Goal: Task Accomplishment & Management: Manage account settings

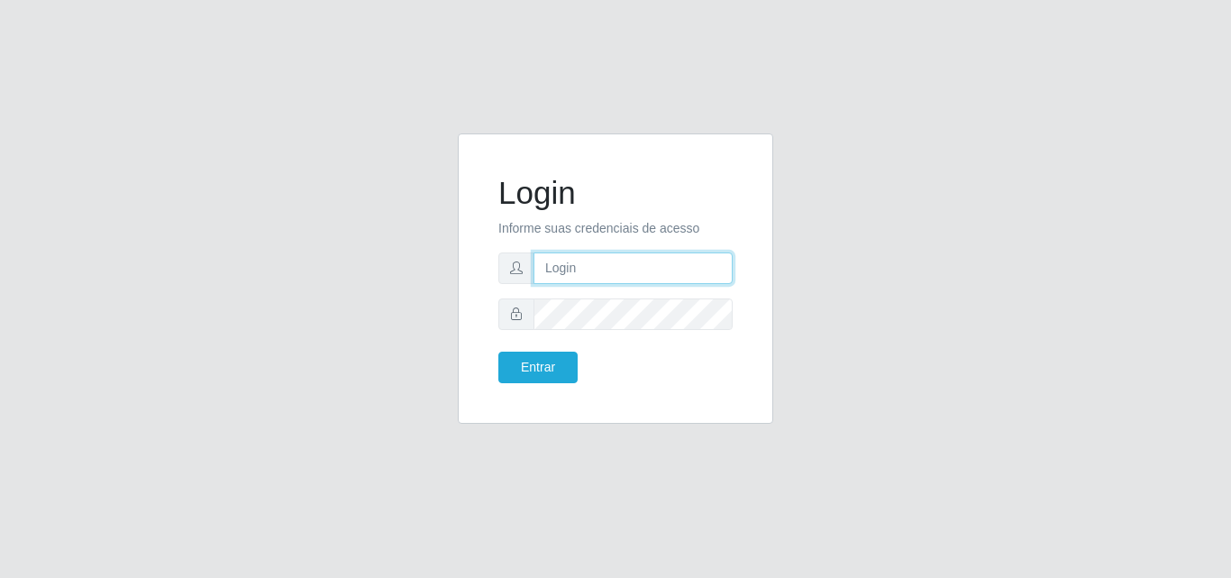
click at [553, 272] on input "text" at bounding box center [632, 268] width 199 height 32
type input "[EMAIL_ADDRESS][DOMAIN_NAME]"
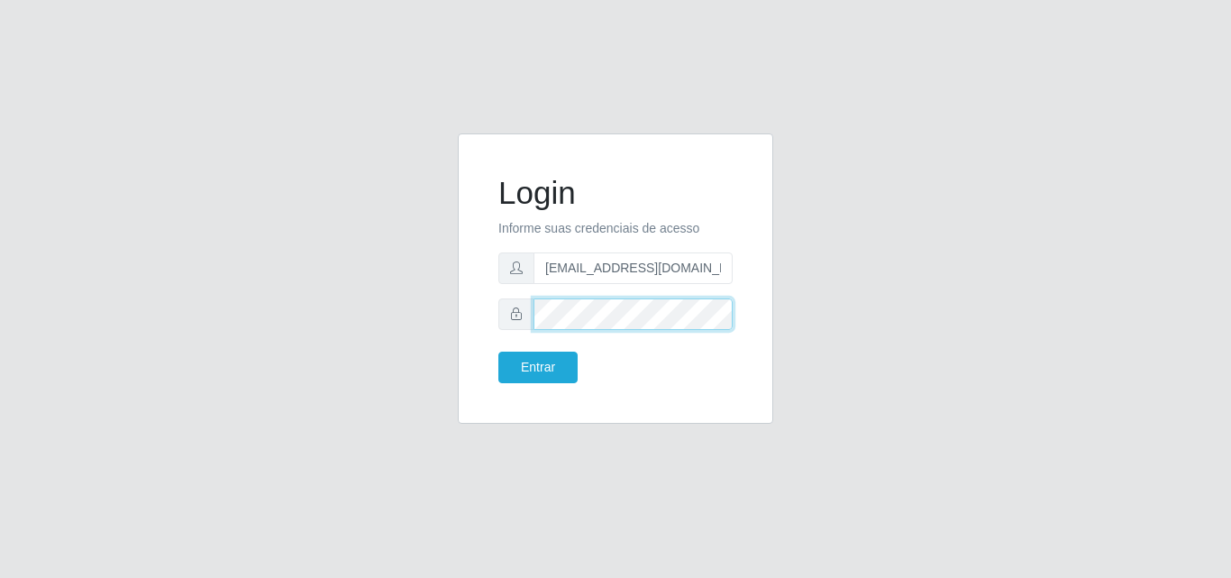
click at [498, 351] on button "Entrar" at bounding box center [537, 367] width 79 height 32
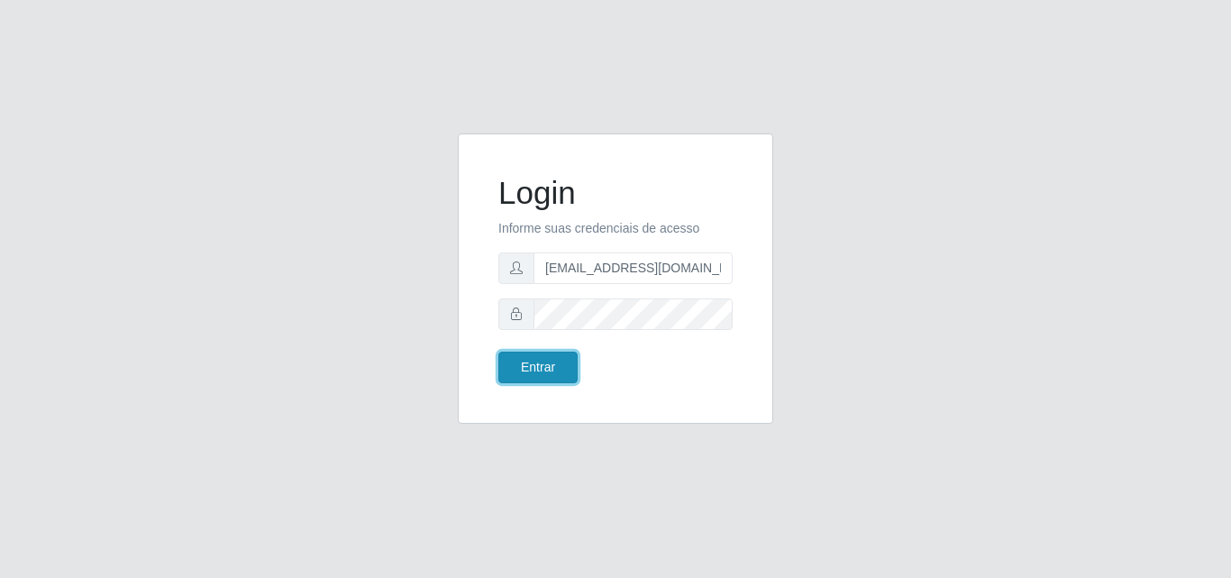
click at [548, 358] on button "Entrar" at bounding box center [537, 367] width 79 height 32
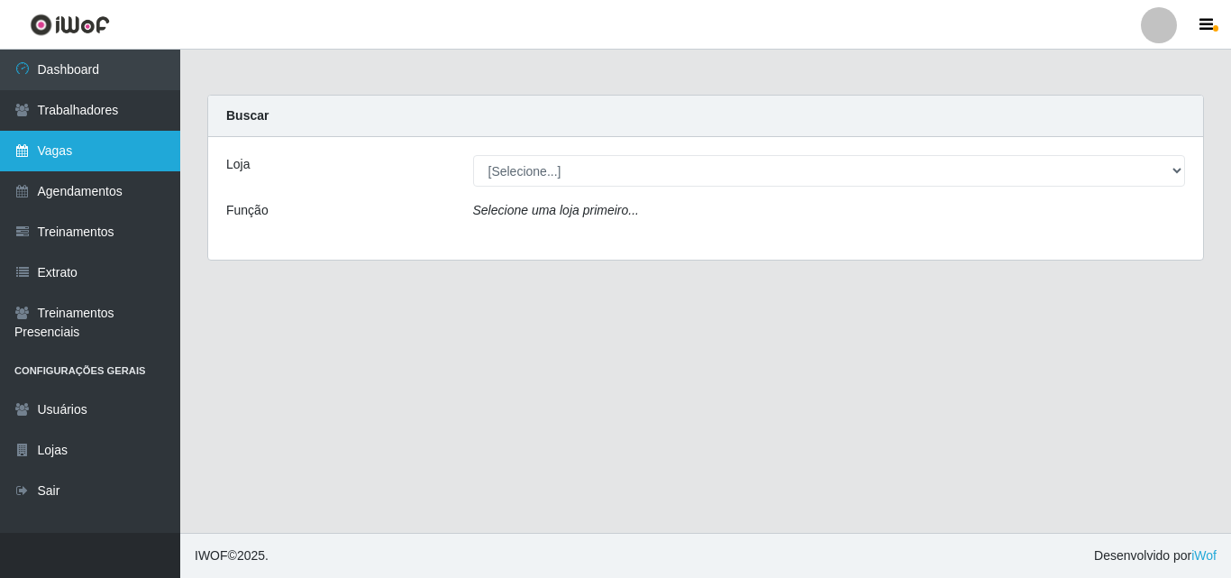
click at [104, 136] on link "Vagas" at bounding box center [90, 151] width 180 height 41
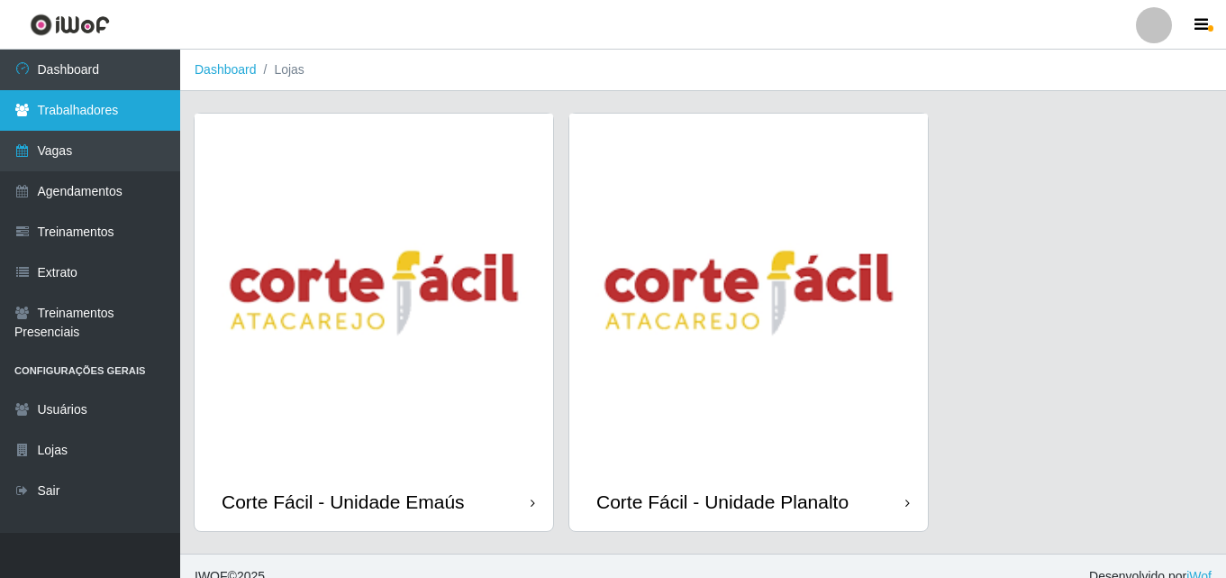
click at [109, 123] on link "Trabalhadores" at bounding box center [90, 110] width 180 height 41
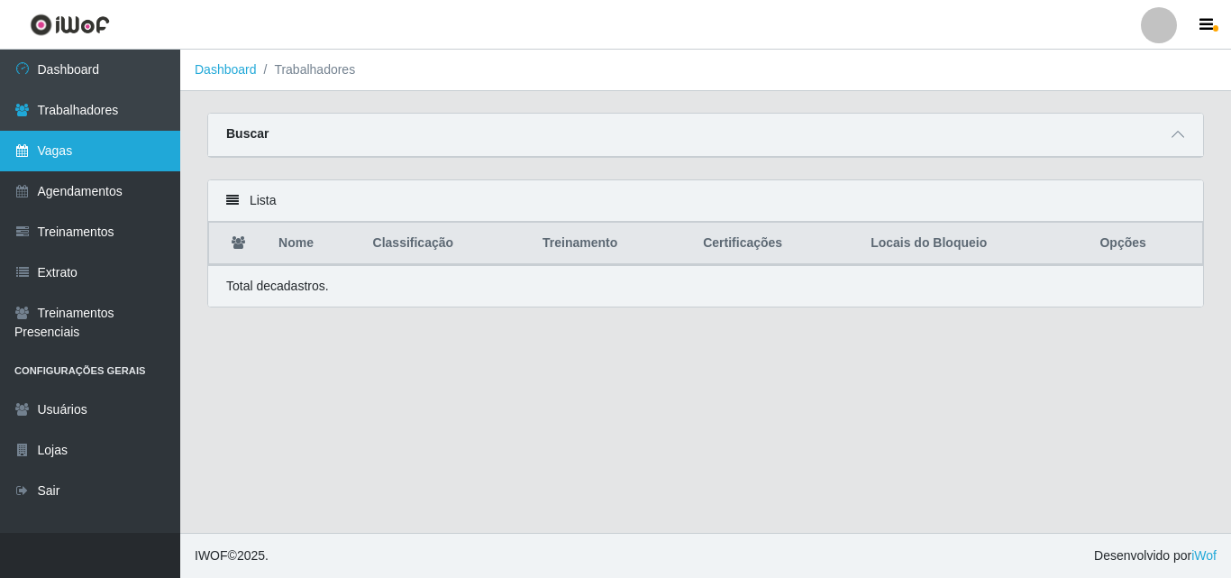
click at [115, 141] on link "Vagas" at bounding box center [90, 151] width 180 height 41
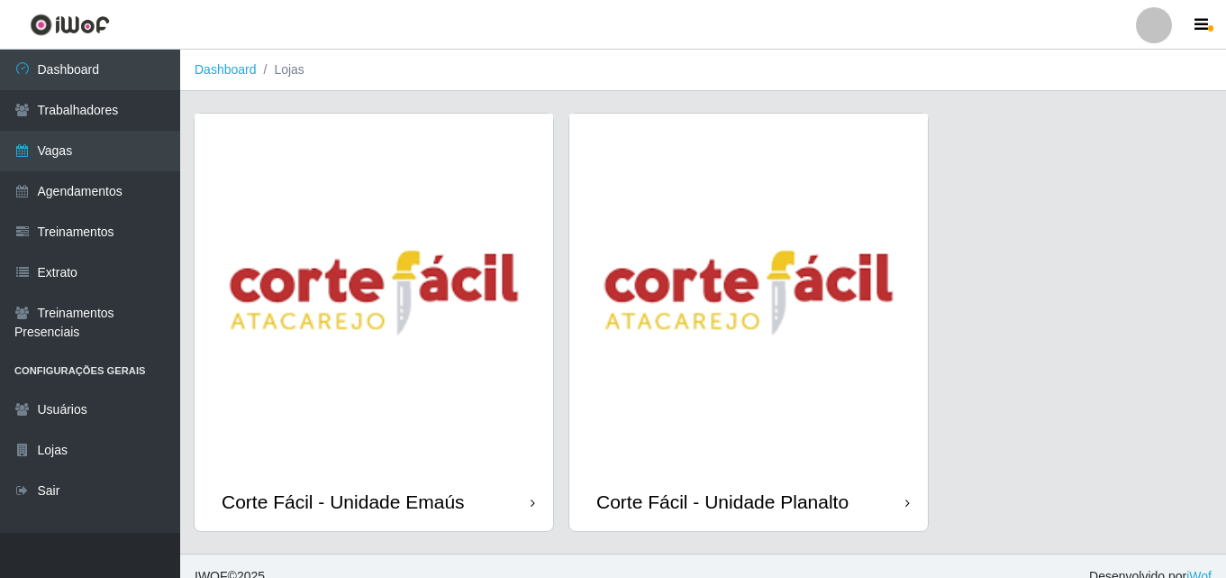
click at [348, 430] on img at bounding box center [374, 293] width 359 height 359
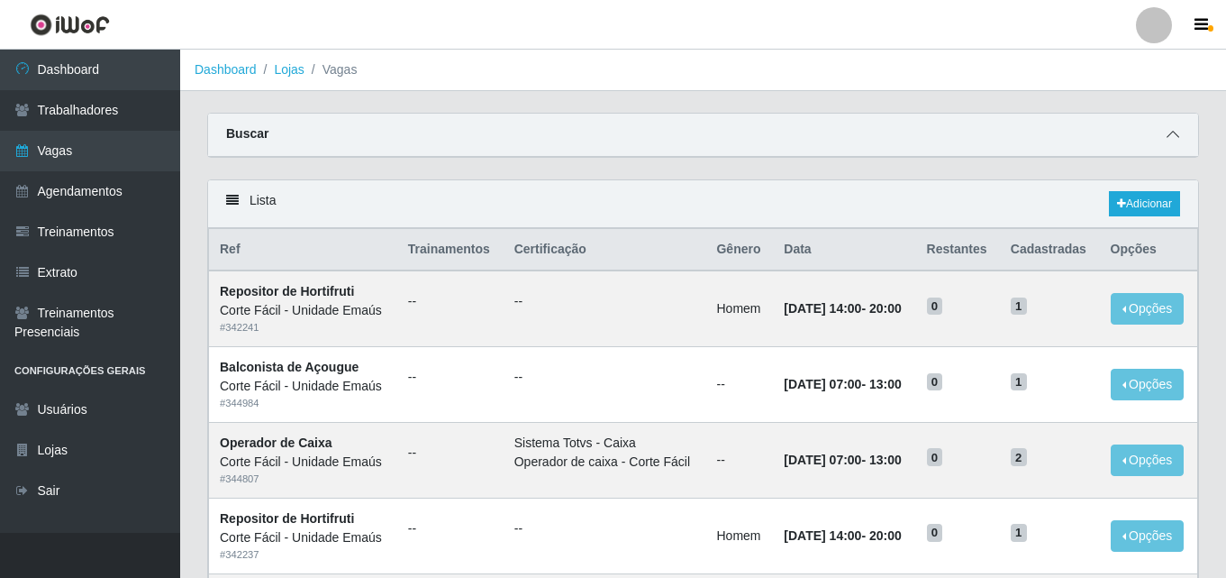
click at [1163, 145] on span at bounding box center [1173, 134] width 22 height 21
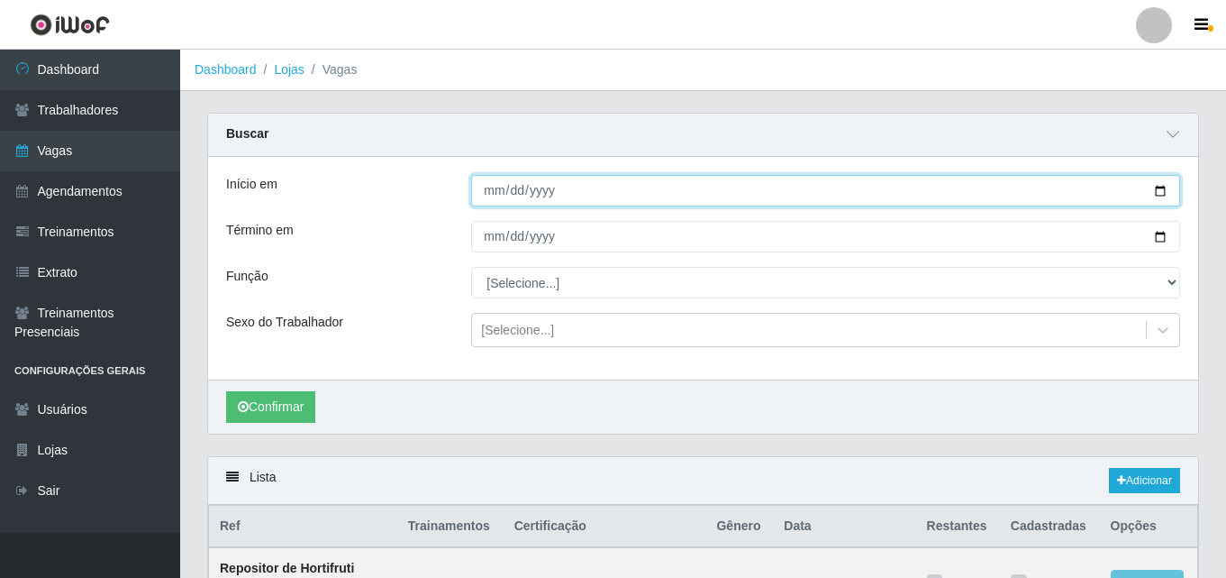
click at [489, 192] on input "Início em" at bounding box center [825, 191] width 709 height 32
type input "[DATE]"
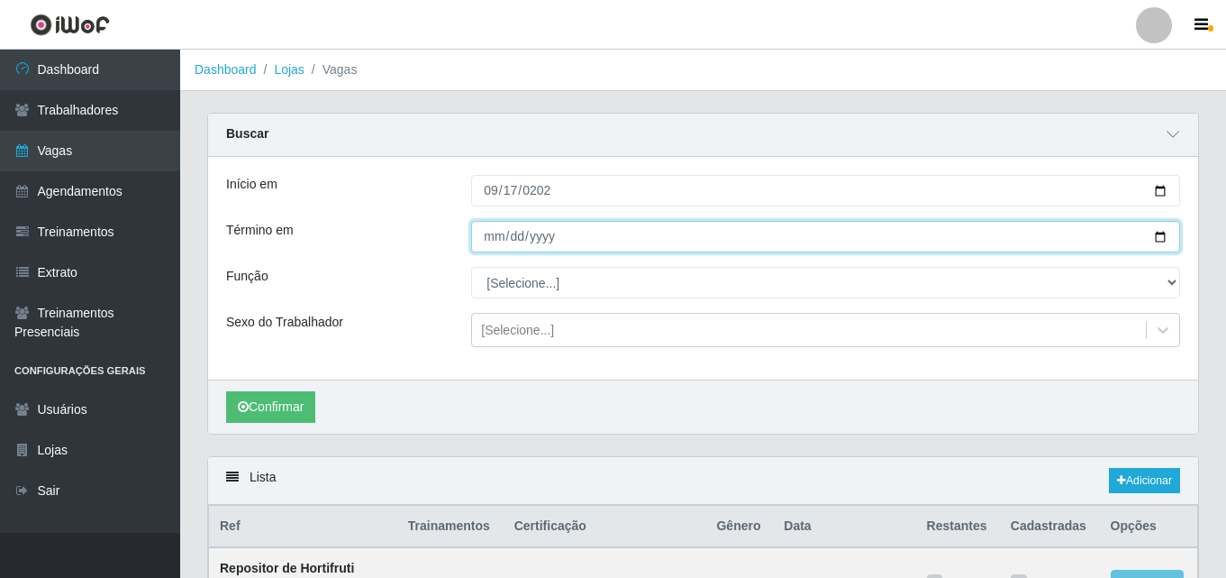
click at [487, 241] on input "Término em" at bounding box center [825, 237] width 709 height 32
type input "0002-08-27"
click at [507, 240] on input "0002-08-27" at bounding box center [825, 237] width 709 height 32
type input "[DATE]"
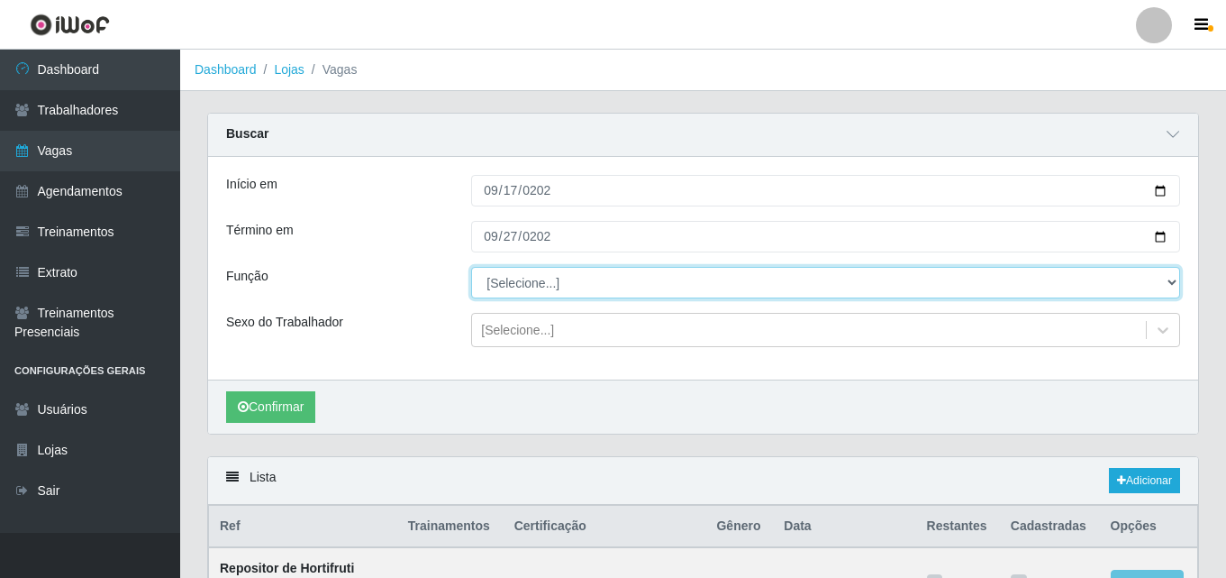
click at [528, 284] on select "[Selecione...] ASG ASG + ASG ++ Auxiliar de Cozinha Auxiliar de Cozinha + Auxil…" at bounding box center [825, 283] width 709 height 32
select select "22"
click at [471, 268] on select "[Selecione...] ASG ASG + ASG ++ Auxiliar de Cozinha Auxiliar de Cozinha + Auxil…" at bounding box center [825, 283] width 709 height 32
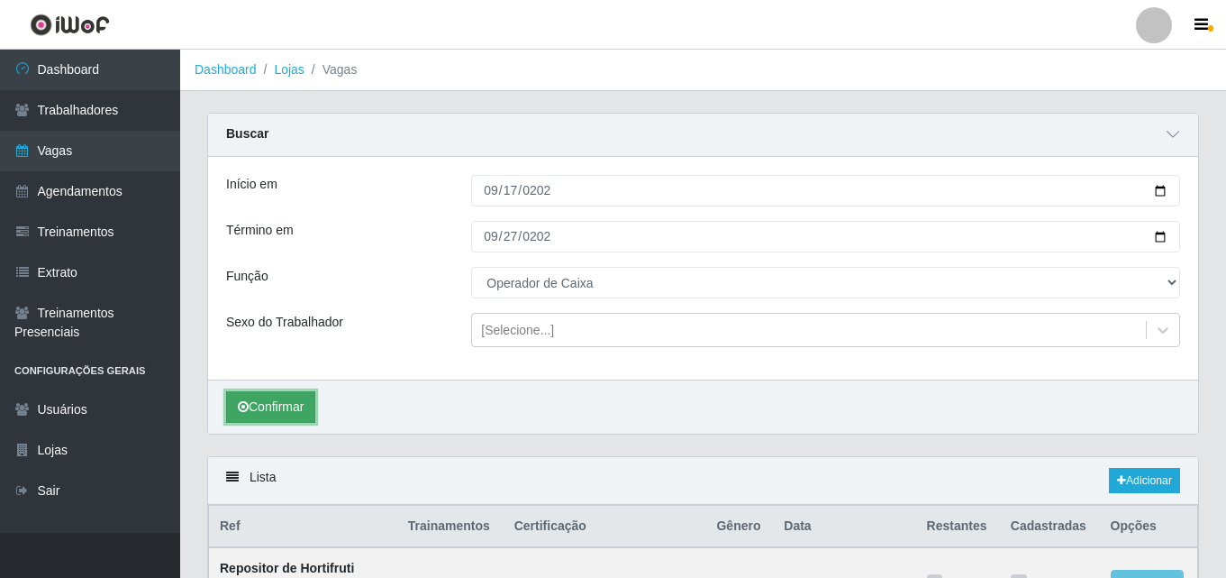
click at [280, 415] on button "Confirmar" at bounding box center [270, 407] width 89 height 32
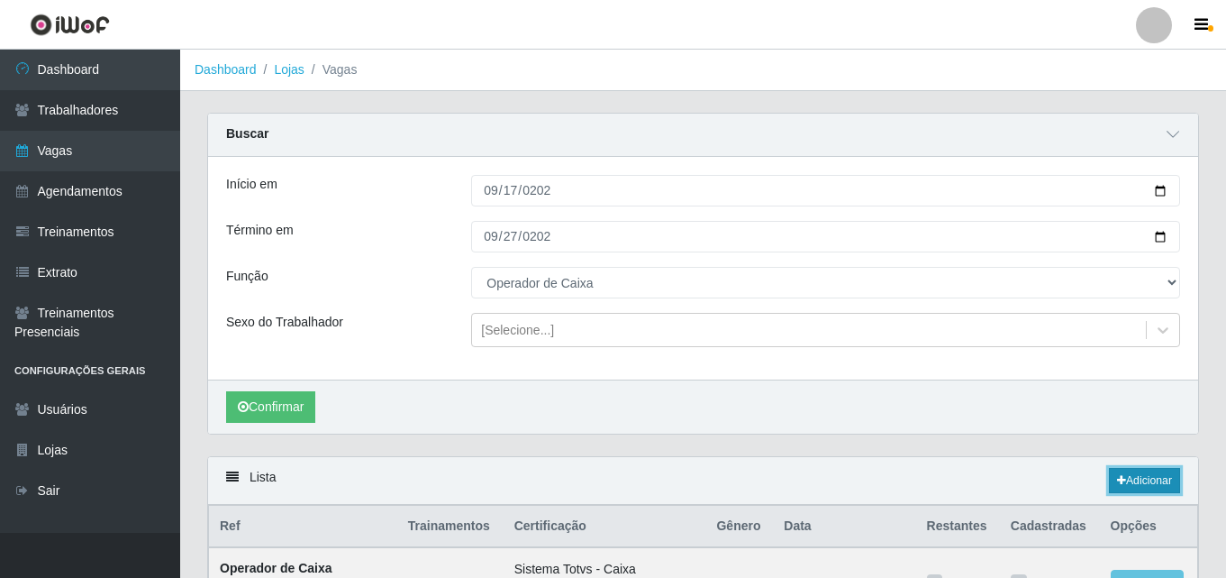
click at [1150, 482] on link "Adicionar" at bounding box center [1144, 480] width 71 height 25
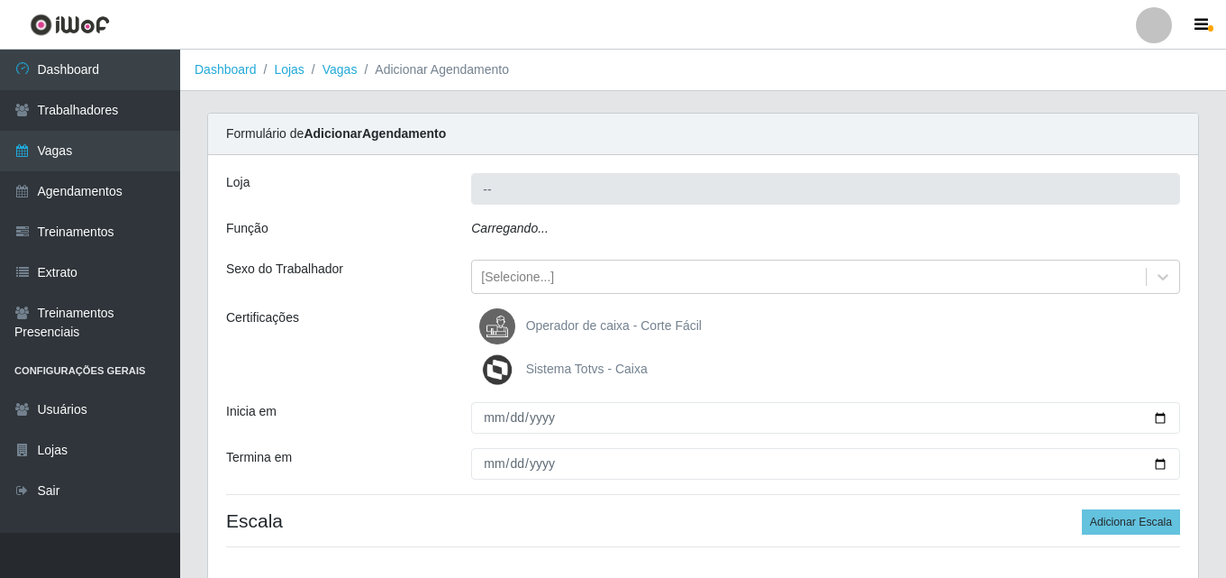
type input "Corte Fácil - Unidade Emaús"
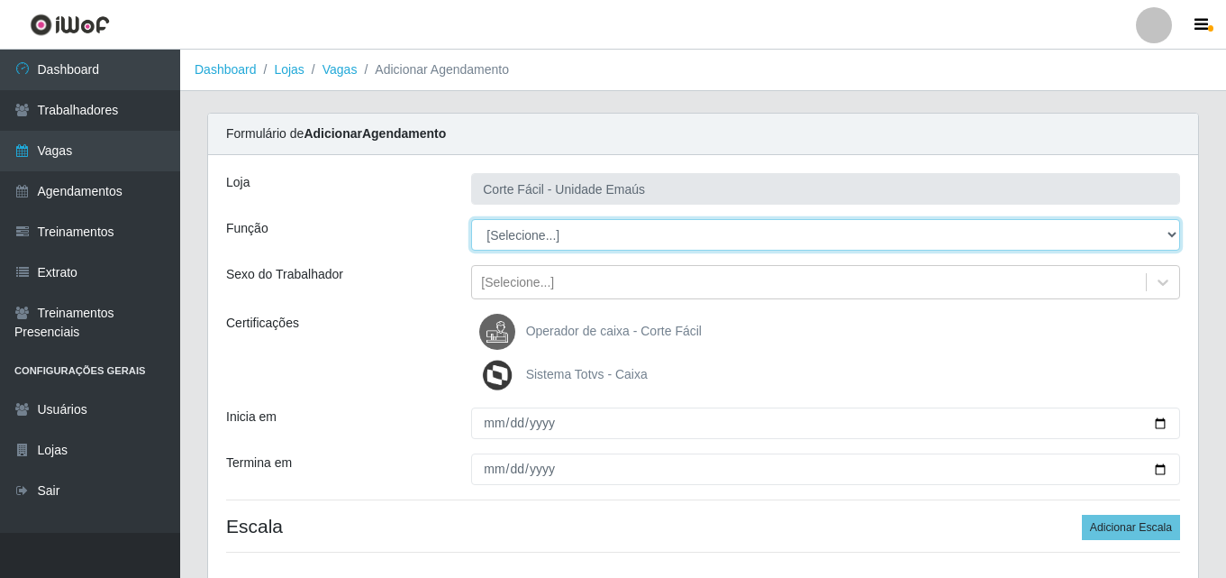
click at [502, 223] on select "[Selecione...] ASG ASG + ASG ++ Auxiliar de Cozinha Auxiliar de Cozinha + Auxil…" at bounding box center [825, 235] width 709 height 32
select select "22"
click at [471, 219] on select "[Selecione...] ASG ASG + ASG ++ Auxiliar de Cozinha Auxiliar de Cozinha + Auxil…" at bounding box center [825, 235] width 709 height 32
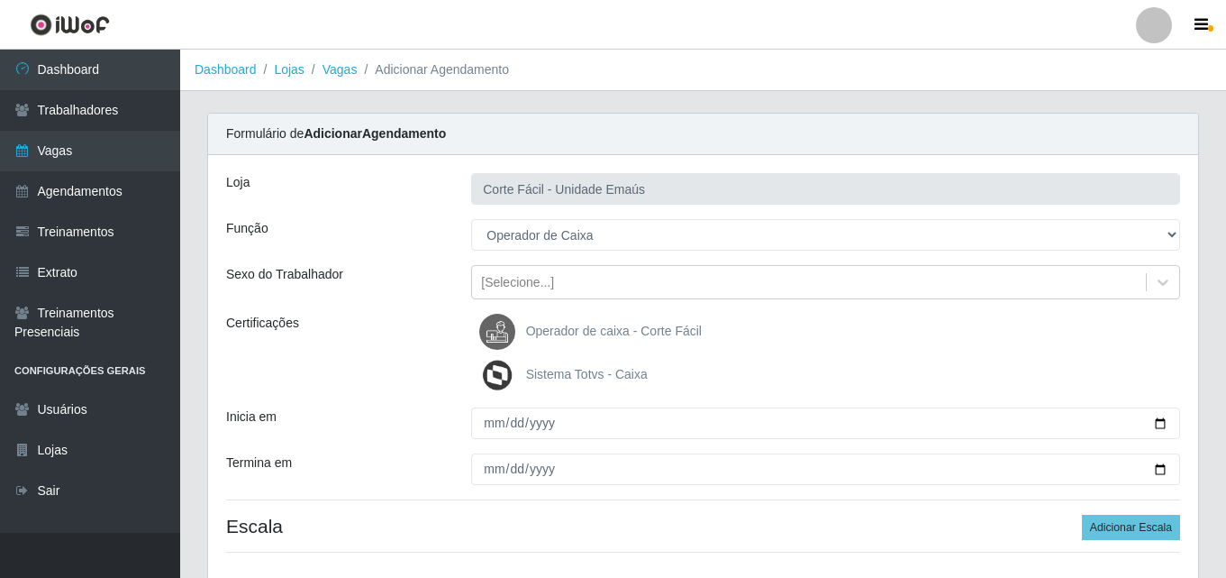
click at [576, 332] on span "Operador de caixa - Corte Fácil" at bounding box center [614, 330] width 176 height 14
click at [0, 0] on input "Operador de caixa - Corte Fácil" at bounding box center [0, 0] width 0 height 0
click at [561, 382] on label "Sistema Totvs - Caixa" at bounding box center [563, 375] width 169 height 36
click at [0, 0] on input "Sistema Totvs - Caixa" at bounding box center [0, 0] width 0 height 0
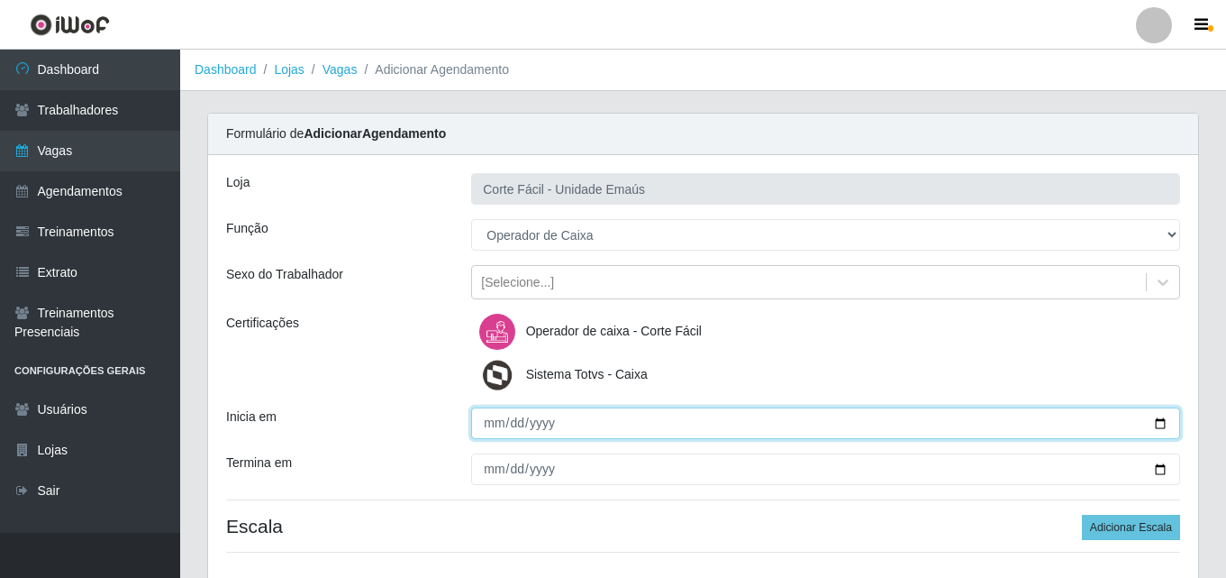
click at [496, 425] on input "Inicia em" at bounding box center [825, 423] width 709 height 32
type input "[DATE]"
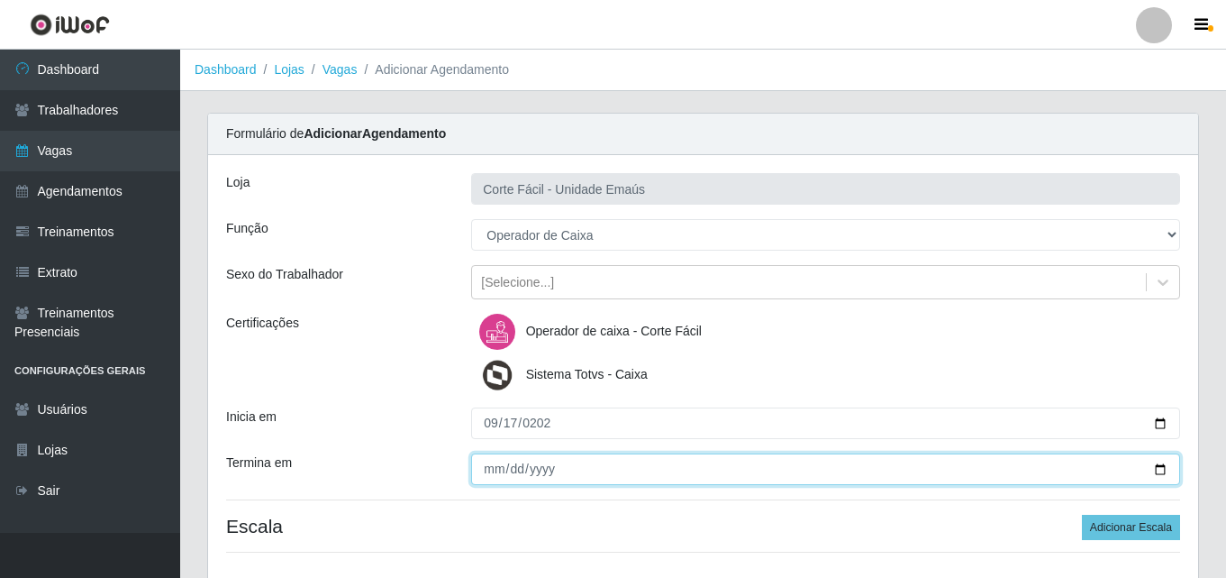
click at [491, 476] on input "Termina em" at bounding box center [825, 469] width 709 height 32
type input "[DATE]"
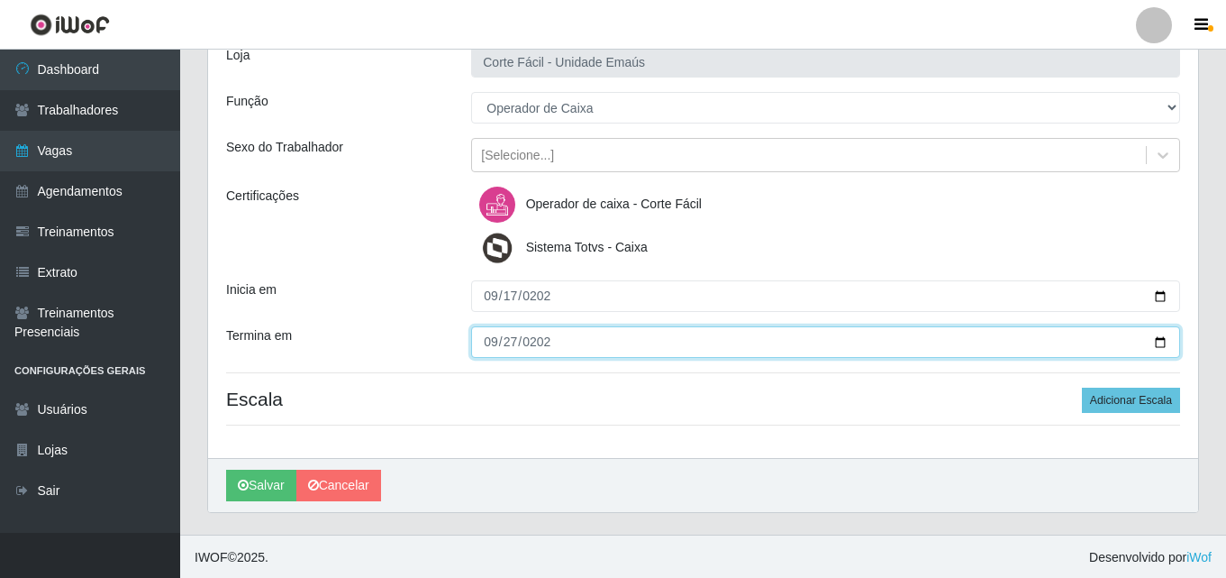
scroll to position [129, 0]
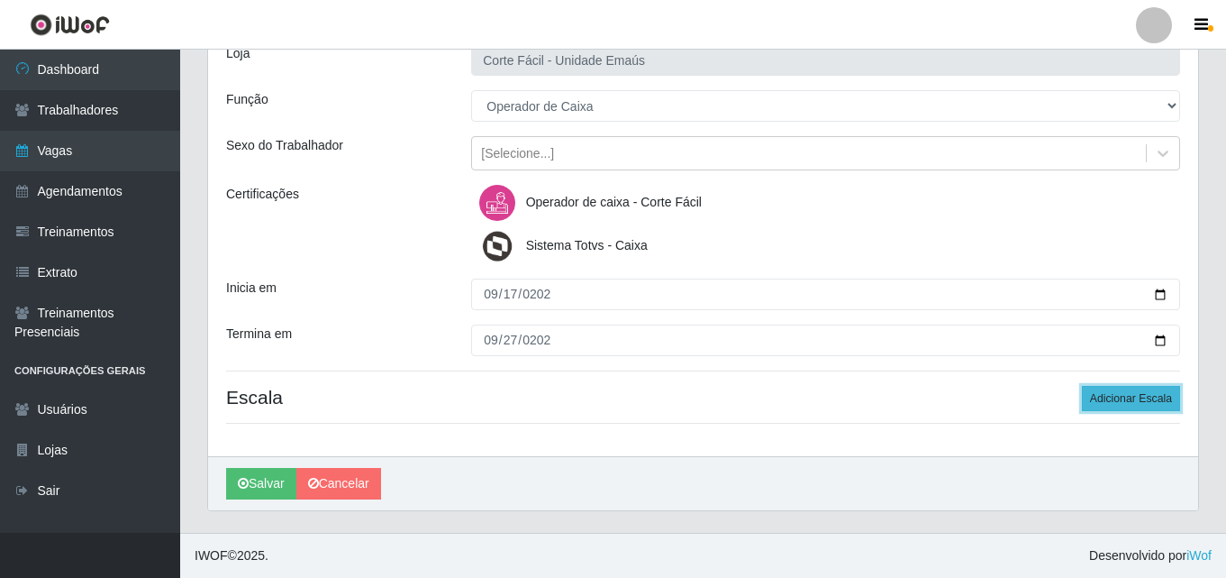
click at [1174, 393] on button "Adicionar Escala" at bounding box center [1131, 398] width 98 height 25
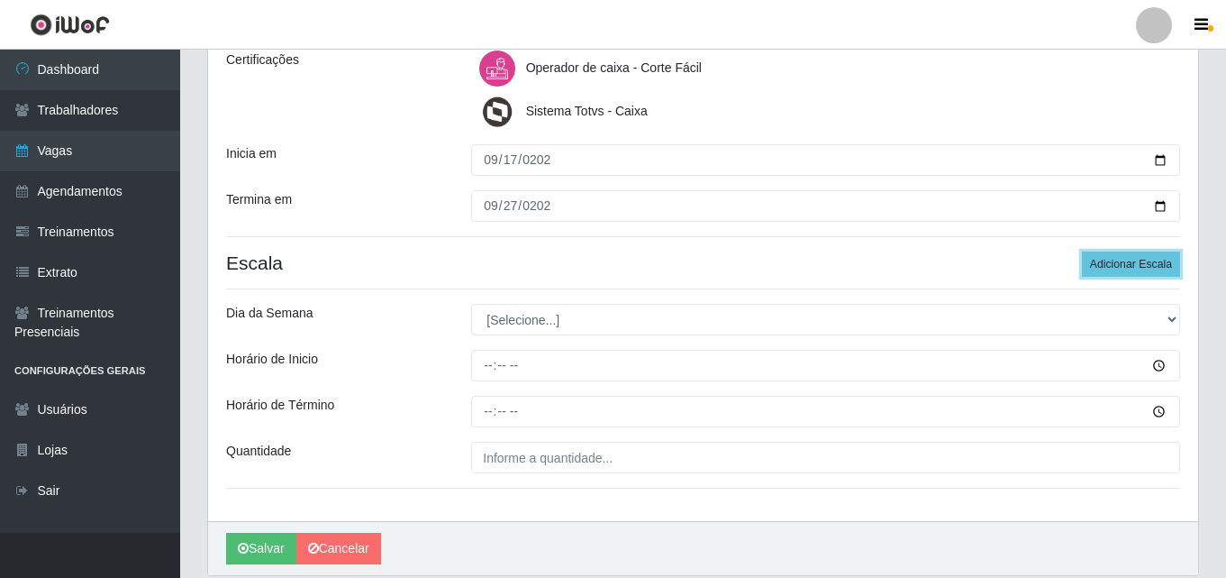
scroll to position [309, 0]
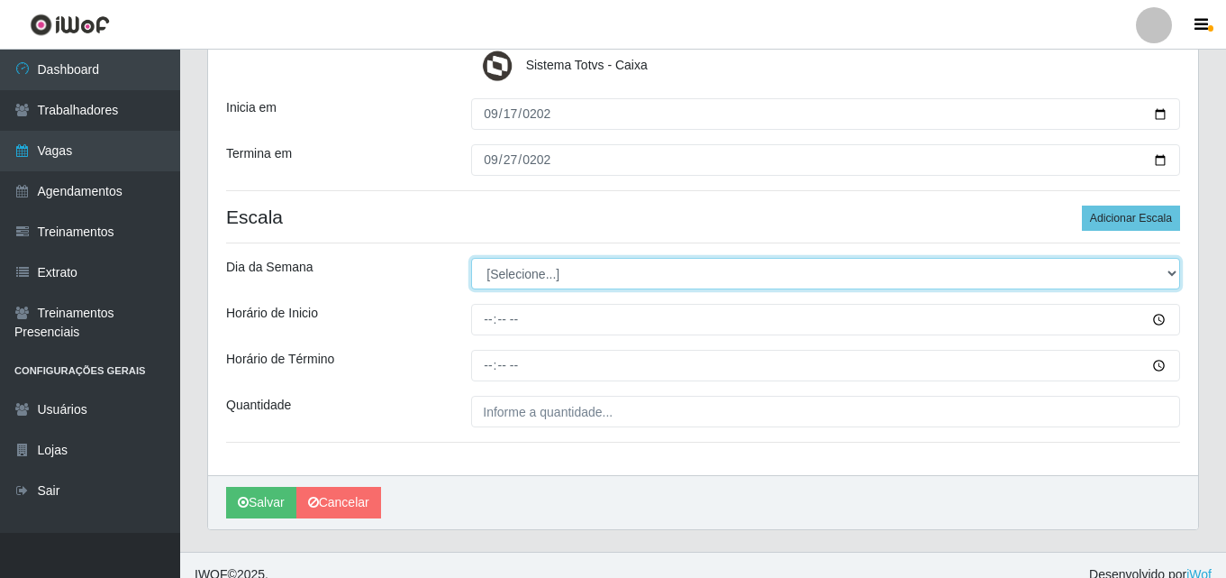
click at [582, 272] on select "[Selecione...] Segunda Terça Quarta Quinta Sexta Sábado Domingo" at bounding box center [825, 274] width 709 height 32
select select "3"
click at [471, 258] on select "[Selecione...] Segunda Terça Quarta Quinta Sexta Sábado Domingo" at bounding box center [825, 274] width 709 height 32
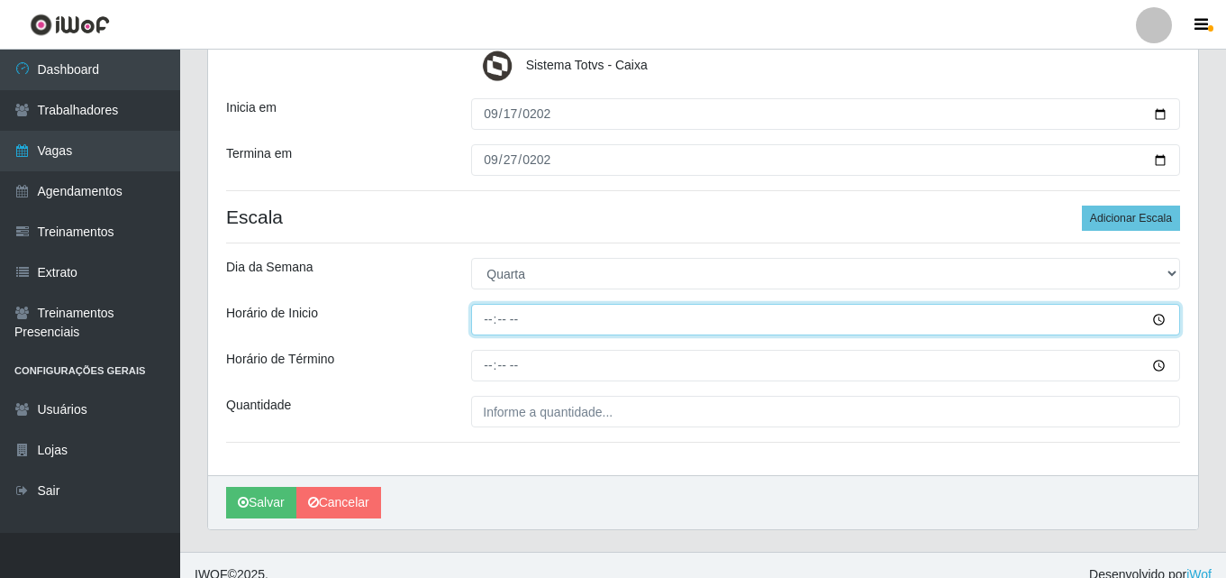
click at [490, 319] on input "Horário de Inicio" at bounding box center [825, 320] width 709 height 32
type input "14:00"
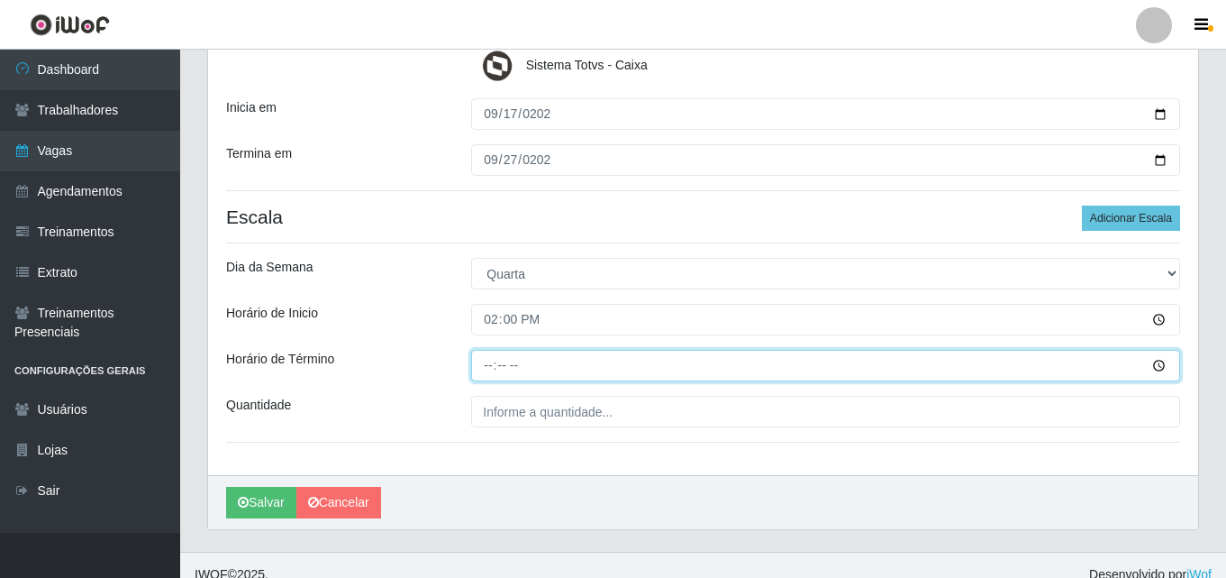
click at [492, 360] on input "Horário de Término" at bounding box center [825, 366] width 709 height 32
click at [497, 362] on input "Horário de Término" at bounding box center [825, 366] width 709 height 32
type input "20:00"
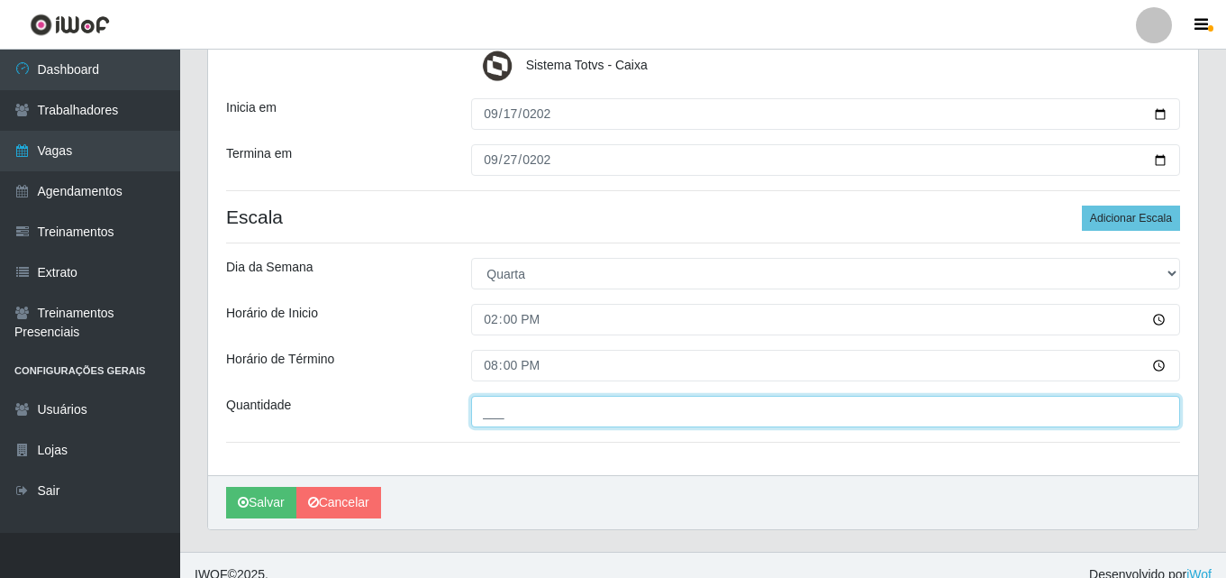
click at [505, 409] on input "___" at bounding box center [825, 412] width 709 height 32
type input "001"
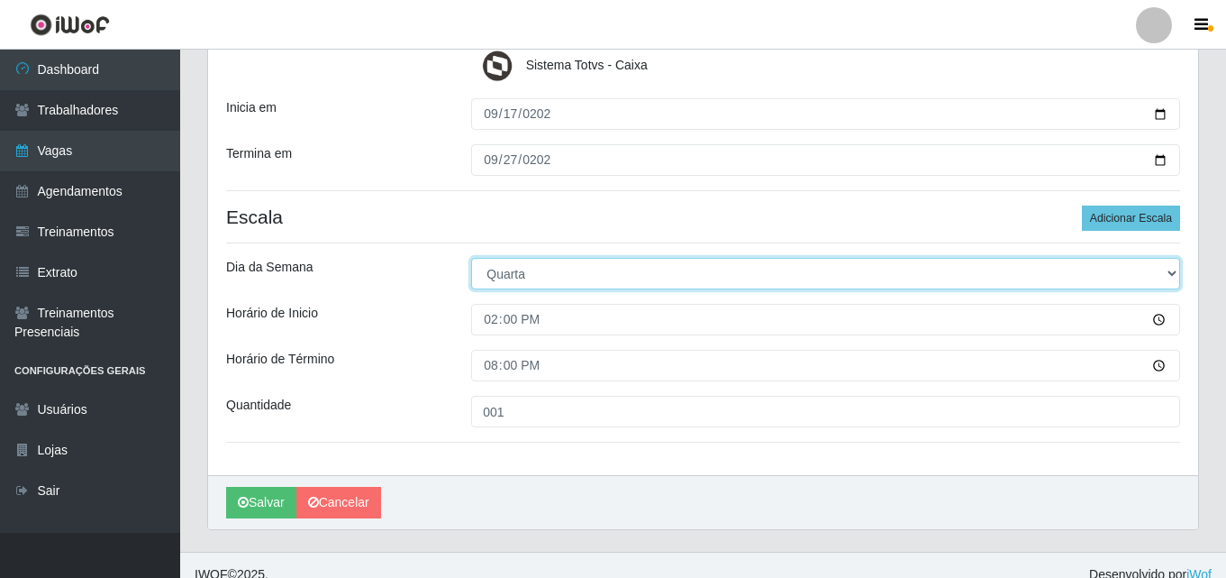
click at [516, 285] on select "[Selecione...] Segunda Terça Quarta Quinta Sexta Sábado Domingo" at bounding box center [825, 274] width 709 height 32
select select "1"
click at [471, 258] on select "[Selecione...] Segunda Terça Quarta Quinta Sexta Sábado Domingo" at bounding box center [825, 274] width 709 height 32
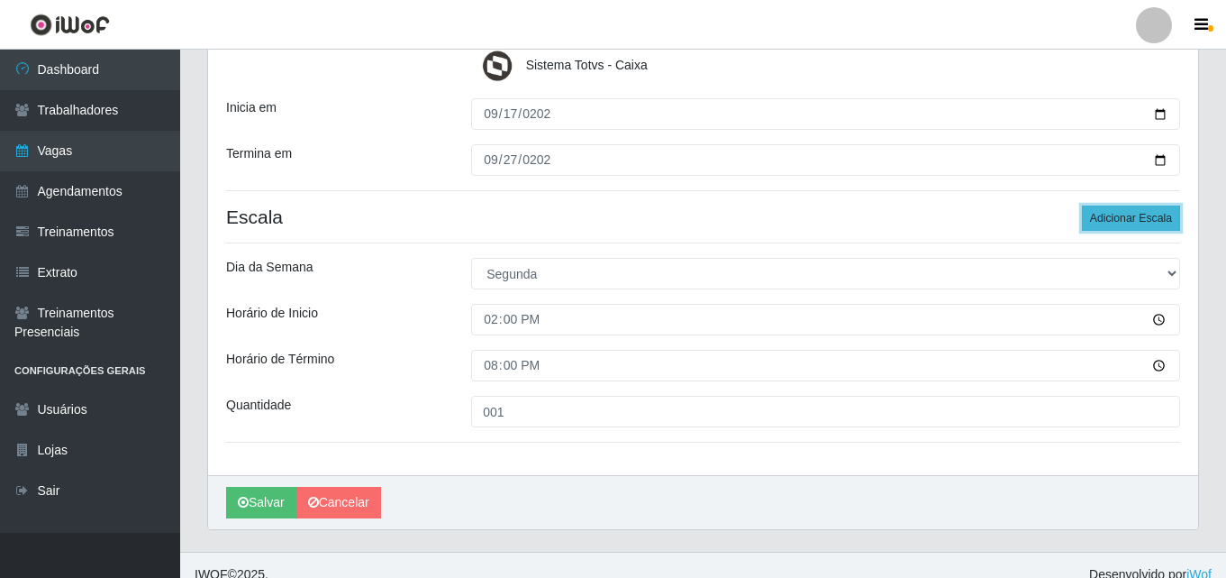
click at [1135, 216] on button "Adicionar Escala" at bounding box center [1131, 217] width 98 height 25
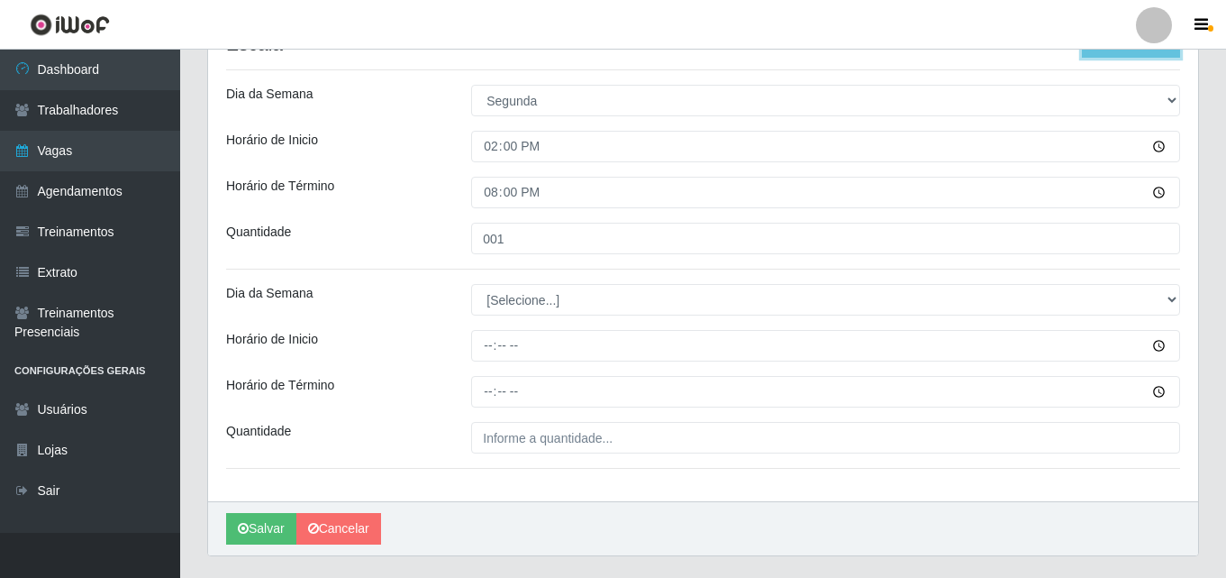
scroll to position [489, 0]
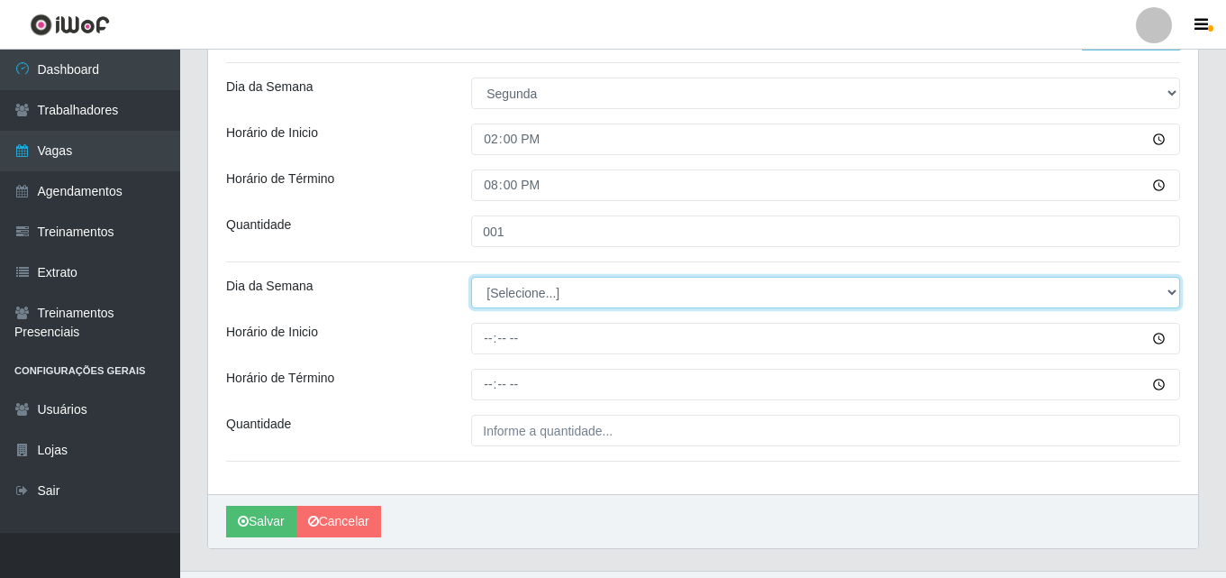
click at [540, 302] on select "[Selecione...] Segunda Terça Quarta Quinta Sexta Sábado Domingo" at bounding box center [825, 293] width 709 height 32
select select "2"
click at [471, 277] on select "[Selecione...] Segunda Terça Quarta Quinta Sexta Sábado Domingo" at bounding box center [825, 293] width 709 height 32
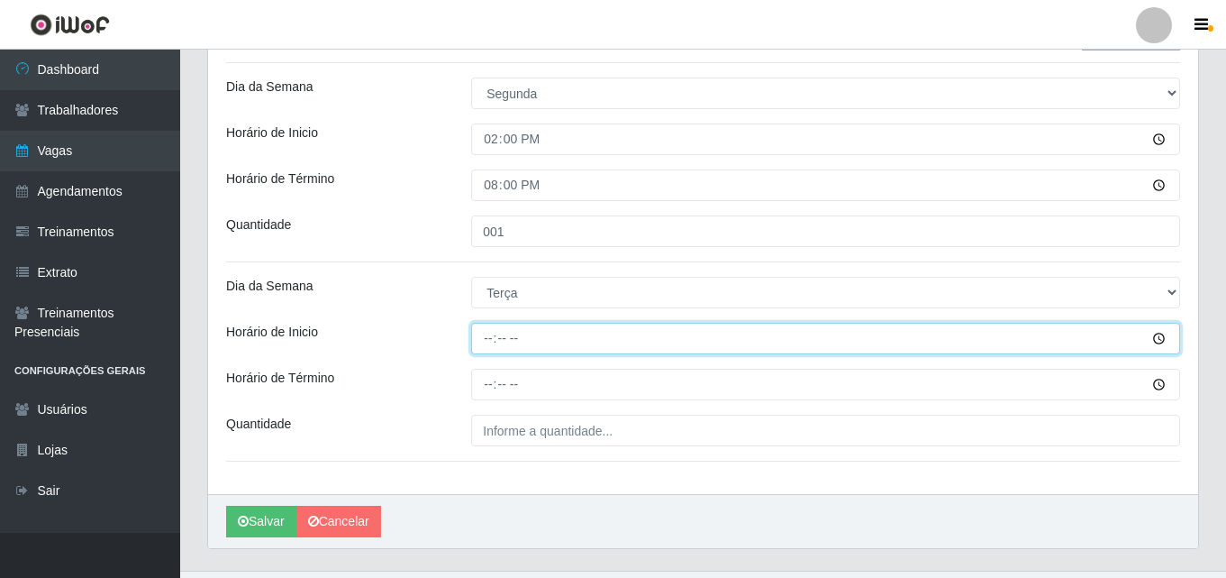
click at [493, 341] on input "Horário de Inicio" at bounding box center [825, 339] width 709 height 32
type input "14:00"
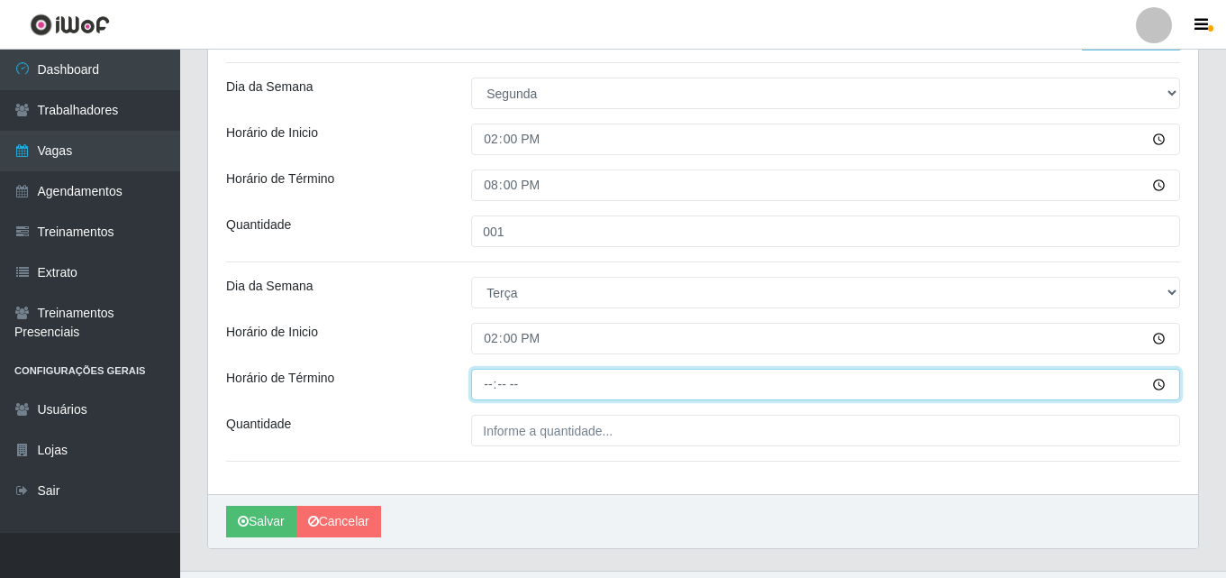
click at [487, 371] on input "Horário de Término" at bounding box center [825, 385] width 709 height 32
type input "20:00"
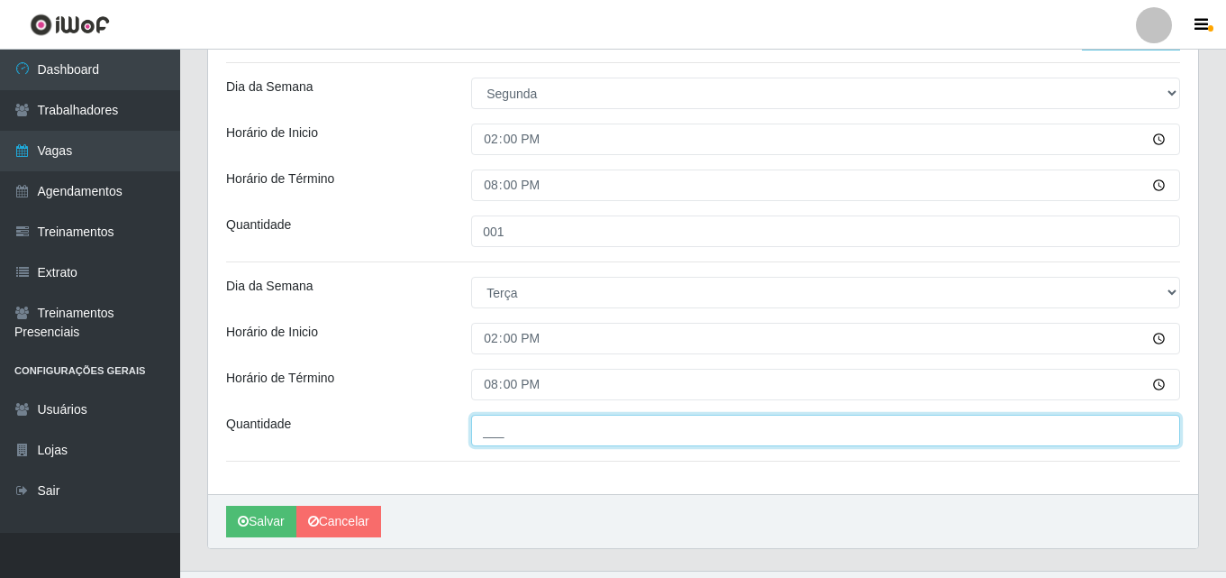
click at [502, 434] on input "___" at bounding box center [825, 431] width 709 height 32
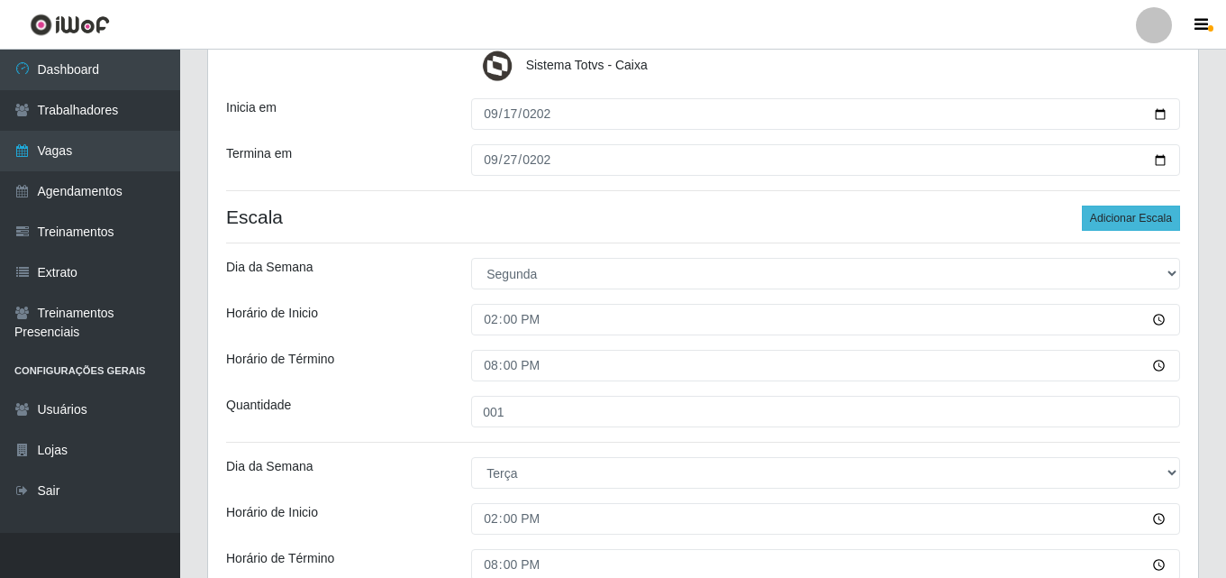
type input "001"
drag, startPoint x: 1146, startPoint y: 218, endPoint x: 1124, endPoint y: 224, distance: 23.4
click at [1145, 218] on button "Adicionar Escala" at bounding box center [1131, 217] width 98 height 25
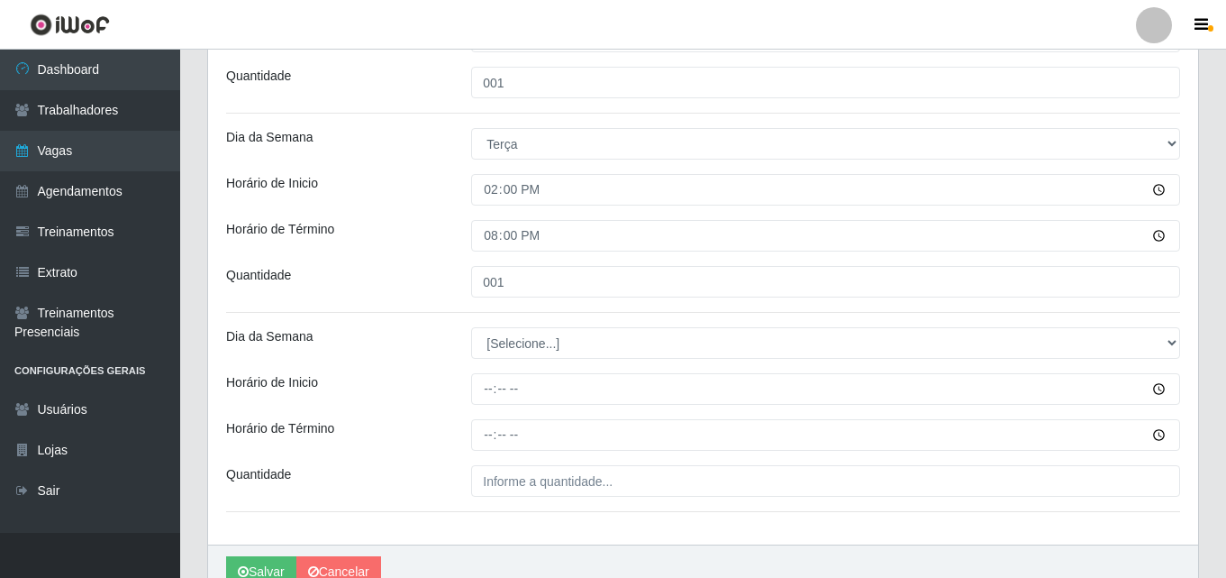
scroll to position [670, 0]
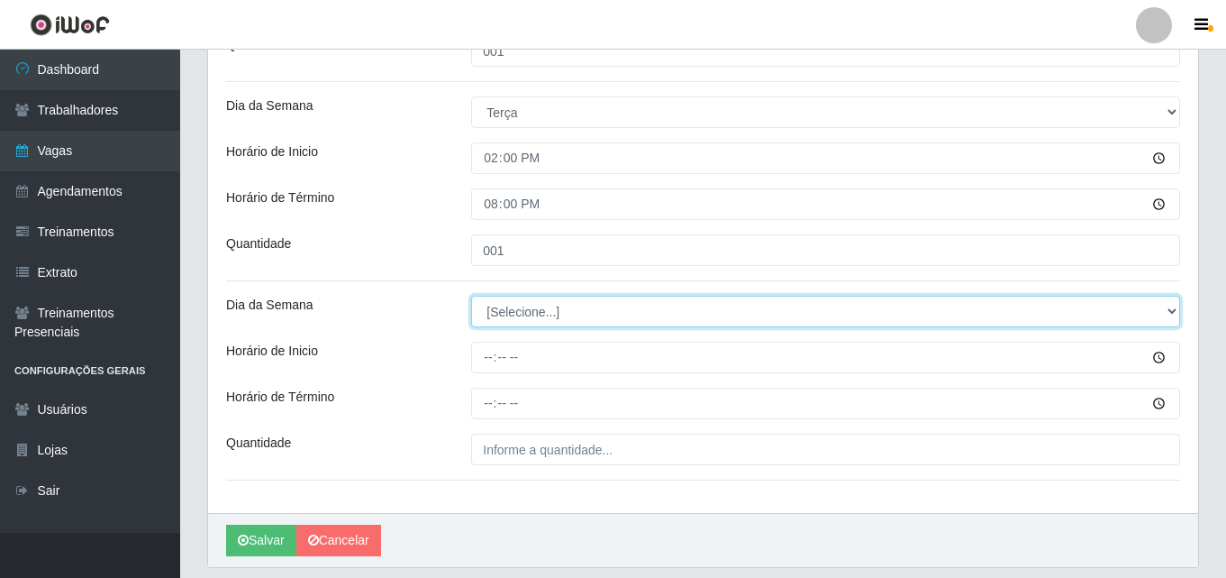
click at [546, 315] on select "[Selecione...] Segunda Terça Quarta Quinta Sexta Sábado Domingo" at bounding box center [825, 312] width 709 height 32
select select "3"
click at [471, 296] on select "[Selecione...] Segunda Terça Quarta Quinta Sexta Sábado Domingo" at bounding box center [825, 312] width 709 height 32
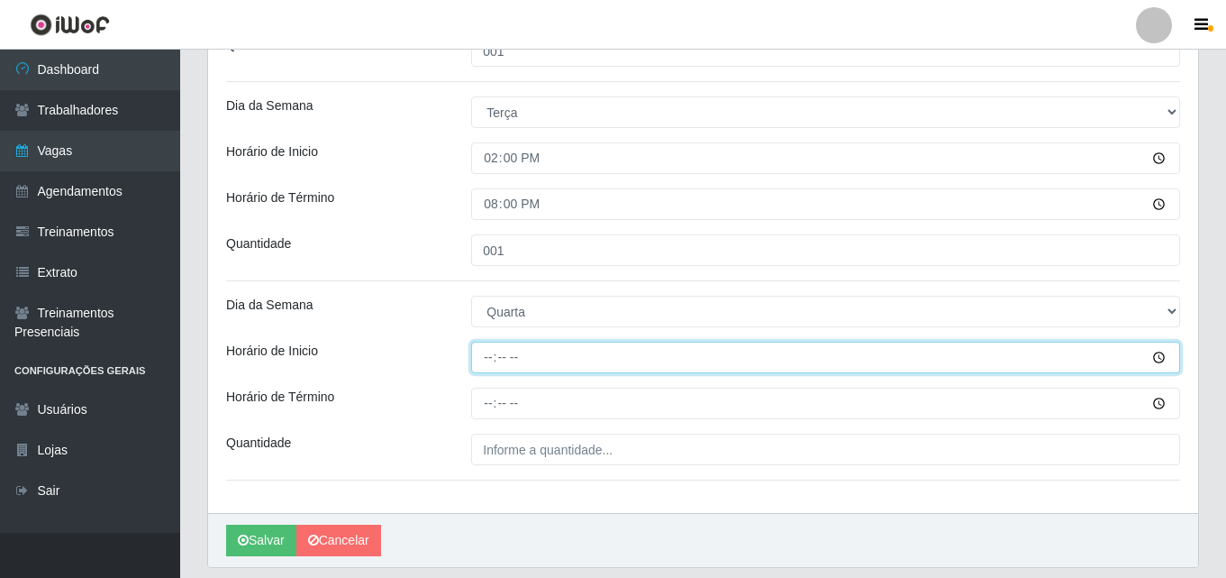
click at [484, 362] on input "Horário de Inicio" at bounding box center [825, 358] width 709 height 32
type input "14:00"
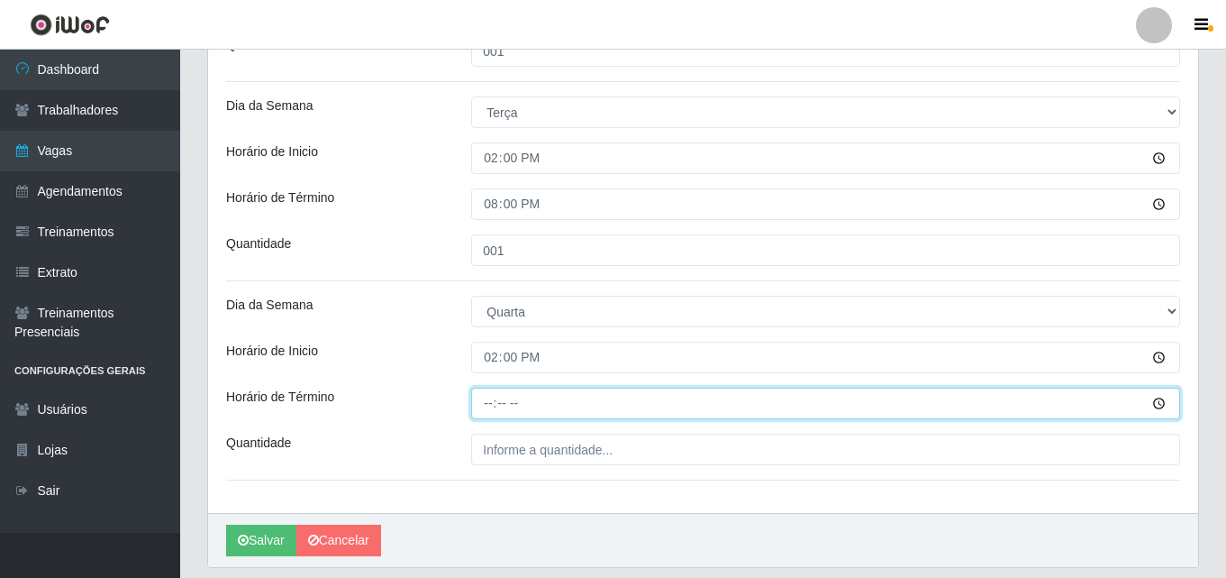
click at [484, 405] on input "Horário de Término" at bounding box center [825, 403] width 709 height 32
type input "20:00"
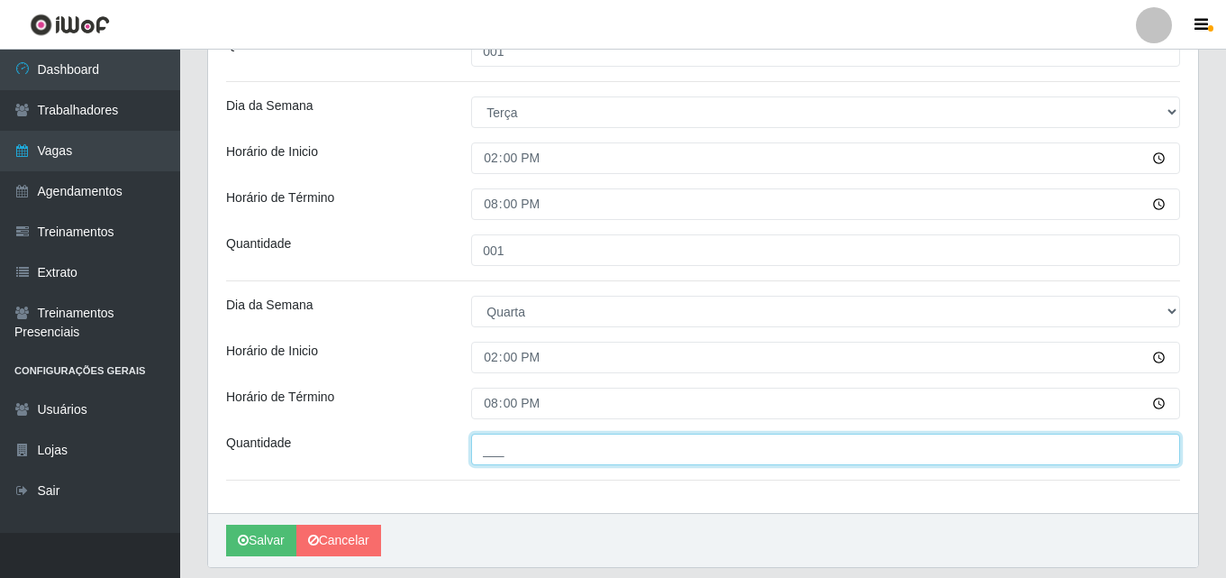
click at [485, 456] on input "___" at bounding box center [825, 449] width 709 height 32
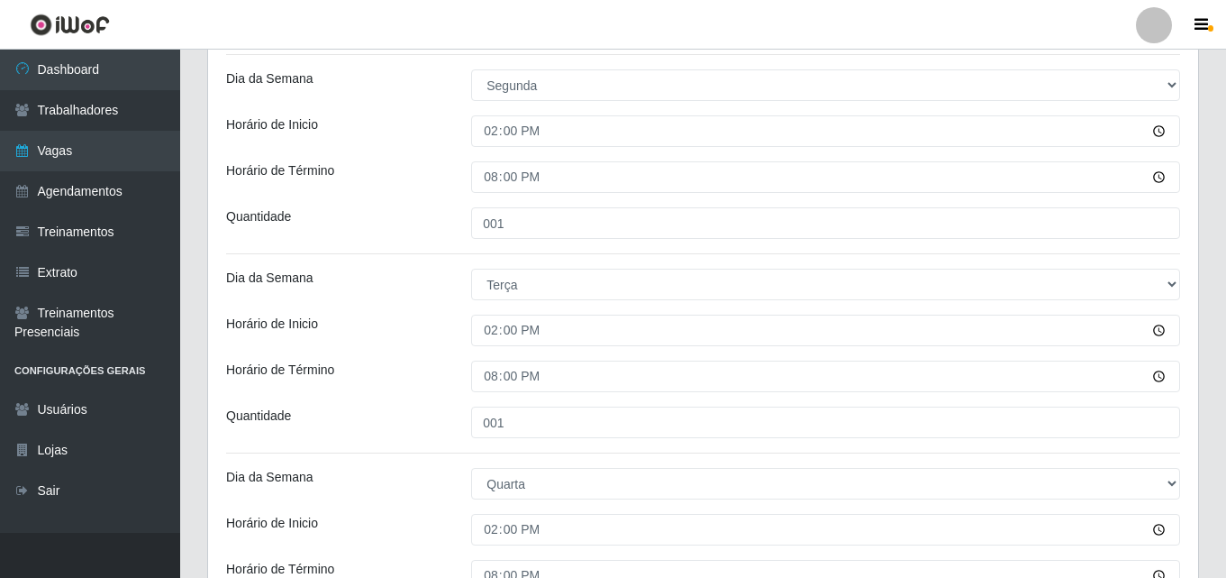
scroll to position [309, 0]
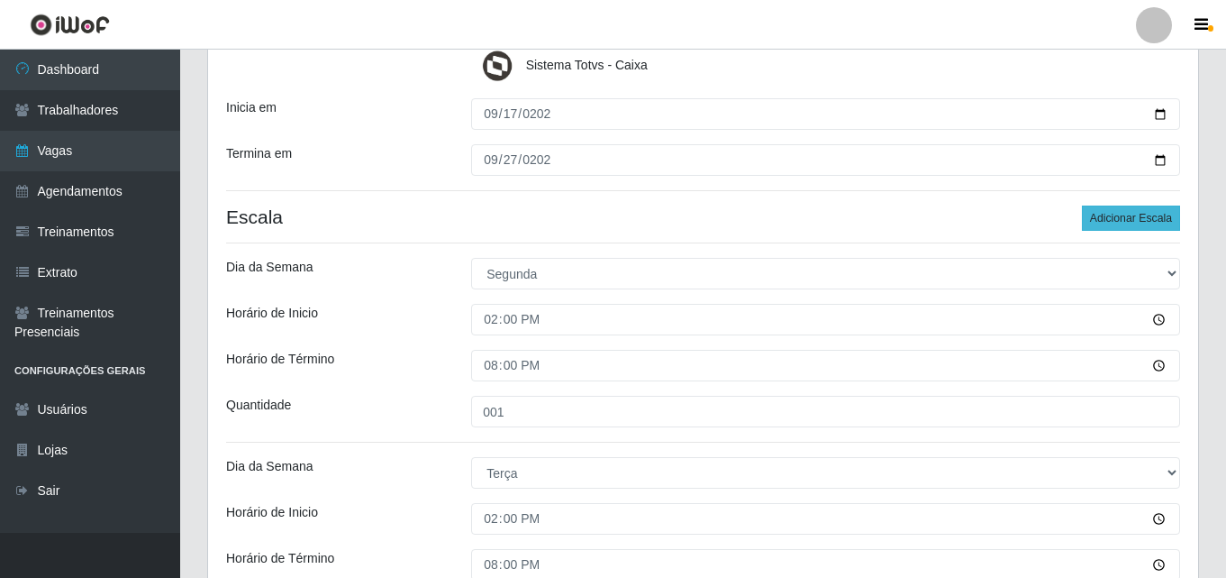
type input "001"
click at [1096, 219] on button "Adicionar Escala" at bounding box center [1131, 217] width 98 height 25
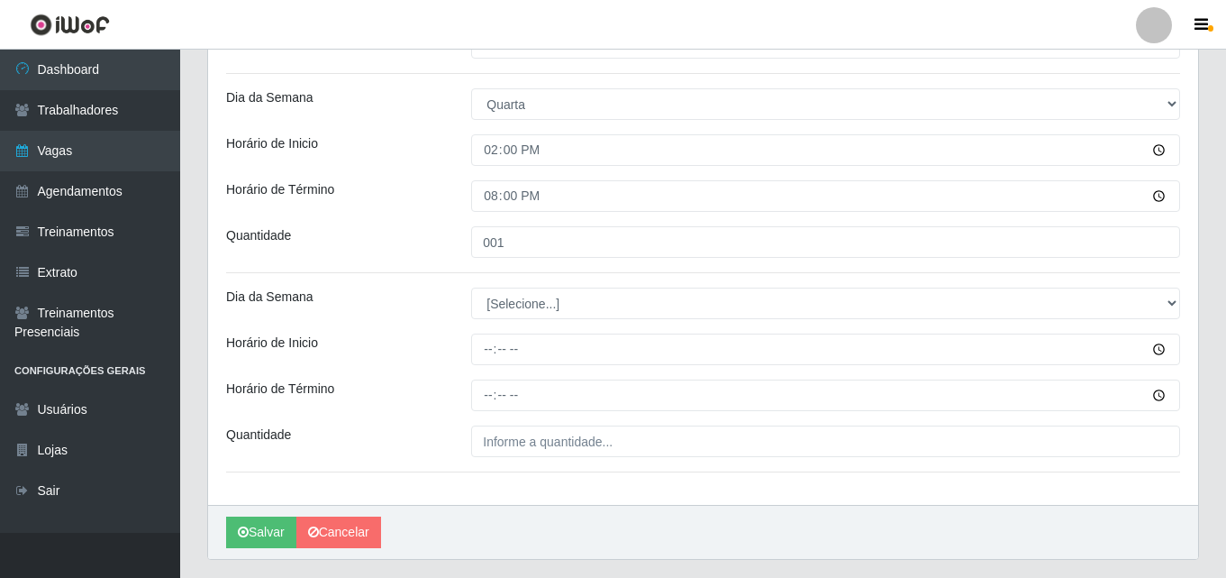
scroll to position [835, 0]
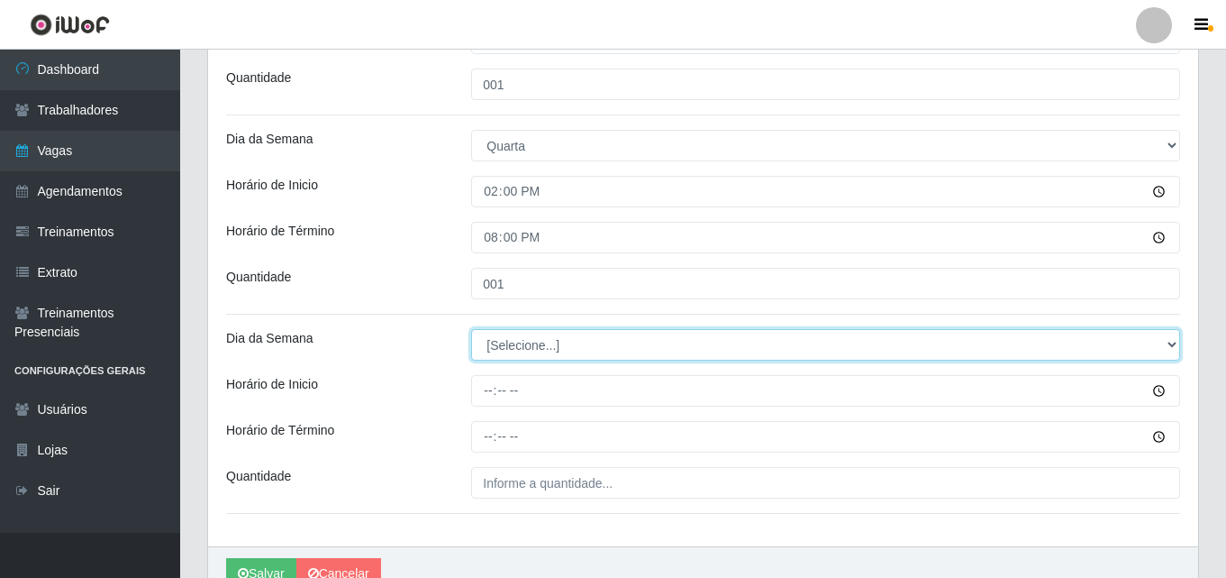
drag, startPoint x: 561, startPoint y: 334, endPoint x: 554, endPoint y: 342, distance: 10.9
click at [561, 333] on select "[Selecione...] Segunda Terça Quarta Quinta Sexta Sábado Domingo" at bounding box center [825, 345] width 709 height 32
select select "4"
click at [471, 329] on select "[Selecione...] Segunda Terça Quarta Quinta Sexta Sábado Domingo" at bounding box center [825, 345] width 709 height 32
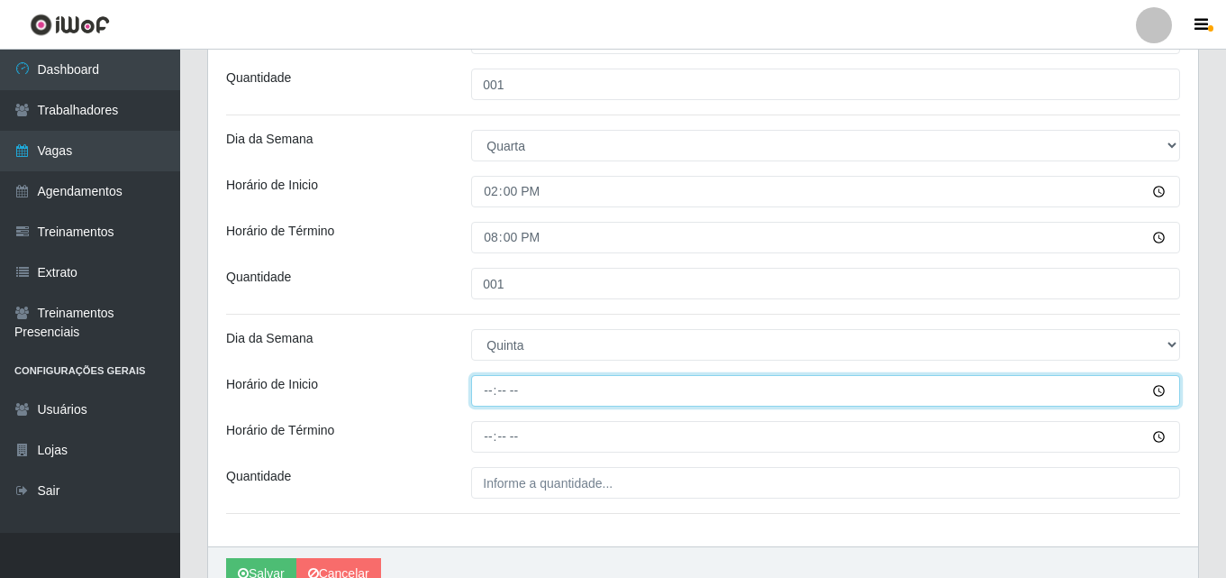
click at [491, 396] on input "Horário de Inicio" at bounding box center [825, 391] width 709 height 32
type input "14:00"
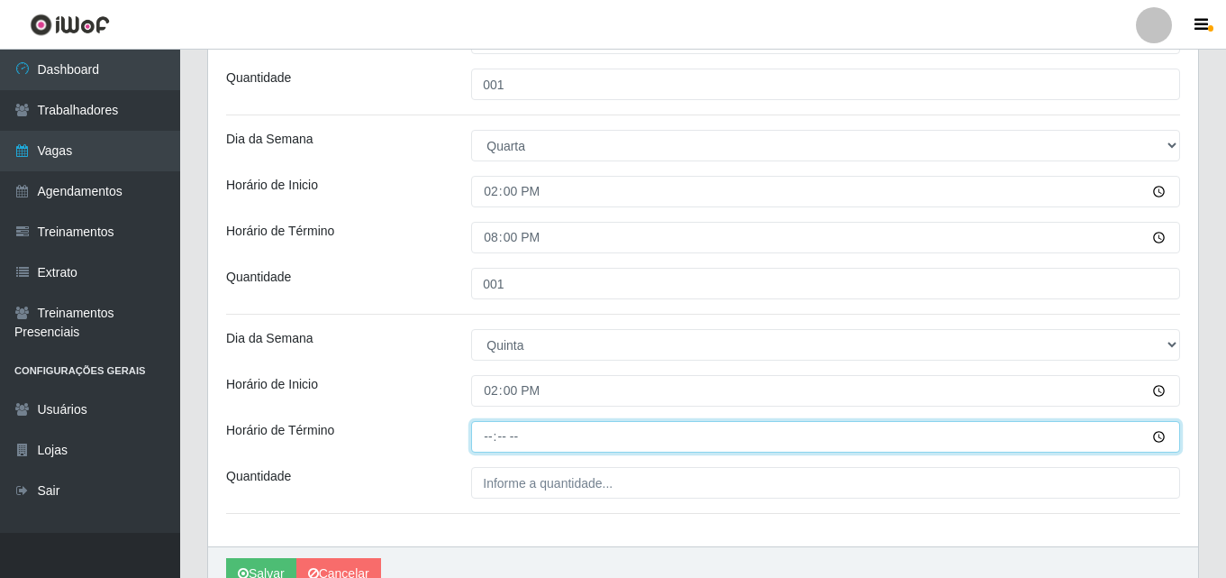
click at [489, 435] on input "Horário de Término" at bounding box center [825, 437] width 709 height 32
type input "20:00"
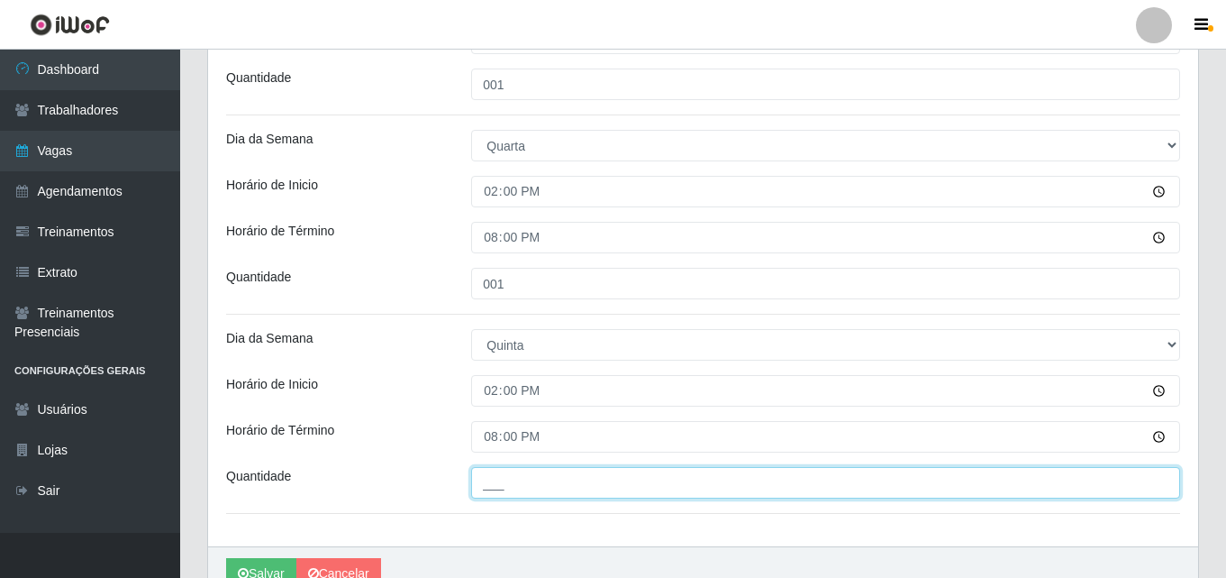
click at [486, 492] on input "___" at bounding box center [825, 483] width 709 height 32
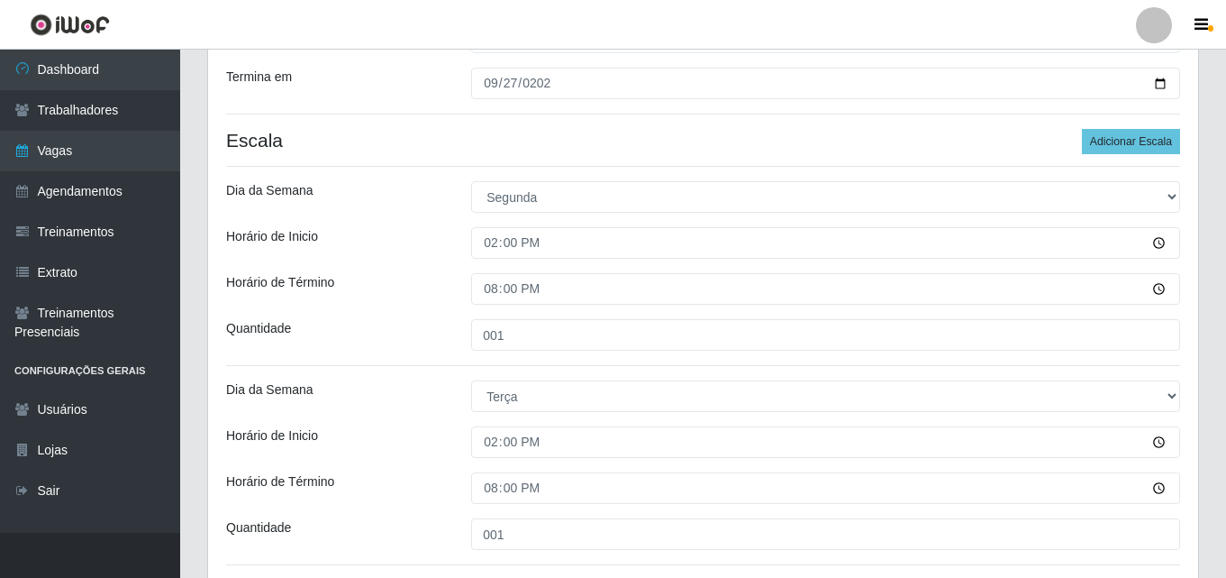
scroll to position [385, 0]
type input "001"
click at [1112, 143] on button "Adicionar Escala" at bounding box center [1131, 142] width 98 height 25
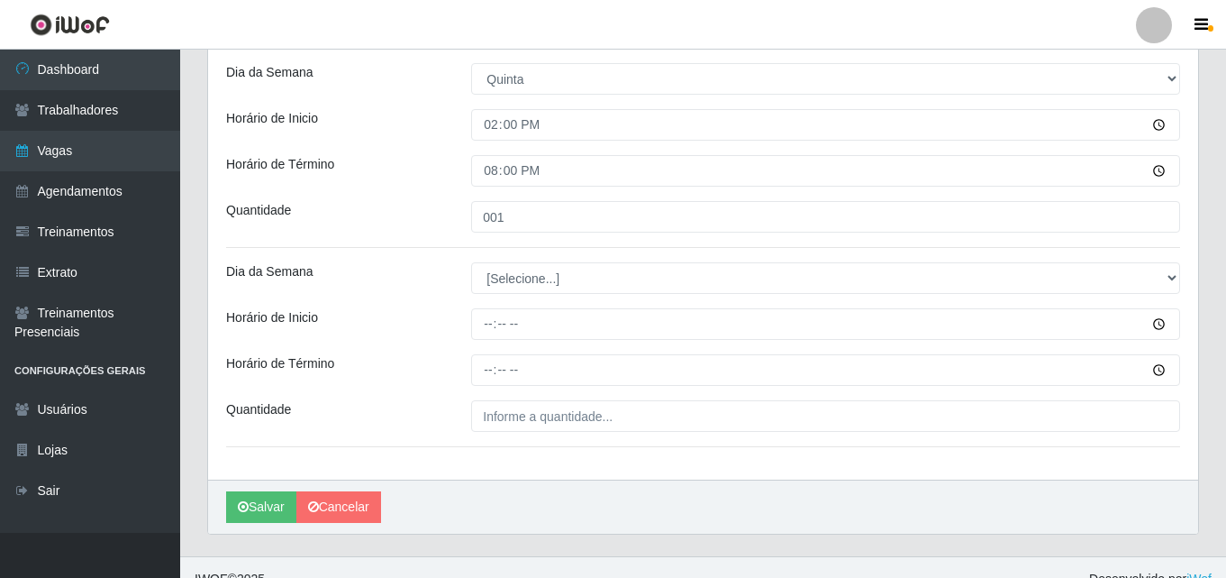
scroll to position [1106, 0]
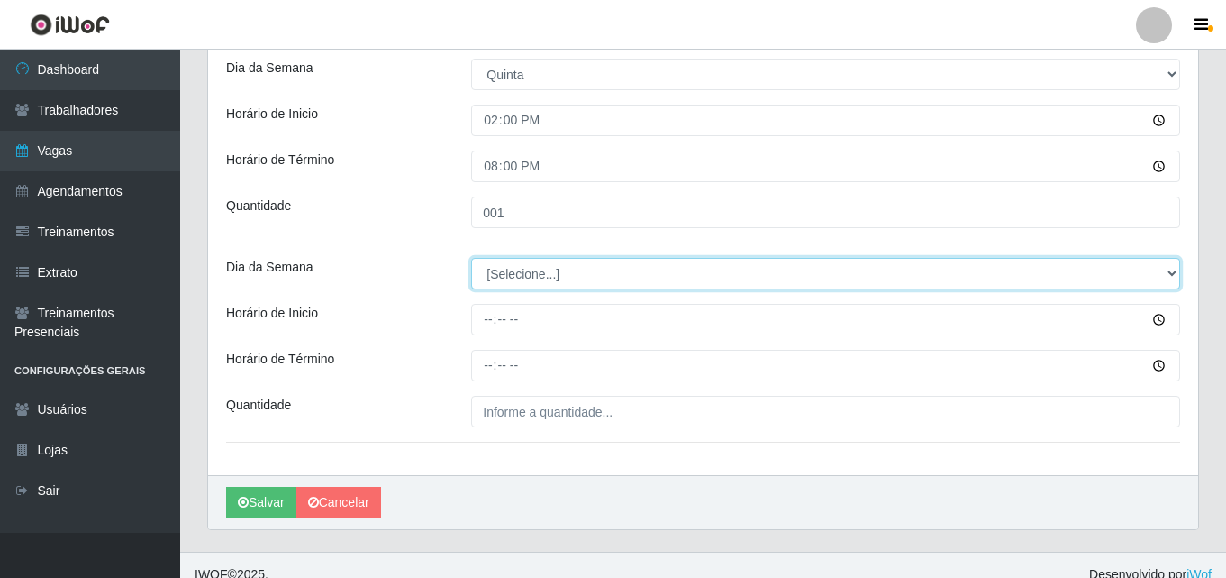
click at [532, 271] on select "[Selecione...] Segunda Terça Quarta Quinta Sexta Sábado Domingo" at bounding box center [825, 274] width 709 height 32
click at [508, 270] on select "[Selecione...] Segunda Terça Quarta Quinta Sexta Sábado Domingo" at bounding box center [825, 274] width 709 height 32
select select "5"
click at [471, 258] on select "[Selecione...] Segunda Terça Quarta Quinta Sexta Sábado Domingo" at bounding box center [825, 274] width 709 height 32
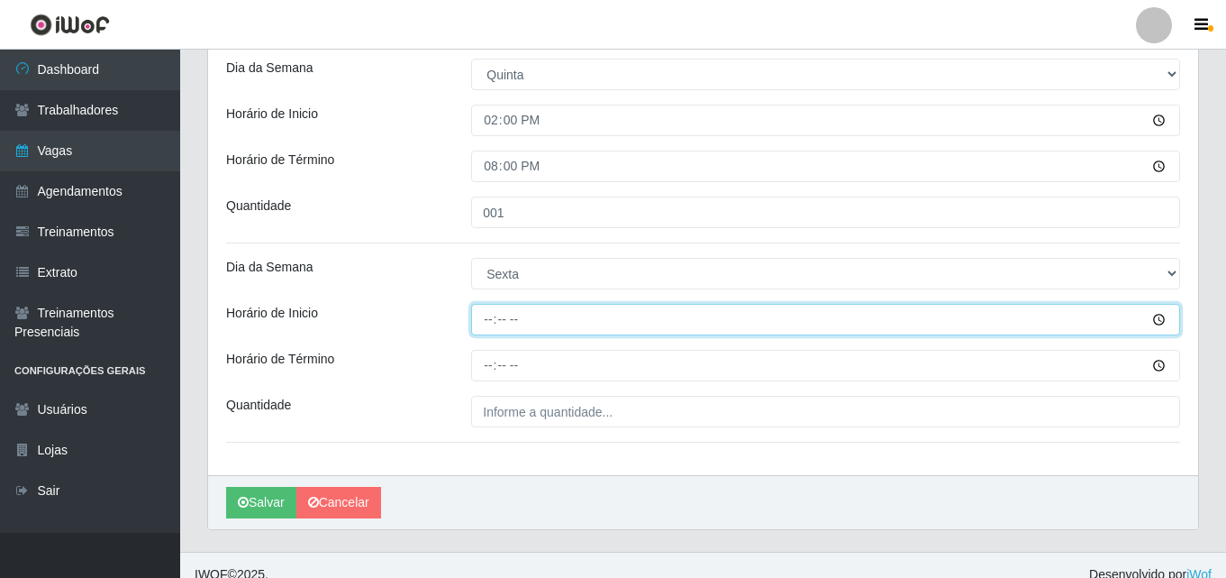
click at [488, 325] on input "Horário de Inicio" at bounding box center [825, 320] width 709 height 32
type input "14:00"
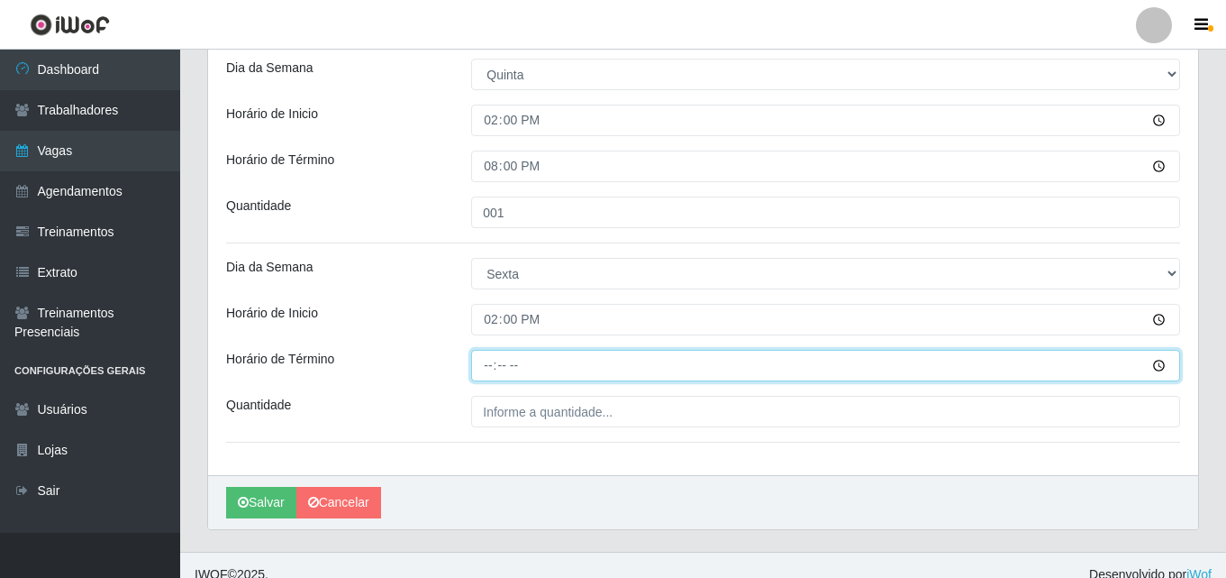
click at [490, 374] on input "Horário de Término" at bounding box center [825, 366] width 709 height 32
type input "20:00"
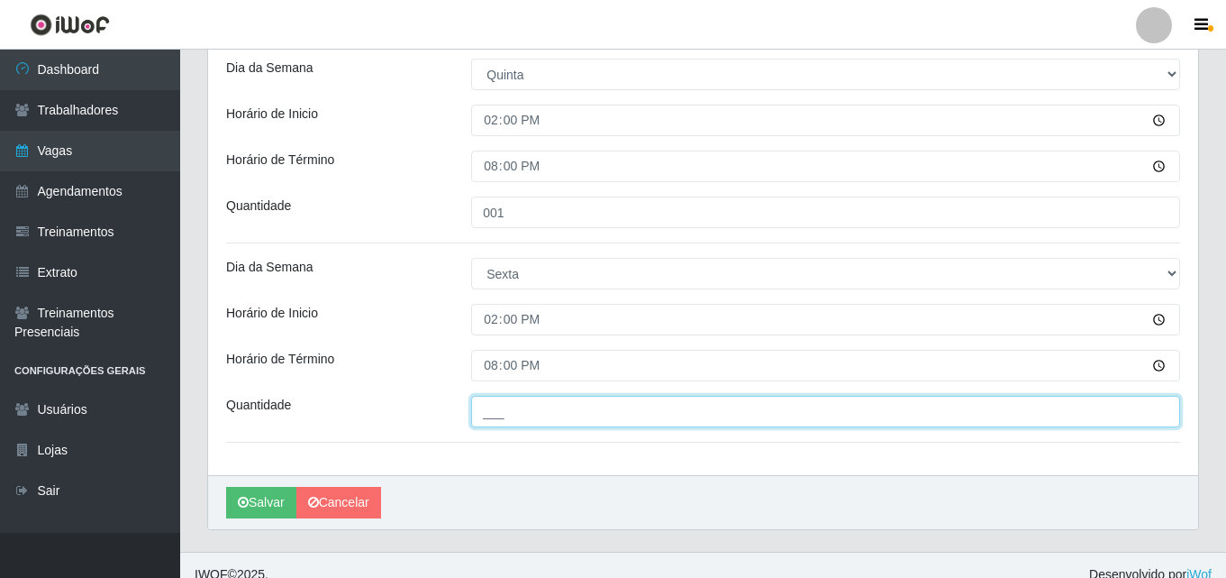
click at [487, 417] on input "___" at bounding box center [825, 412] width 709 height 32
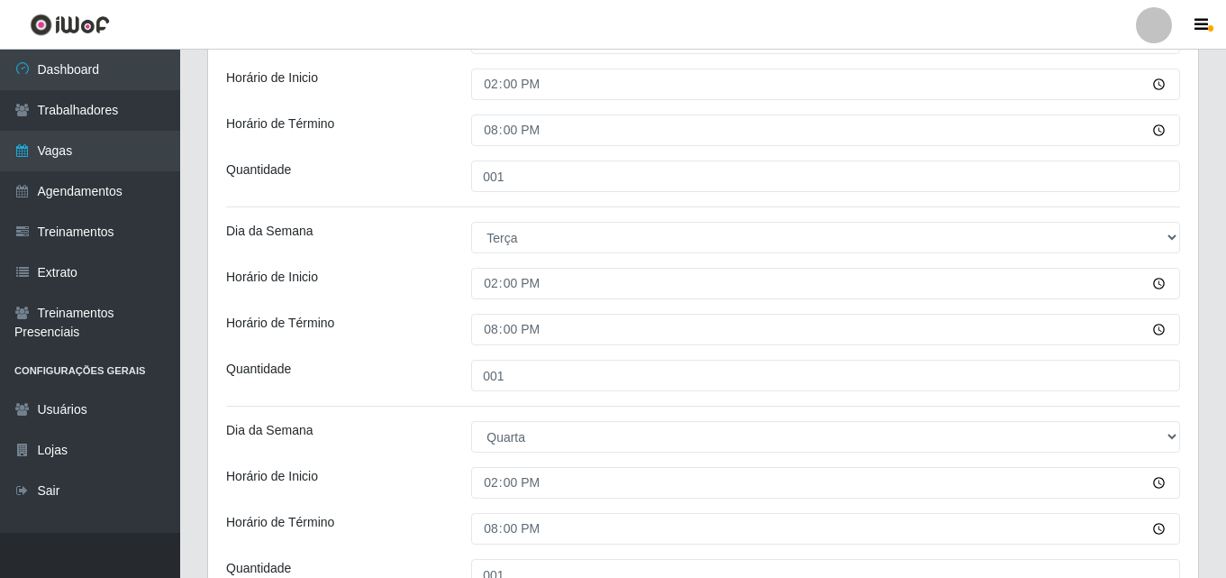
scroll to position [314, 0]
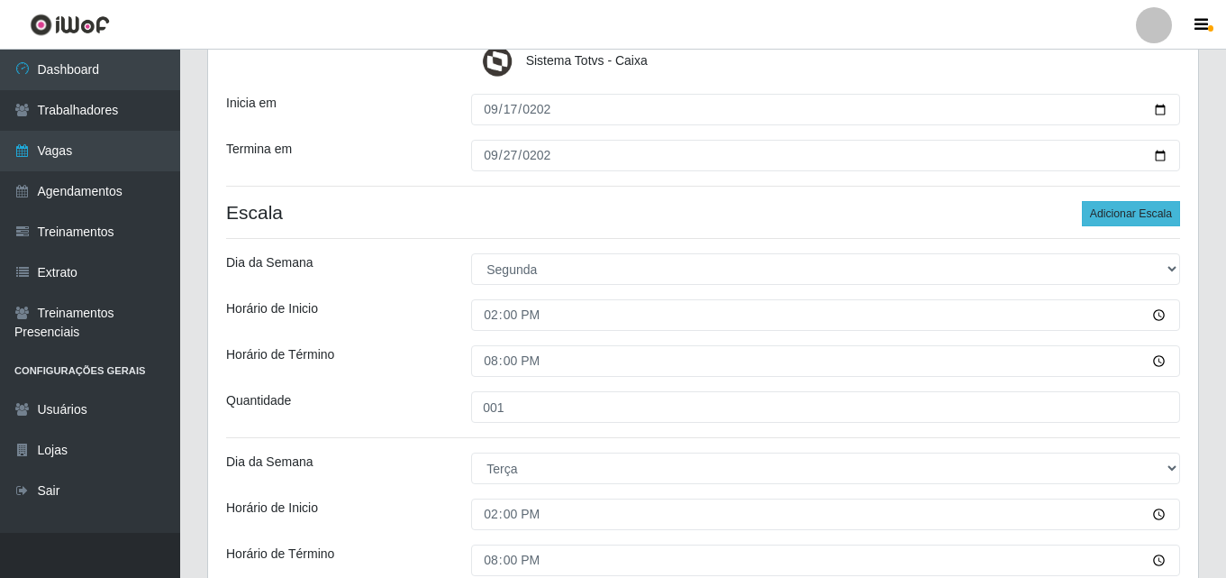
type input "001"
click at [1119, 215] on button "Adicionar Escala" at bounding box center [1131, 213] width 98 height 25
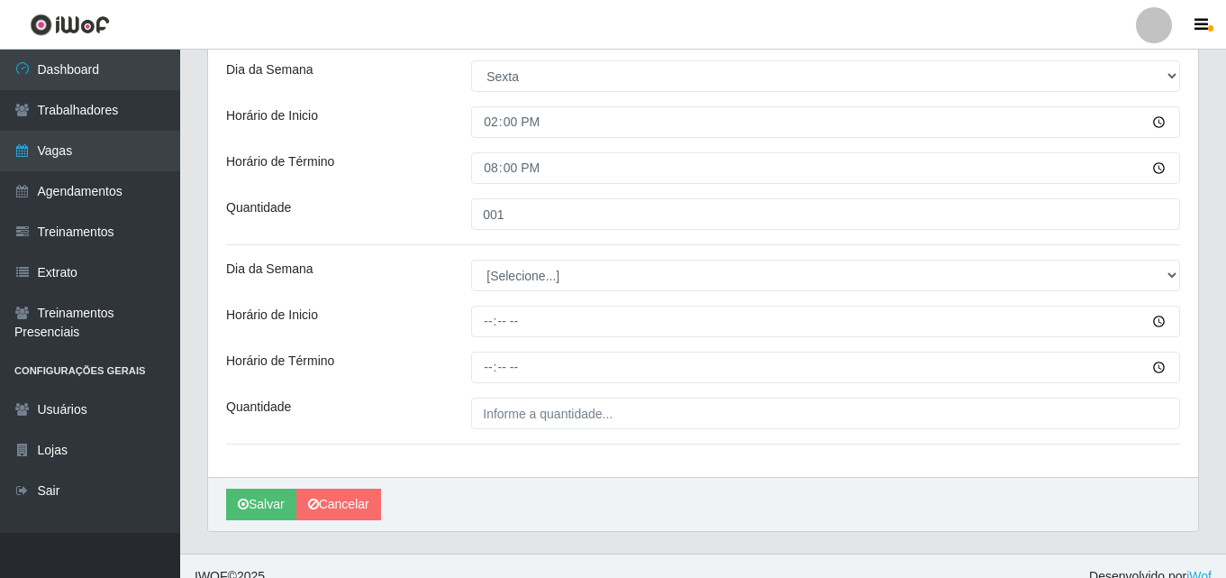
scroll to position [1324, 0]
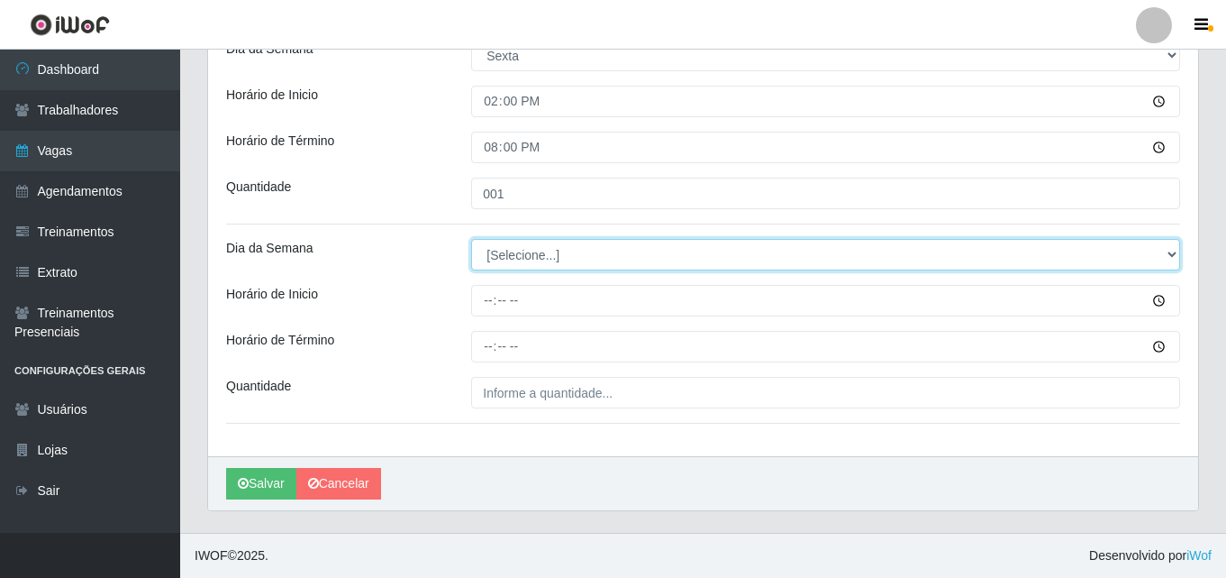
click at [498, 251] on select "[Selecione...] Segunda Terça Quarta Quinta Sexta Sábado Domingo" at bounding box center [825, 255] width 709 height 32
select select "6"
click at [471, 239] on select "[Selecione...] Segunda Terça Quarta Quinta Sexta Sábado Domingo" at bounding box center [825, 255] width 709 height 32
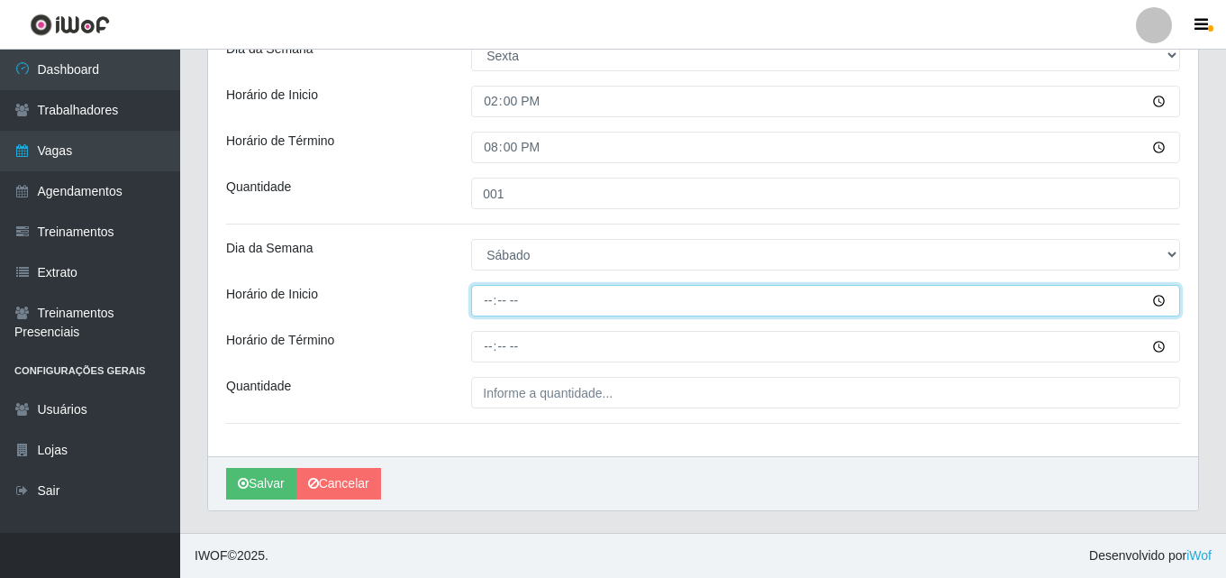
click at [486, 305] on input "Horário de Inicio" at bounding box center [825, 301] width 709 height 32
type input "14:00"
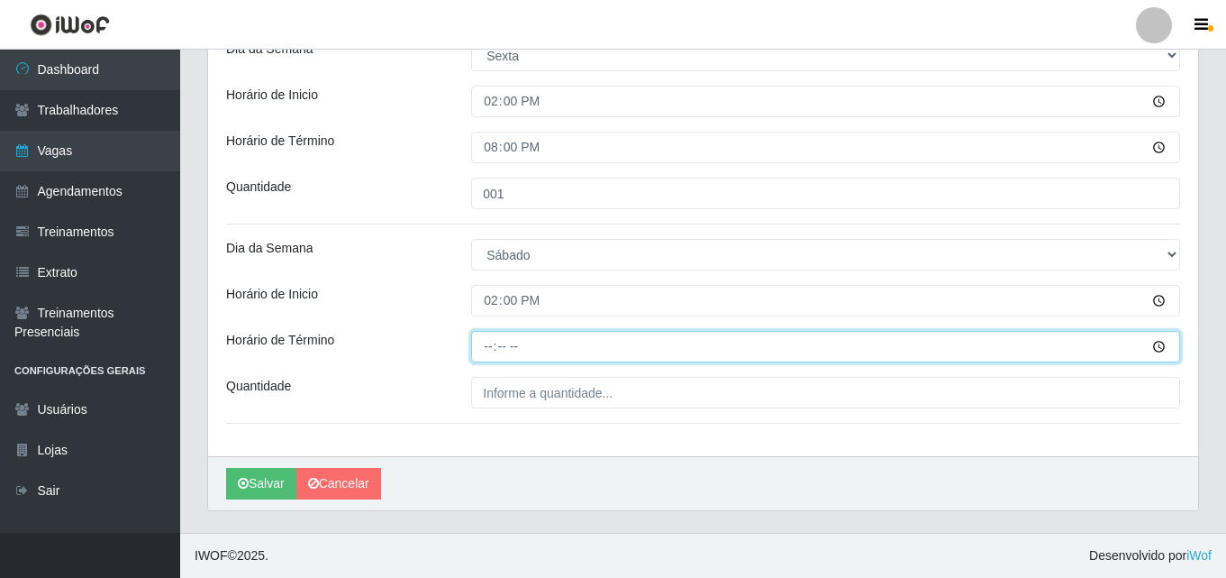
click at [485, 340] on input "Horário de Término" at bounding box center [825, 347] width 709 height 32
type input "20:00"
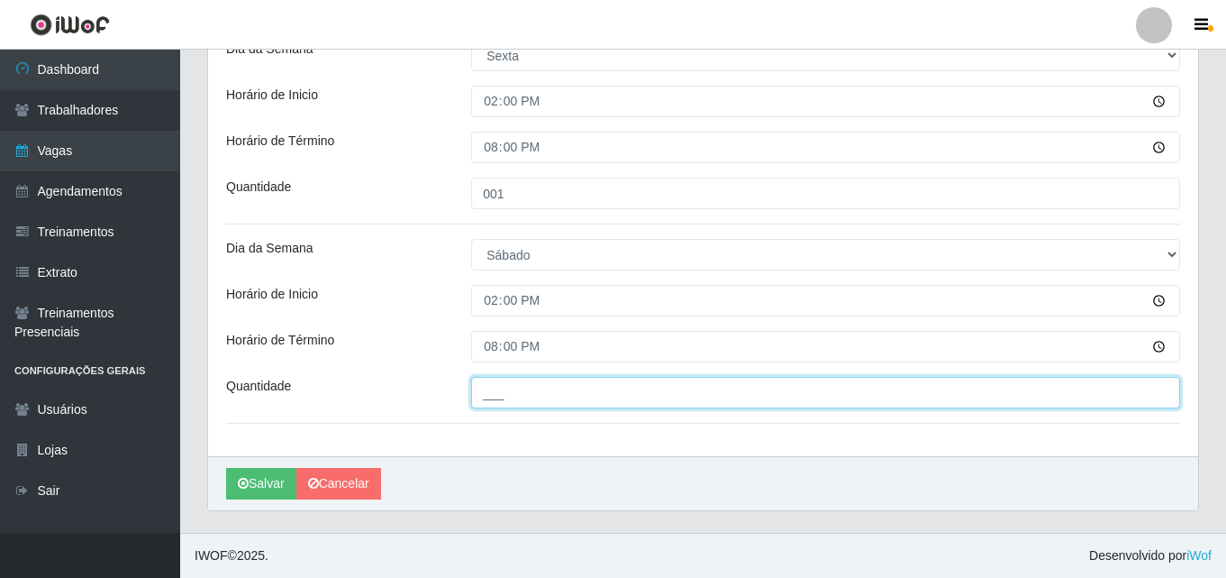
click at [522, 396] on input "___" at bounding box center [825, 393] width 709 height 32
type input "001"
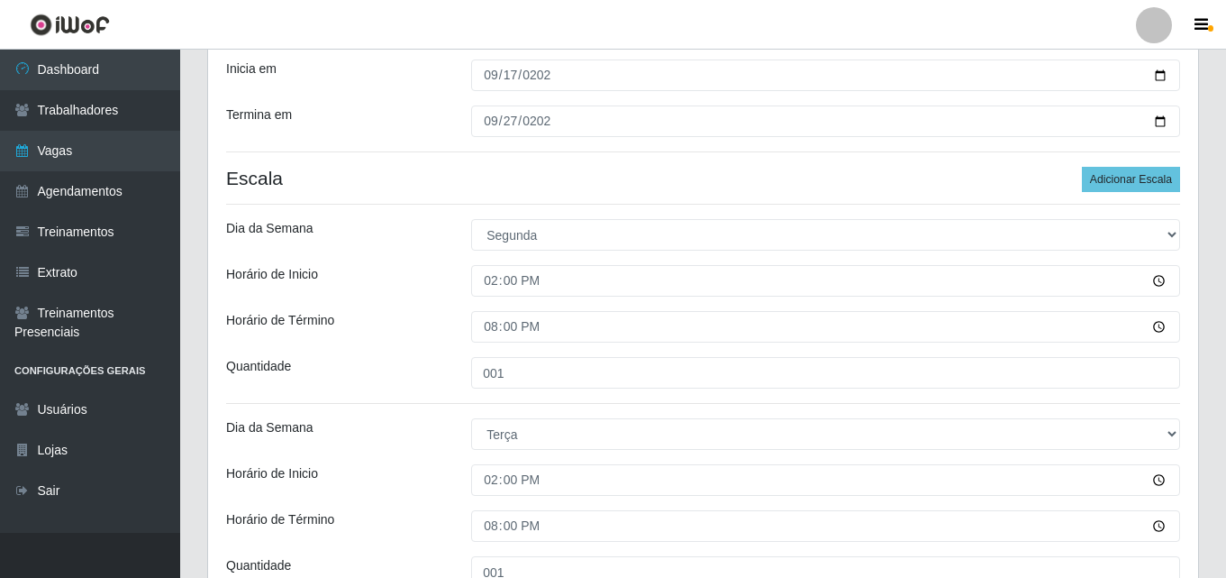
scroll to position [0, 0]
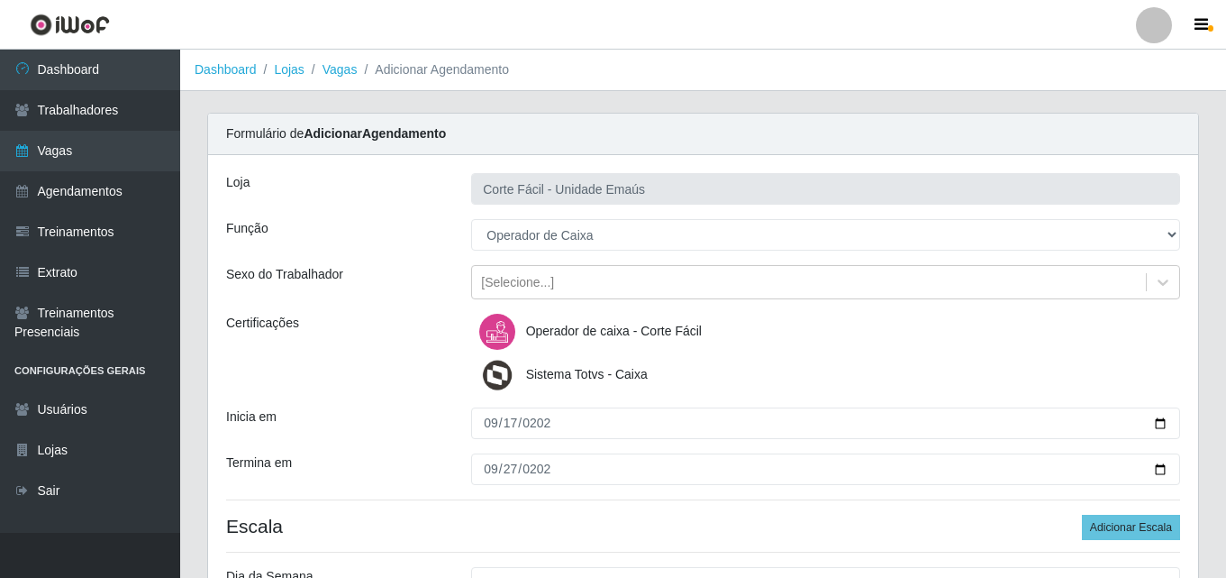
click at [552, 331] on span "Operador de caixa - Corte Fácil" at bounding box center [614, 330] width 176 height 14
click at [0, 0] on input "Operador de caixa - Corte Fácil" at bounding box center [0, 0] width 0 height 0
click at [553, 331] on span "Operador de caixa - Corte Fácil" at bounding box center [614, 330] width 176 height 14
click at [0, 0] on input "Operador de caixa - Corte Fácil" at bounding box center [0, 0] width 0 height 0
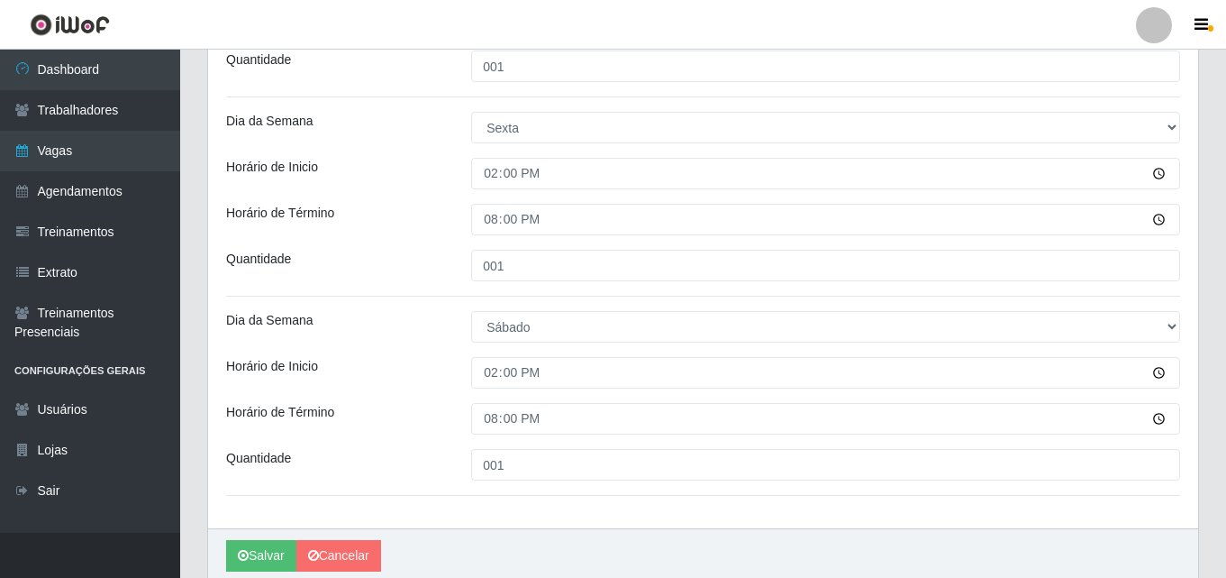
scroll to position [1324, 0]
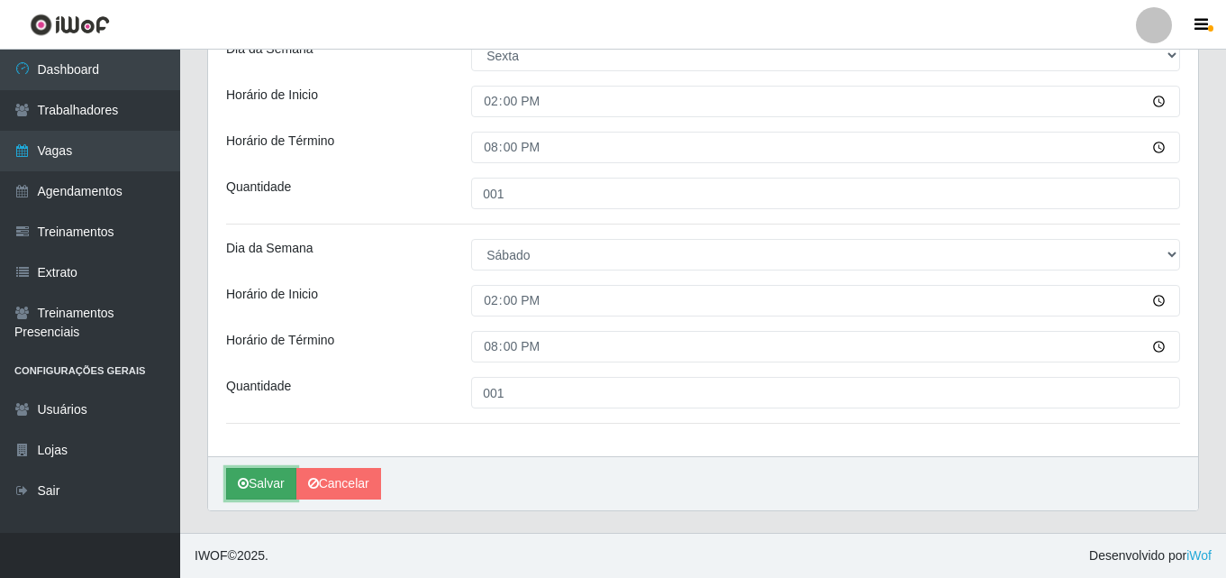
click at [253, 473] on button "Salvar" at bounding box center [261, 484] width 70 height 32
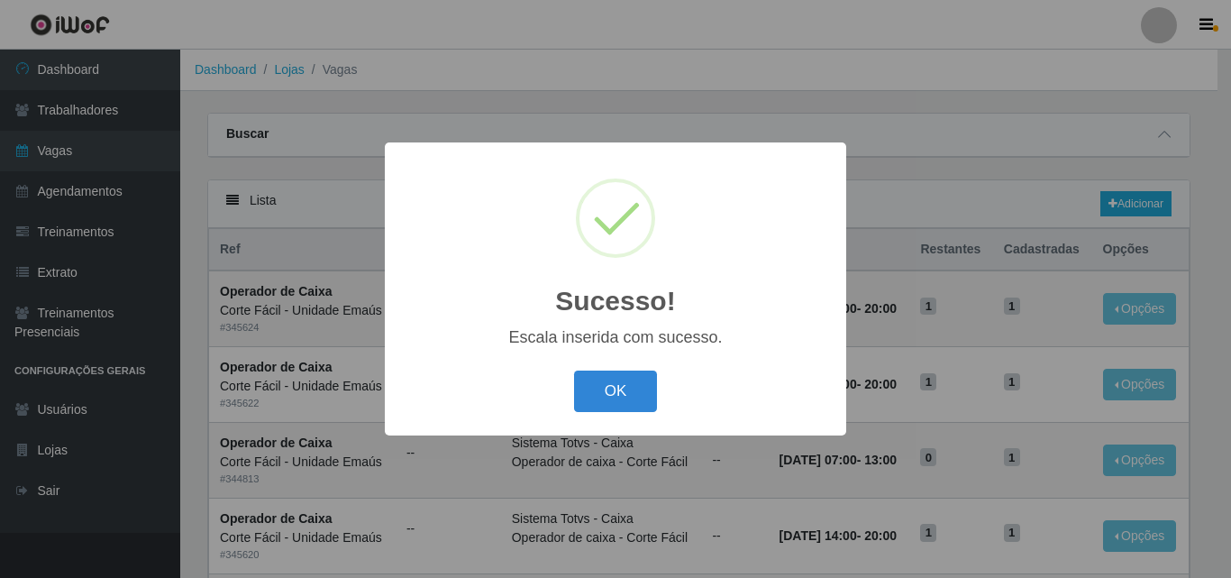
click at [622, 406] on button "OK" at bounding box center [616, 391] width 84 height 42
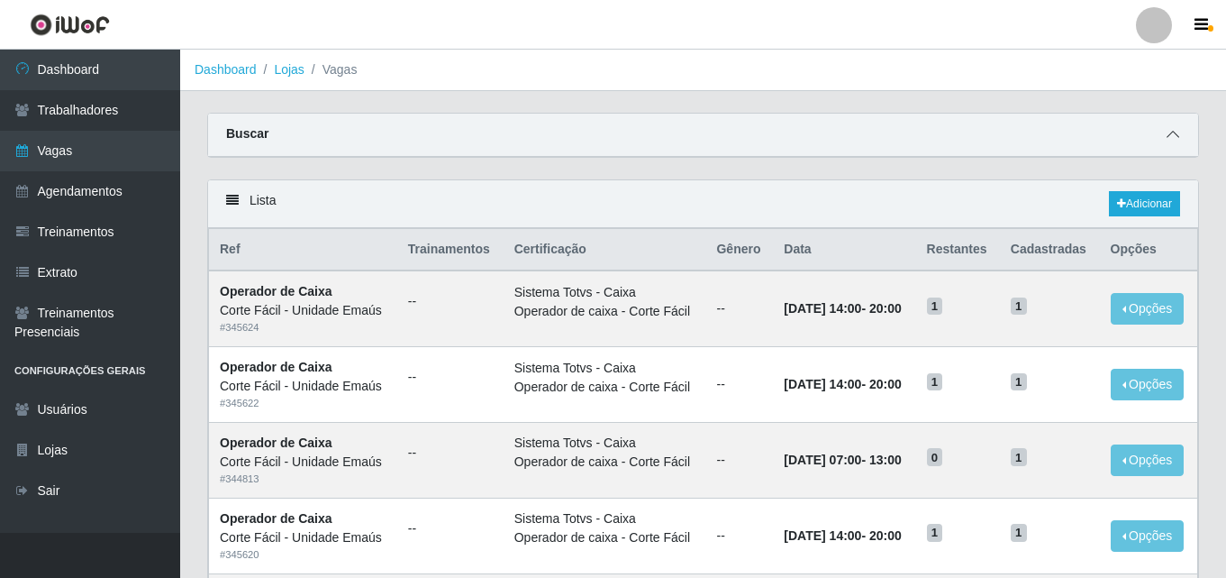
click at [1163, 134] on span at bounding box center [1173, 134] width 22 height 21
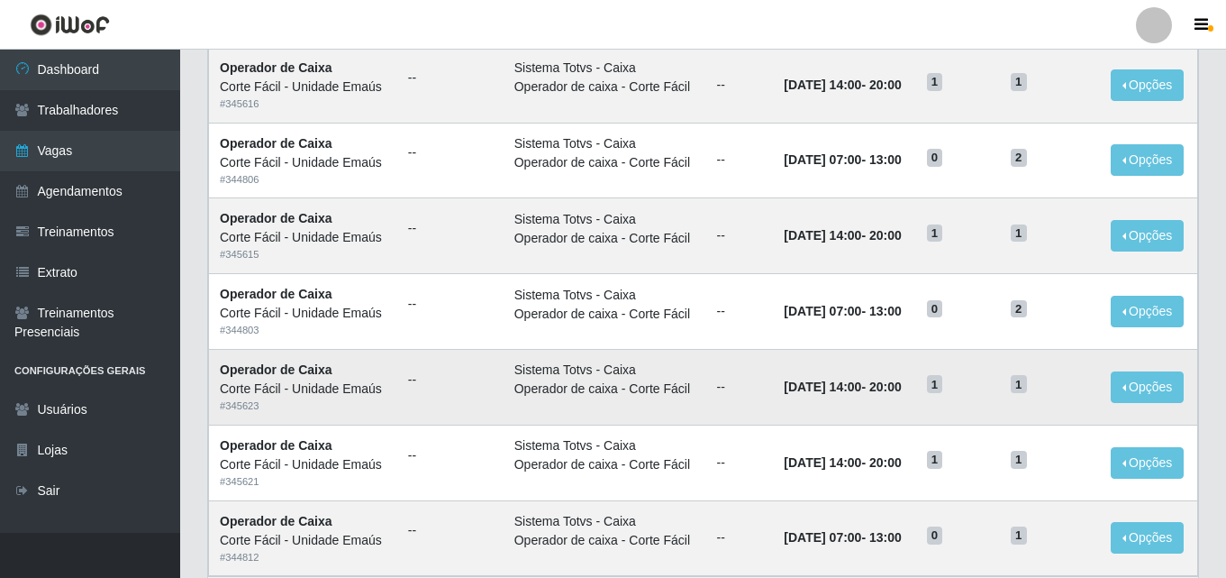
scroll to position [1226, 0]
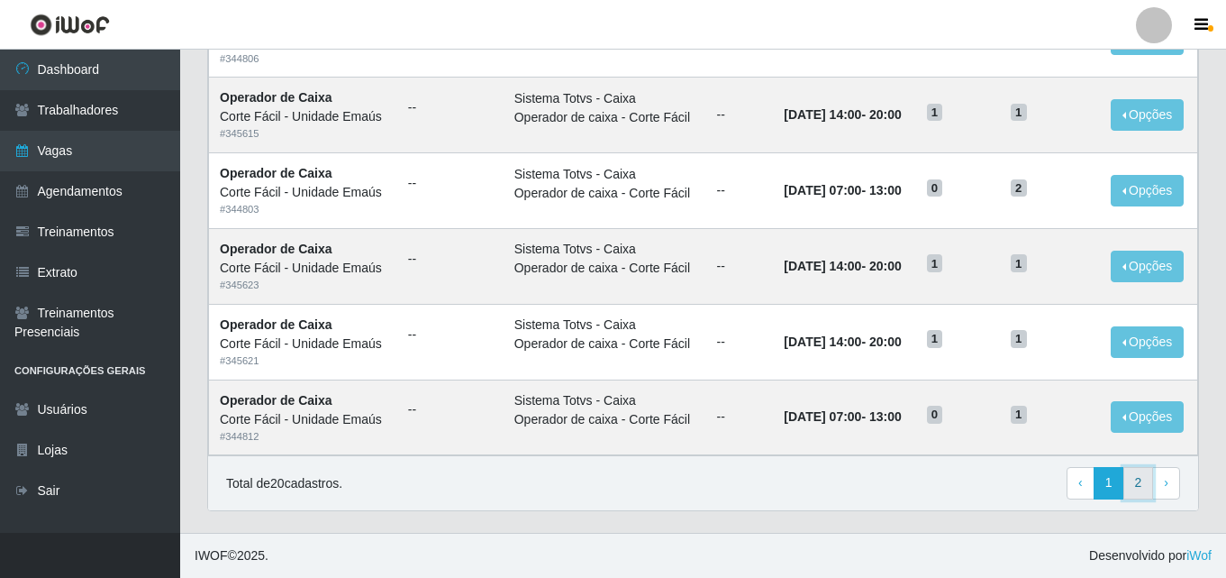
click at [1132, 490] on link "2" at bounding box center [1139, 483] width 31 height 32
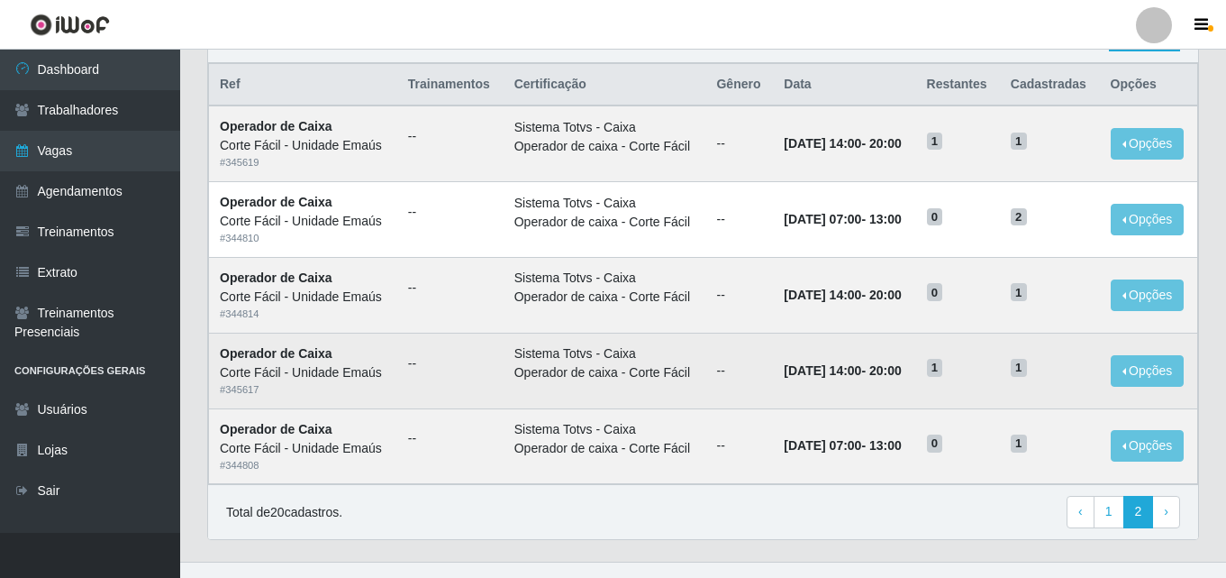
scroll to position [195, 0]
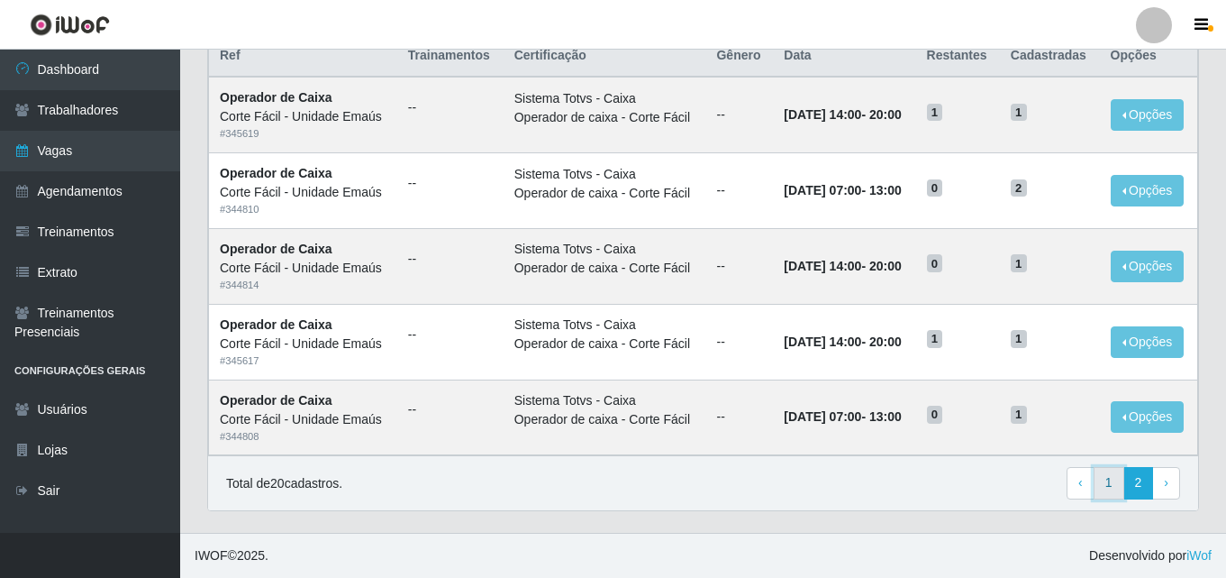
click at [1104, 481] on link "1" at bounding box center [1109, 483] width 31 height 32
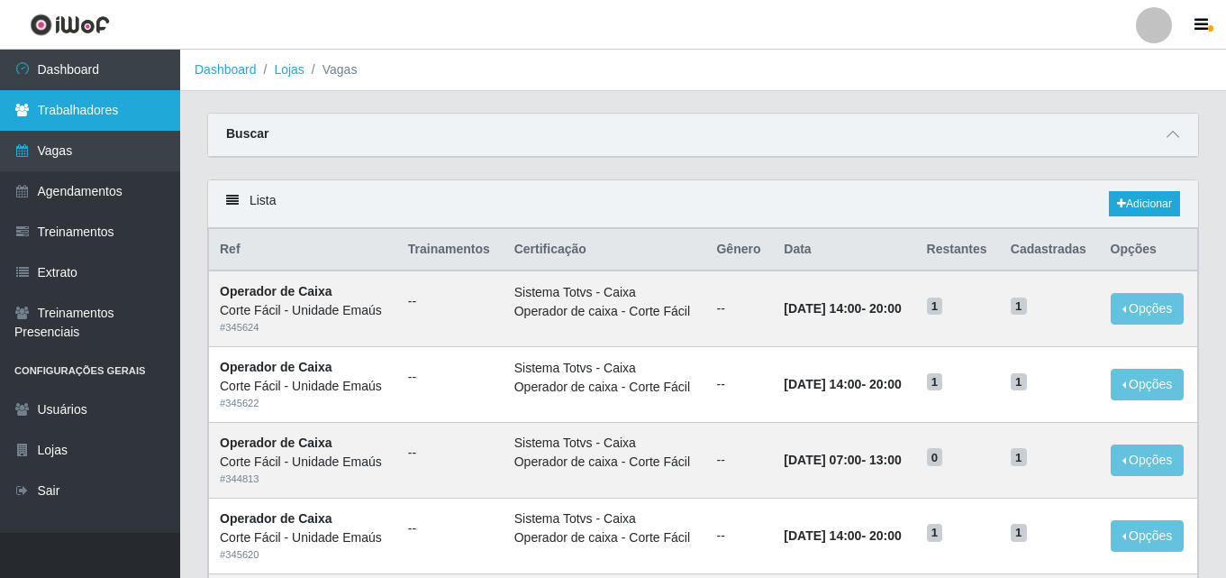
click at [105, 116] on link "Trabalhadores" at bounding box center [90, 110] width 180 height 41
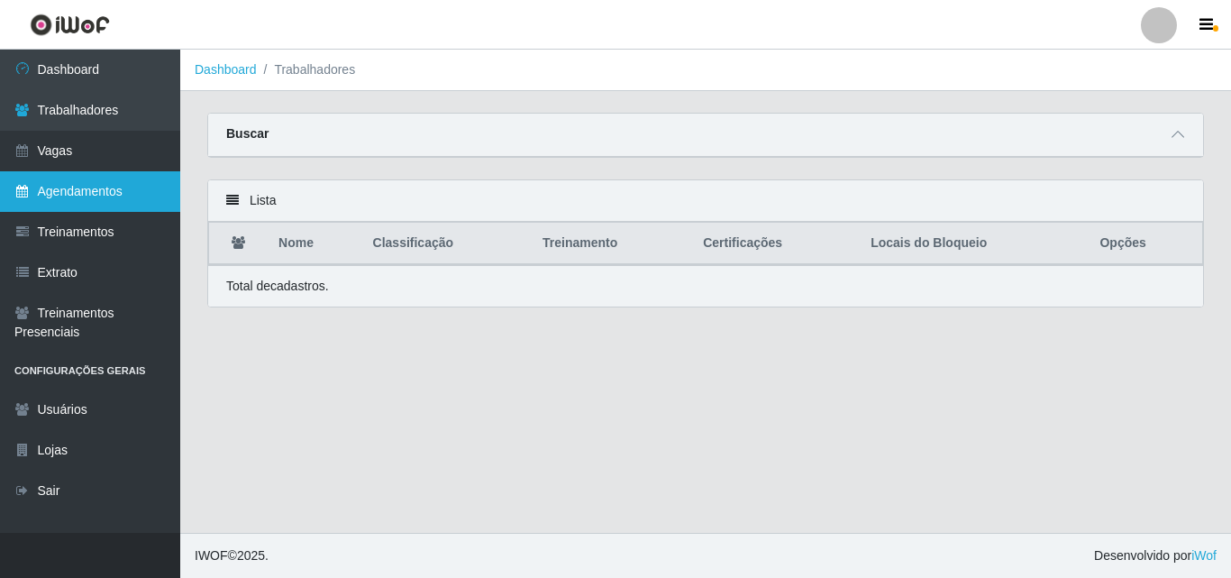
click at [128, 194] on link "Agendamentos" at bounding box center [90, 191] width 180 height 41
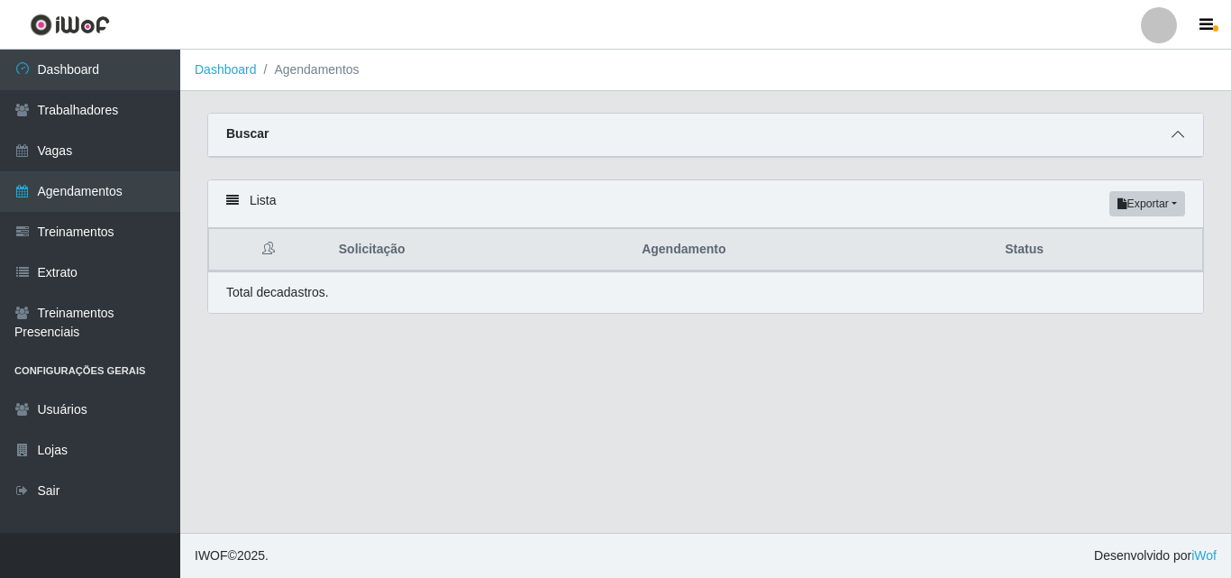
click at [1173, 132] on icon at bounding box center [1177, 134] width 13 height 13
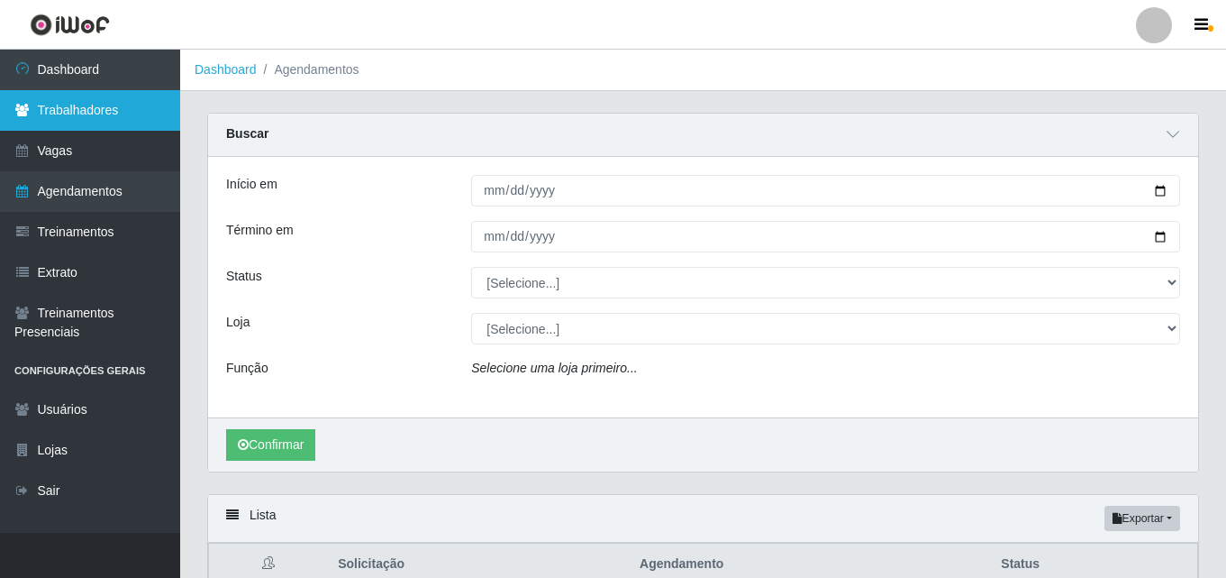
click at [105, 116] on link "Trabalhadores" at bounding box center [90, 110] width 180 height 41
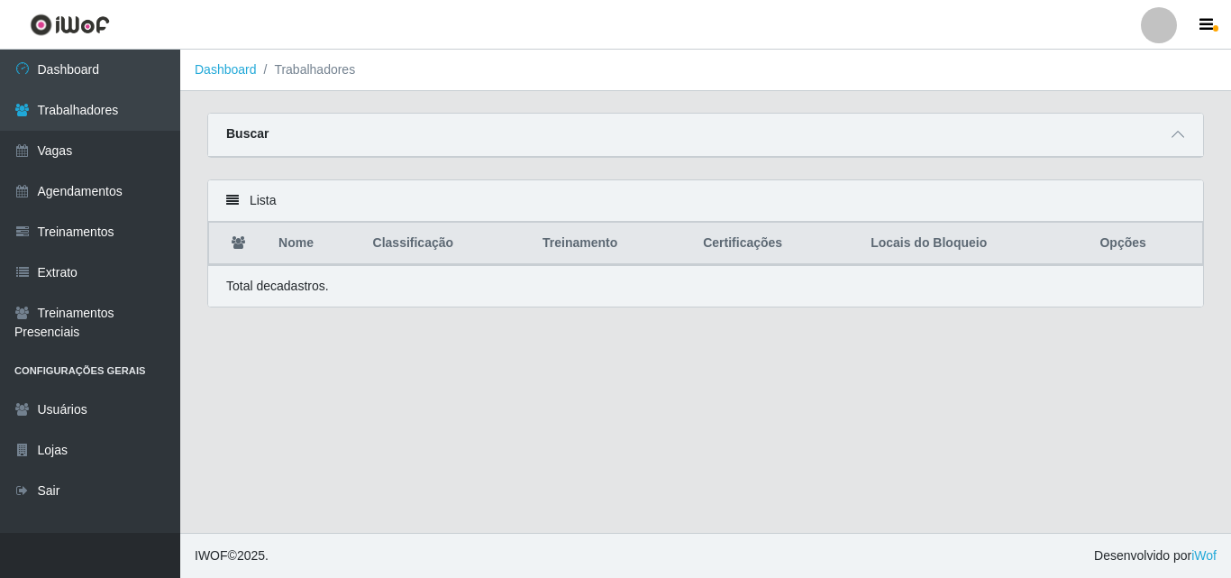
click at [1193, 129] on div "Buscar" at bounding box center [705, 135] width 995 height 43
click at [1187, 135] on span at bounding box center [1178, 134] width 22 height 21
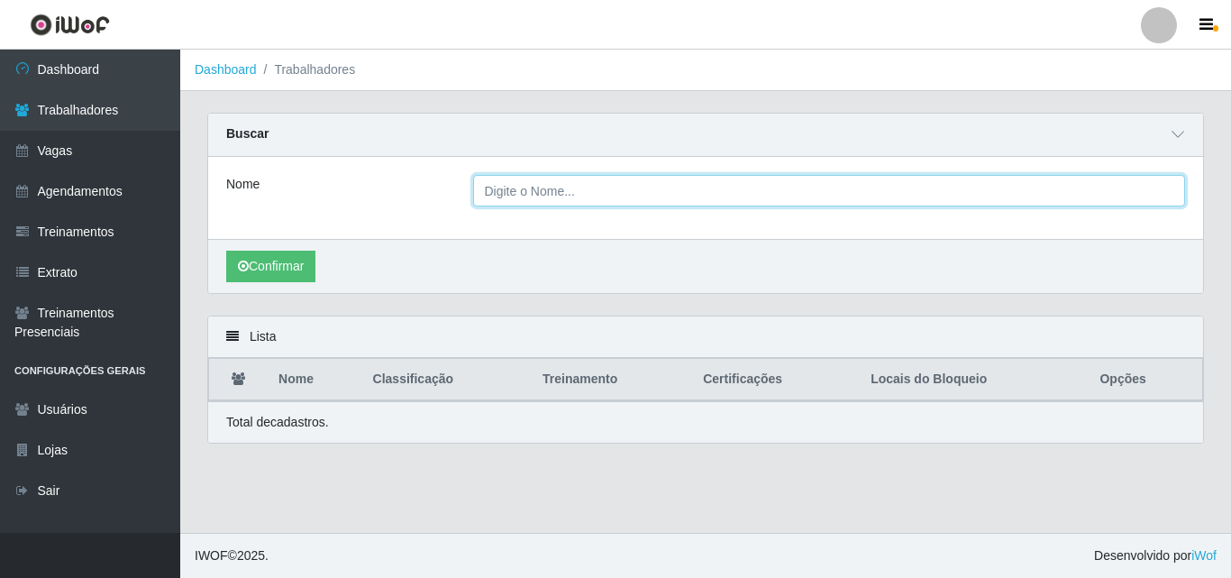
click at [558, 195] on input "Nome" at bounding box center [829, 191] width 713 height 32
type input "JOÃO MANOEL DA SILVA TEIXEIRA"
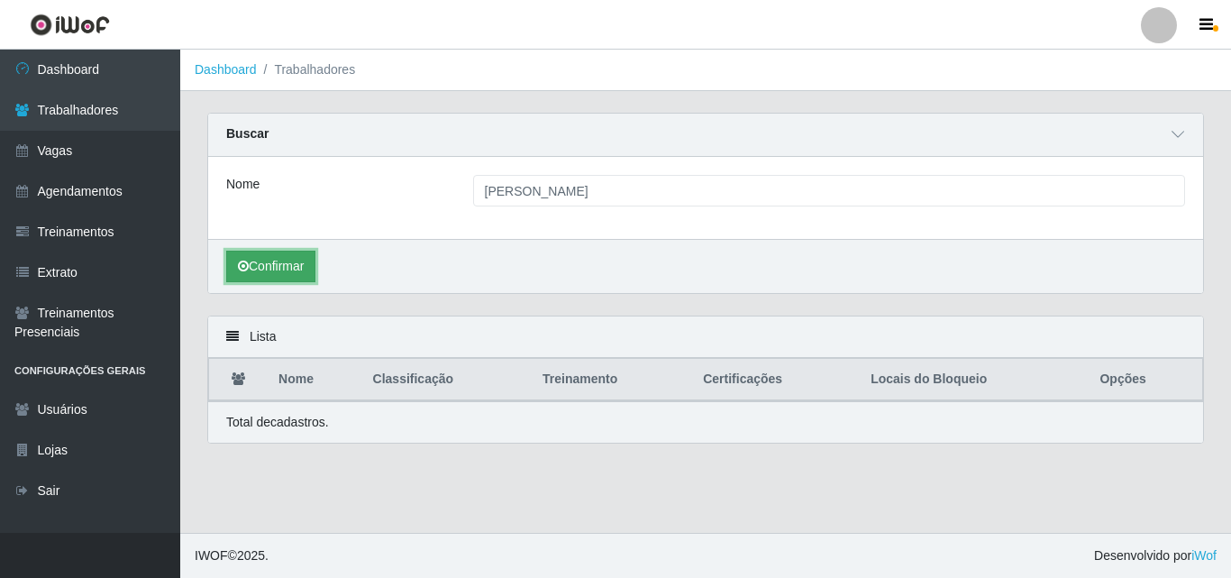
click at [308, 260] on button "Confirmar" at bounding box center [270, 267] width 89 height 32
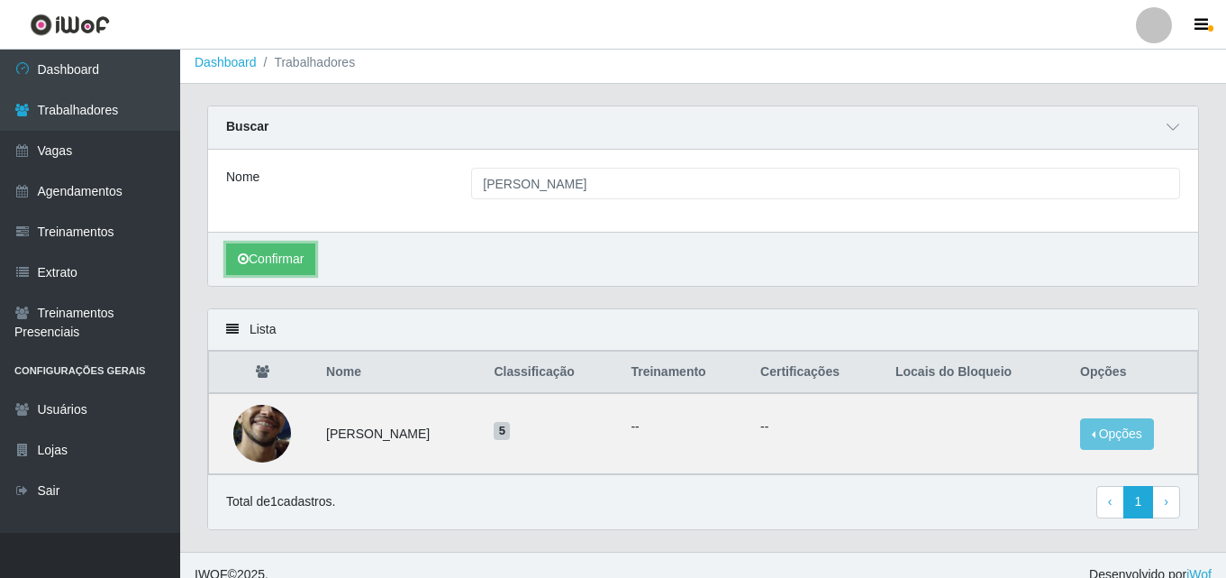
scroll to position [27, 0]
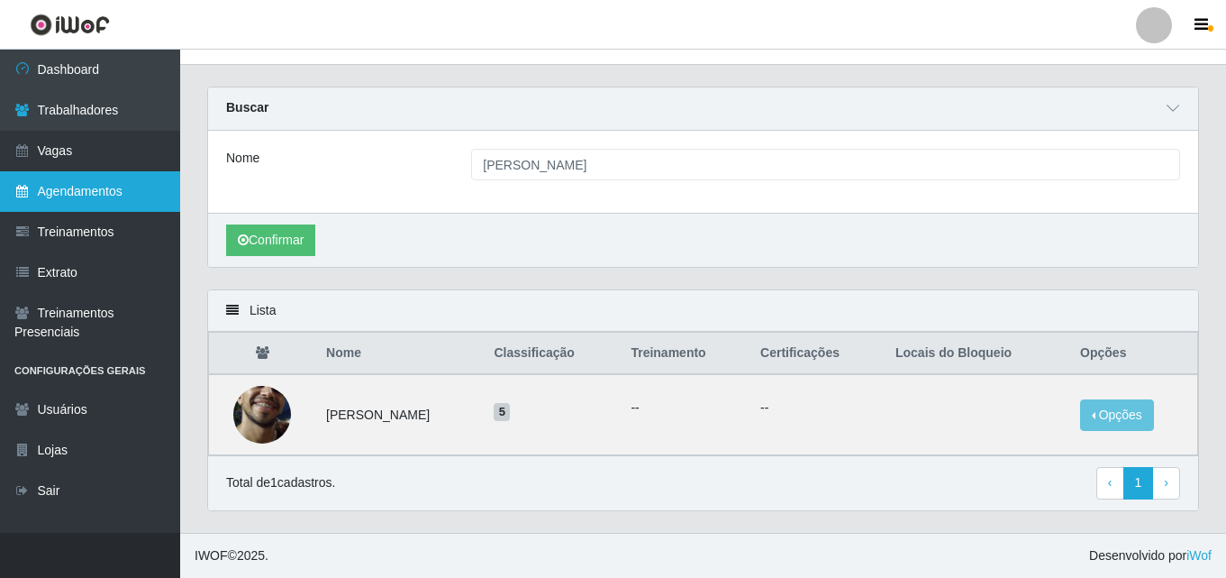
click at [94, 195] on link "Agendamentos" at bounding box center [90, 191] width 180 height 41
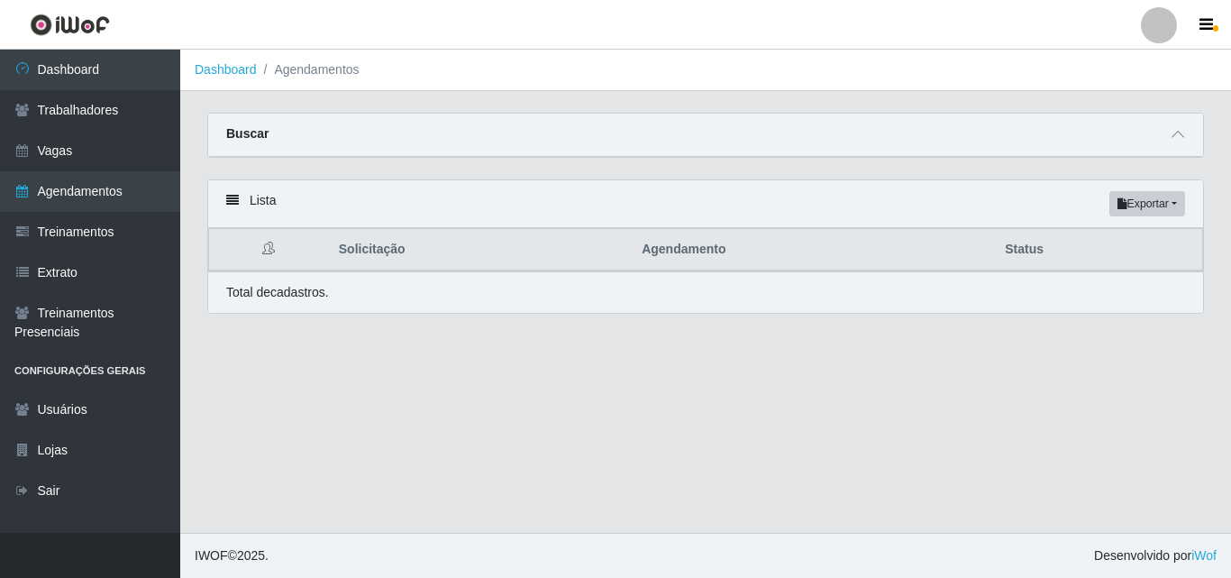
drag, startPoint x: 1185, startPoint y: 138, endPoint x: 1052, endPoint y: 153, distance: 134.2
click at [1184, 138] on span at bounding box center [1178, 134] width 22 height 21
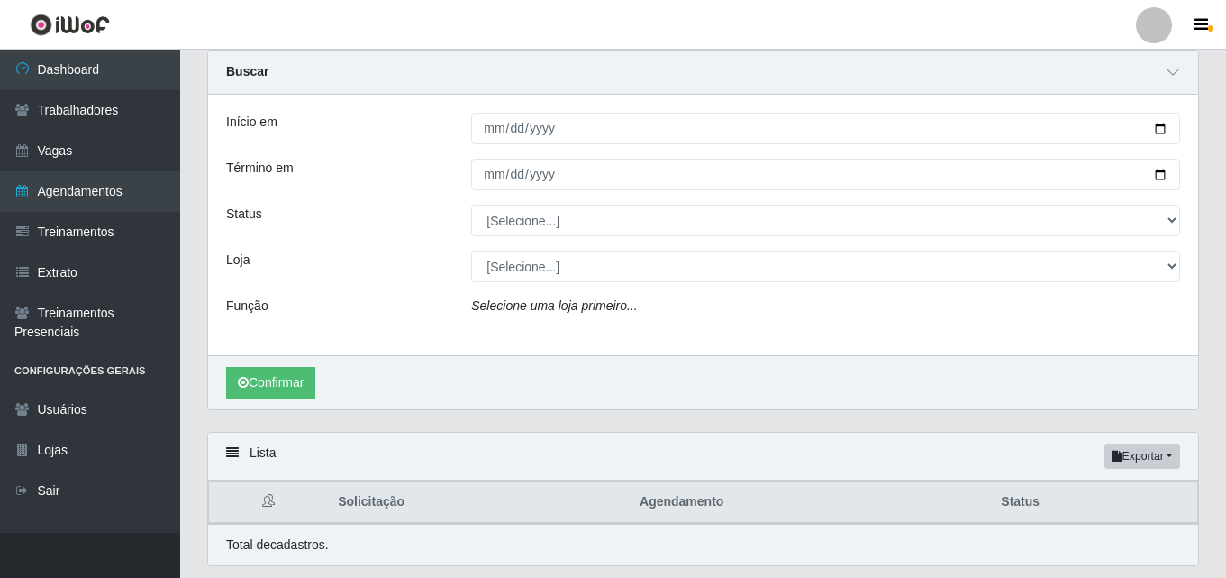
scroll to position [118, 0]
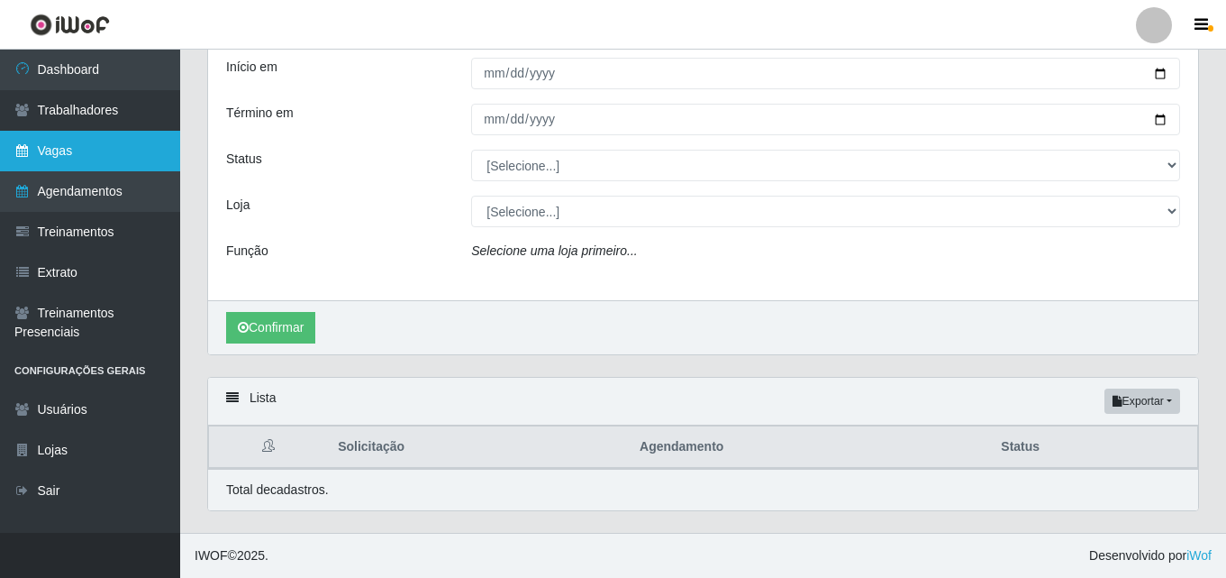
click at [98, 153] on link "Vagas" at bounding box center [90, 151] width 180 height 41
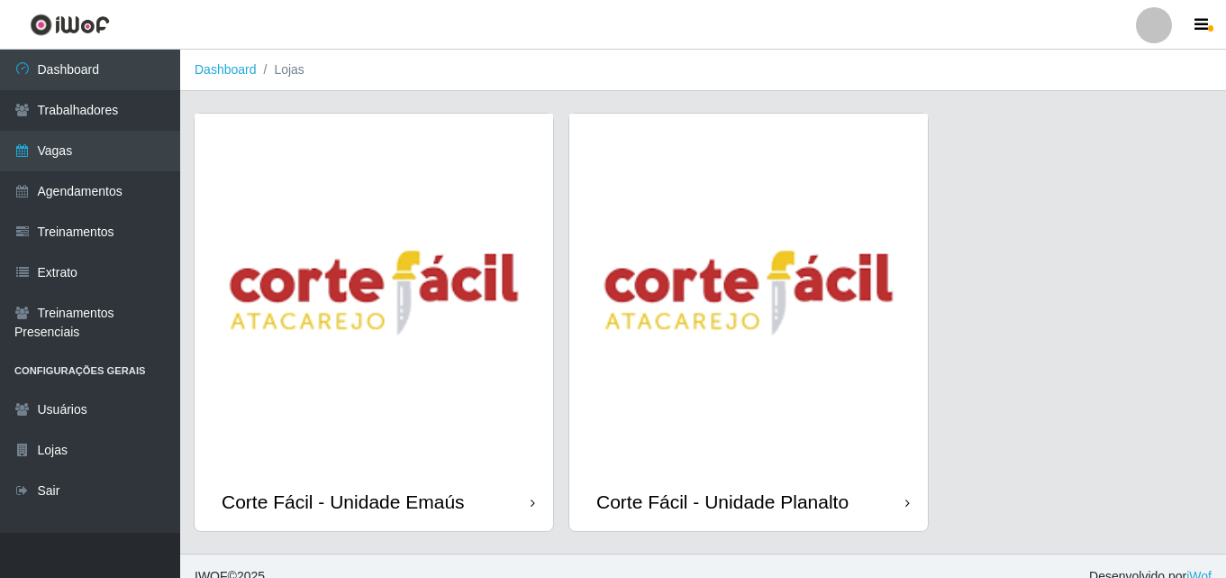
click at [345, 377] on img at bounding box center [374, 293] width 359 height 359
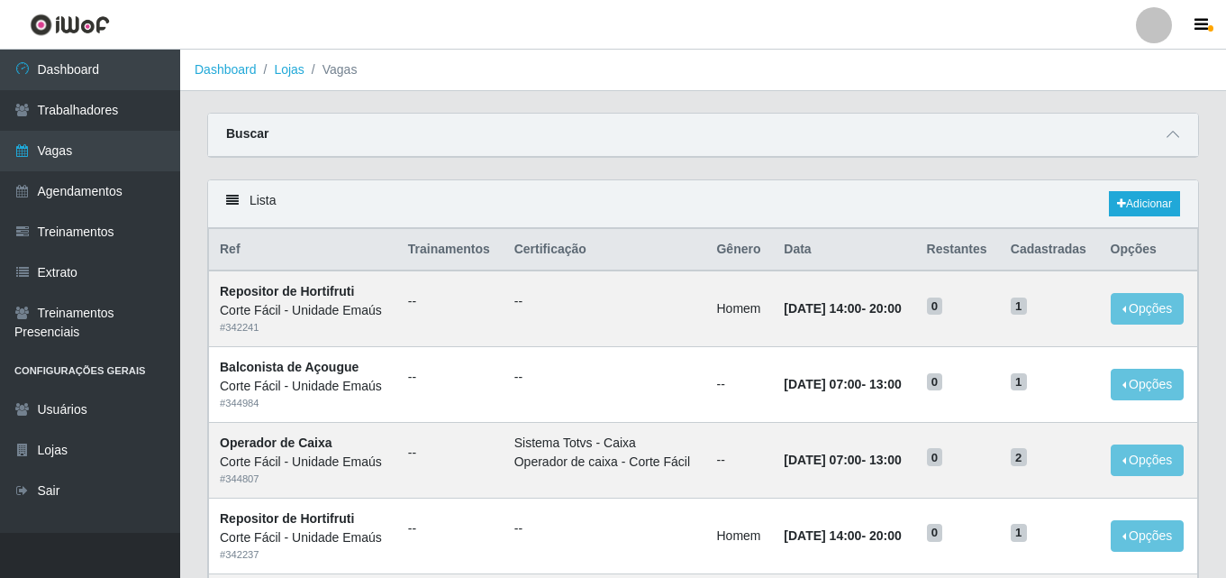
drag, startPoint x: 1171, startPoint y: 131, endPoint x: 1081, endPoint y: 141, distance: 89.9
click at [1171, 132] on icon at bounding box center [1173, 134] width 13 height 13
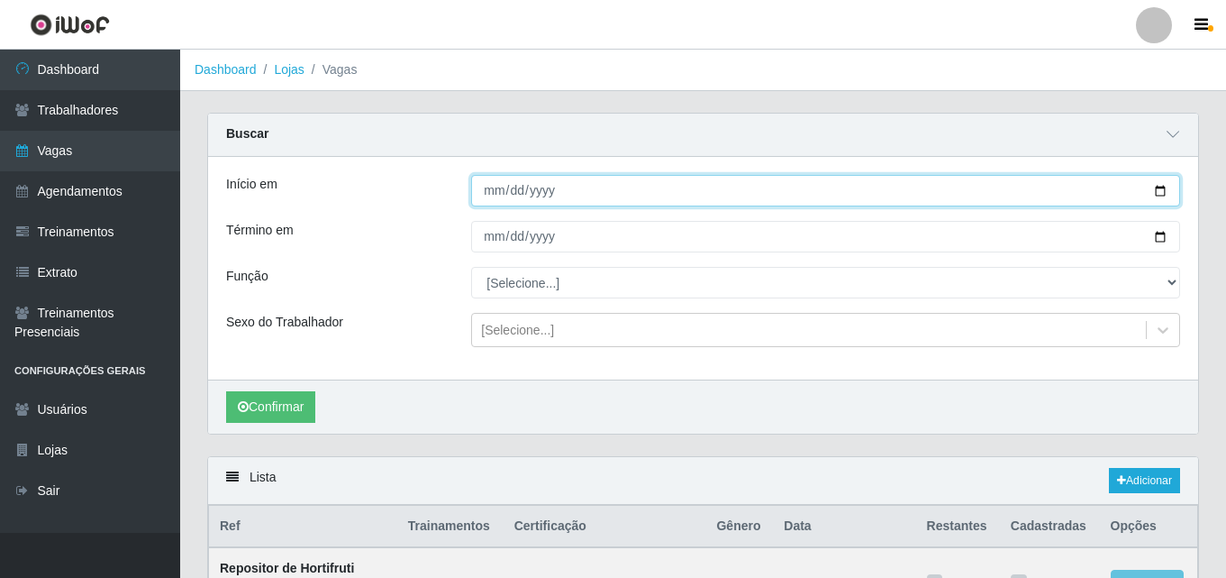
click at [498, 182] on input "Início em" at bounding box center [825, 191] width 709 height 32
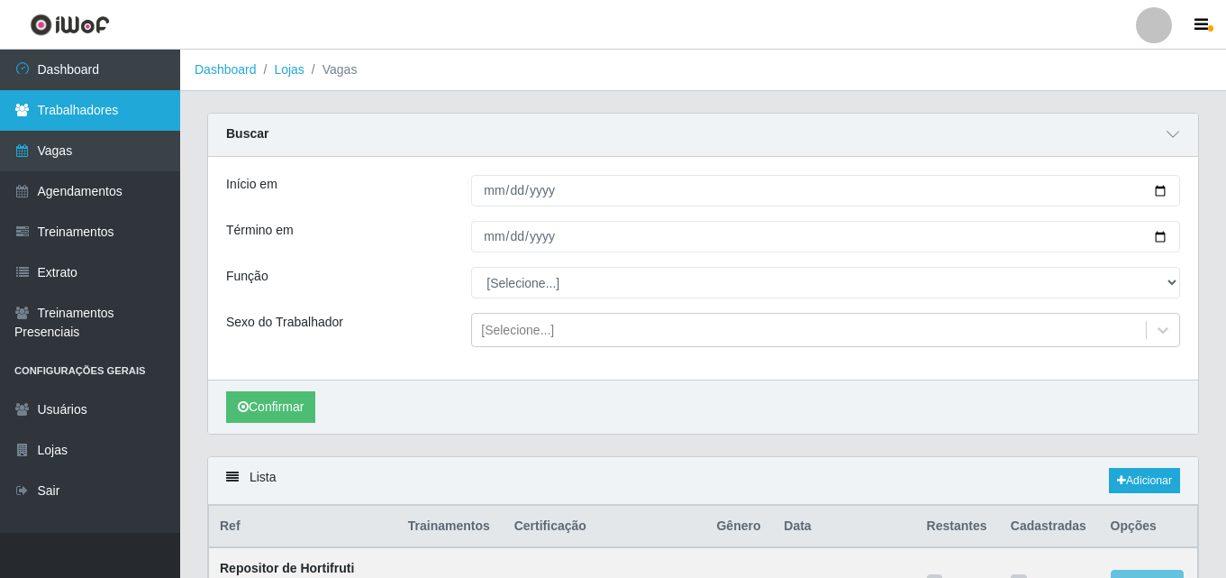
click at [136, 115] on link "Trabalhadores" at bounding box center [90, 110] width 180 height 41
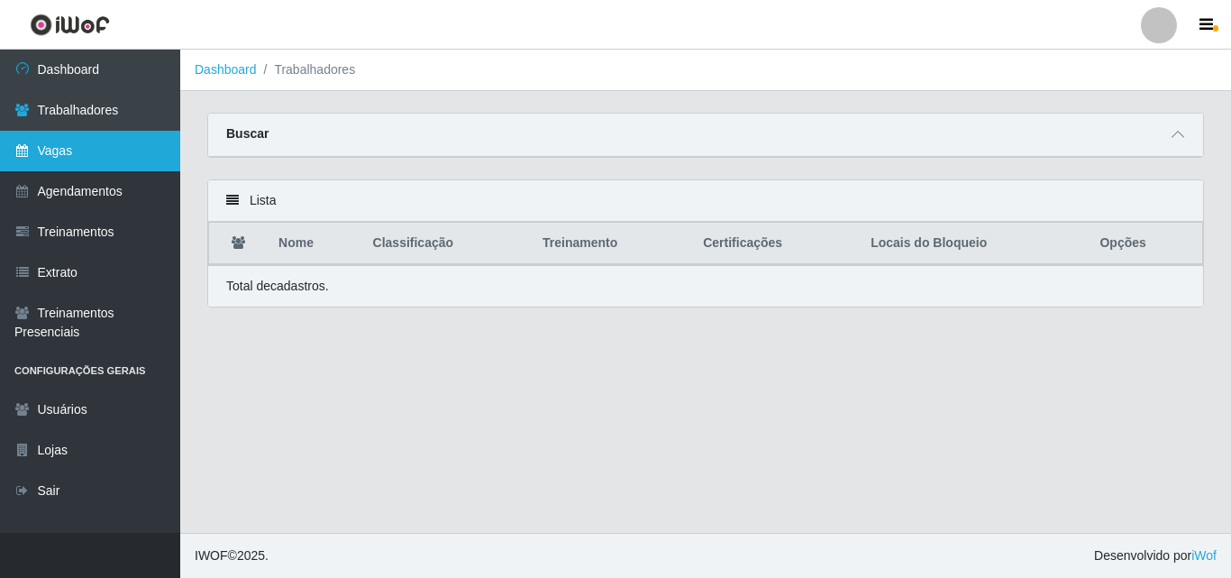
click at [150, 148] on link "Vagas" at bounding box center [90, 151] width 180 height 41
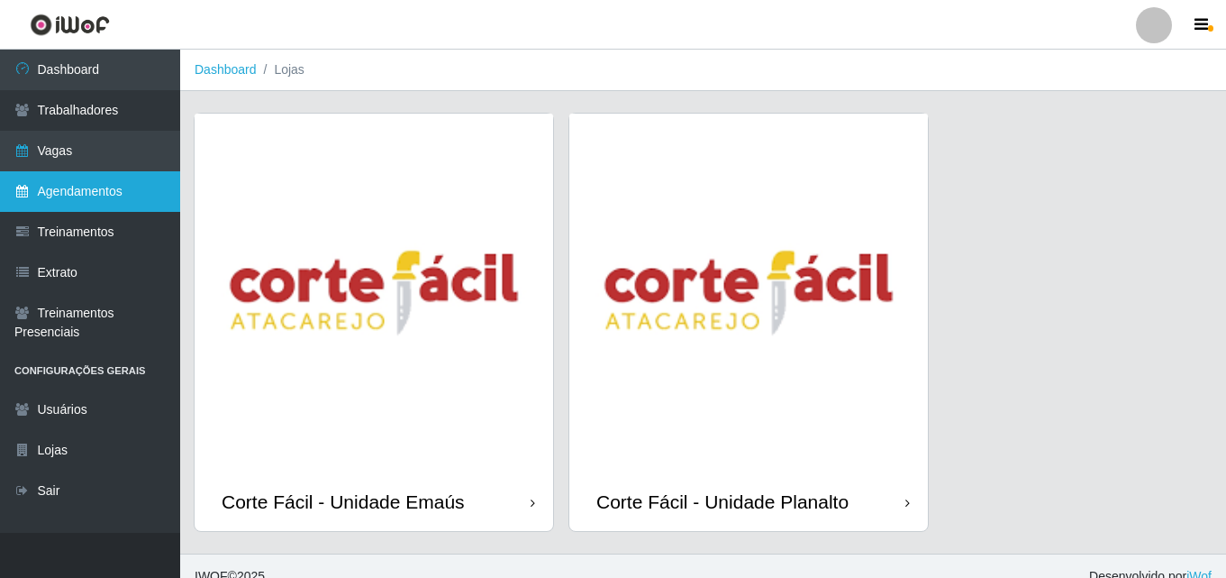
click at [67, 190] on link "Agendamentos" at bounding box center [90, 191] width 180 height 41
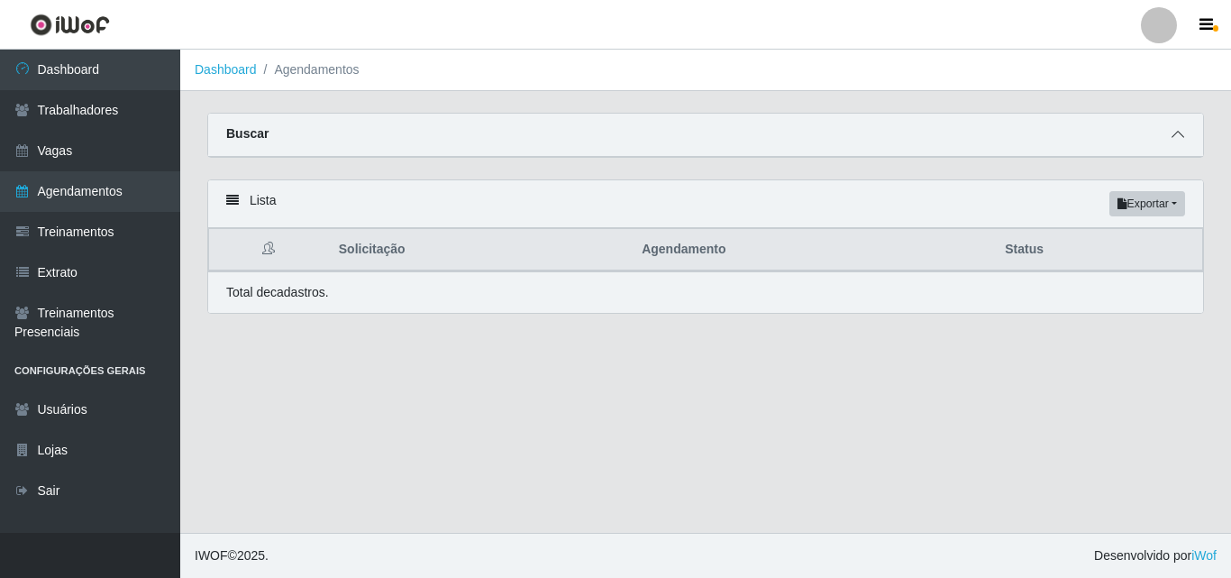
click at [1173, 137] on icon at bounding box center [1177, 134] width 13 height 13
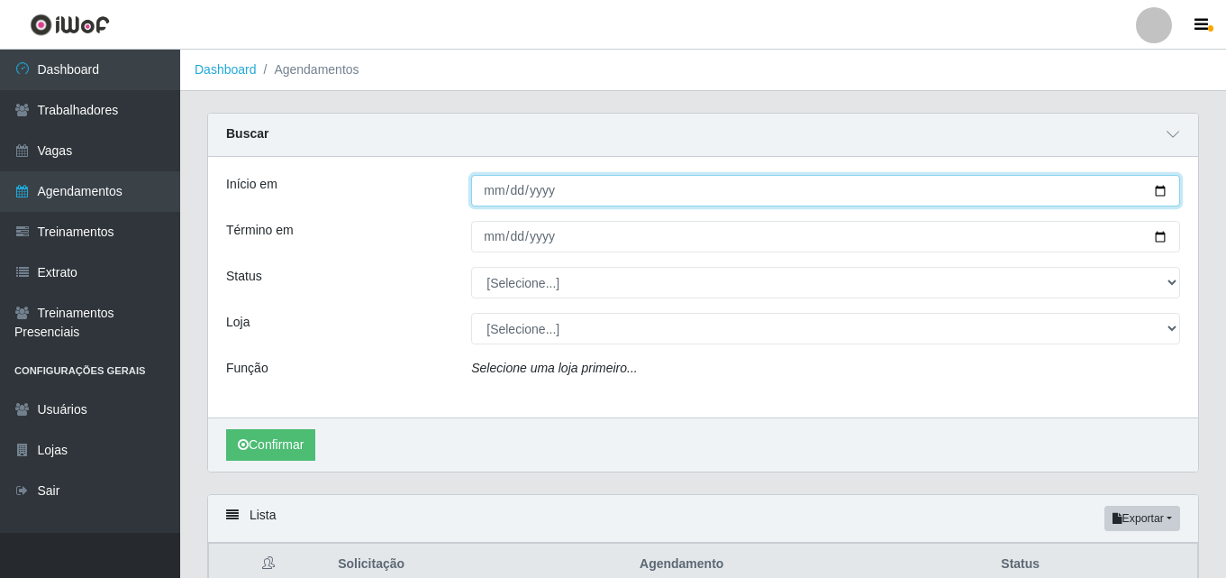
click at [478, 193] on input "Início em" at bounding box center [825, 191] width 709 height 32
type input "2025-09-15"
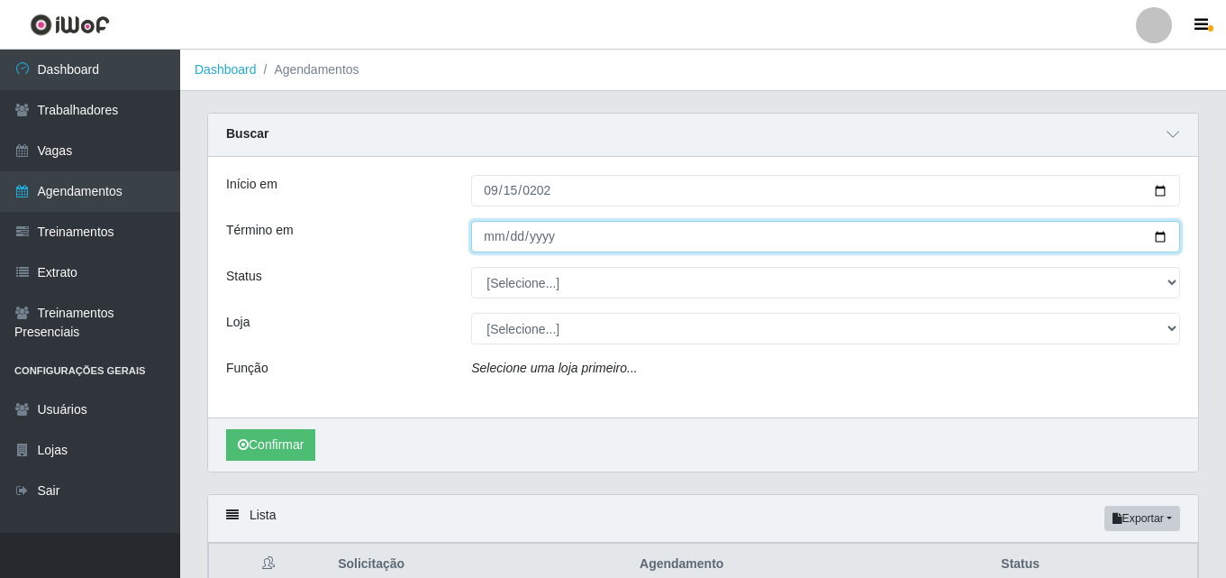
click at [489, 239] on input "Término em" at bounding box center [825, 237] width 709 height 32
type input "2025-09-30"
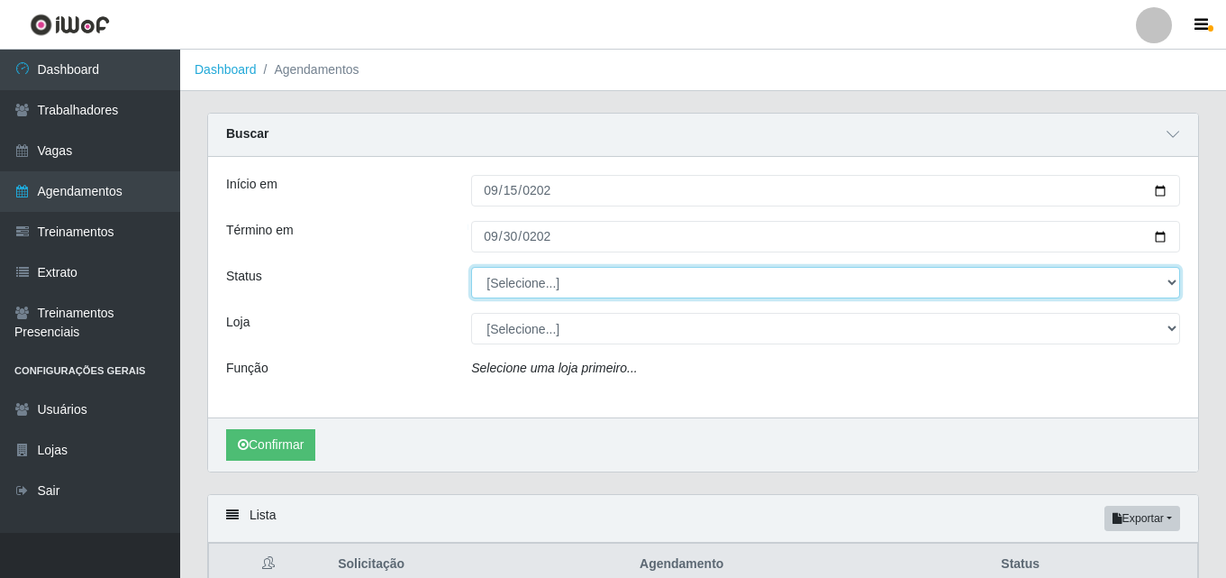
click at [528, 291] on select "[Selecione...] AGENDADO AGUARDANDO LIBERAR EM ANDAMENTO EM REVISÃO FINALIZADO C…" at bounding box center [825, 283] width 709 height 32
select select "AGENDADO"
click at [471, 268] on select "[Selecione...] AGENDADO AGUARDANDO LIBERAR EM ANDAMENTO EM REVISÃO FINALIZADO C…" at bounding box center [825, 283] width 709 height 32
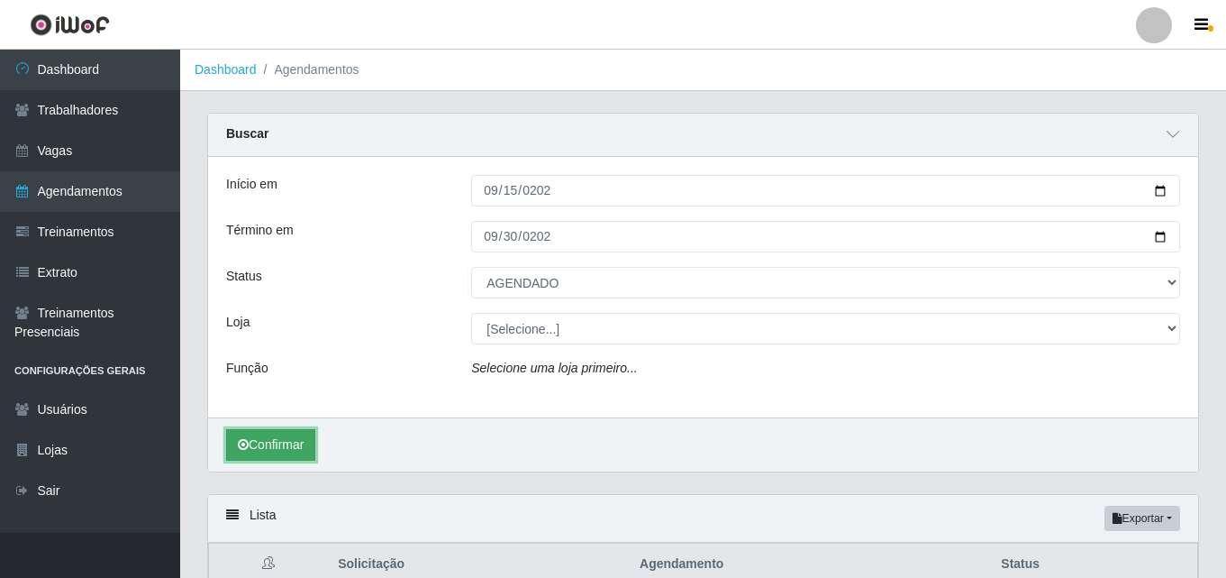
click at [258, 444] on button "Confirmar" at bounding box center [270, 445] width 89 height 32
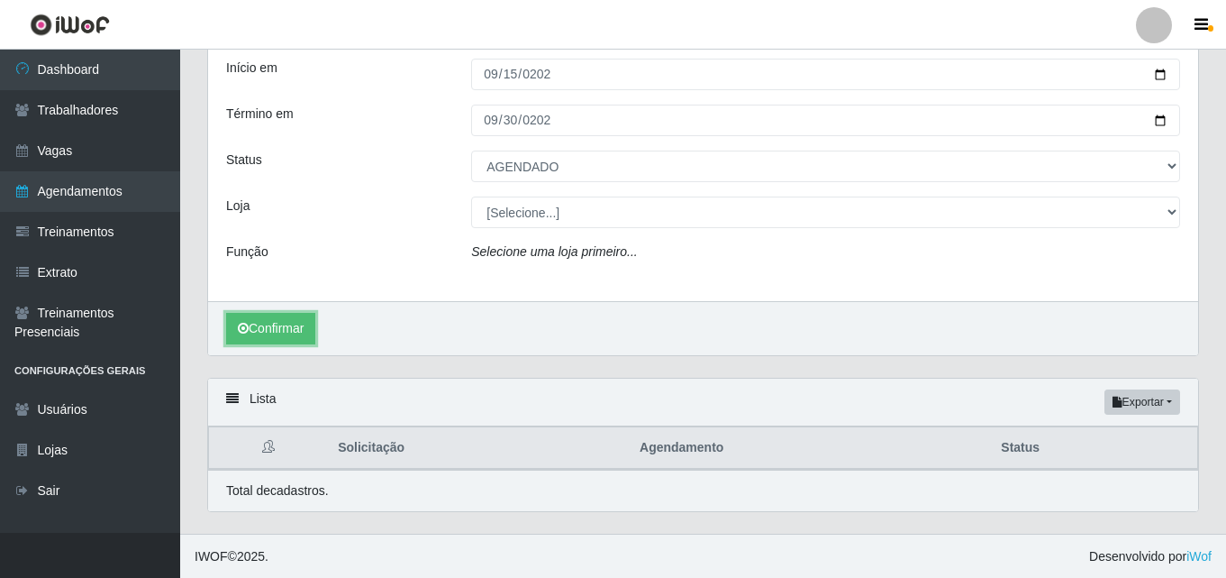
scroll to position [118, 0]
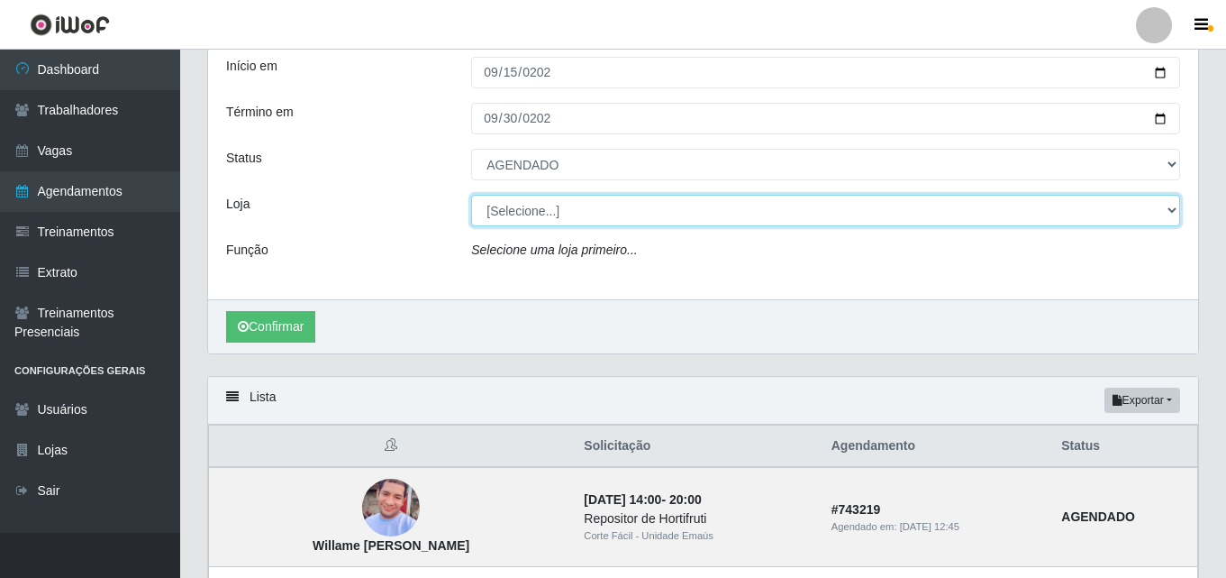
click at [520, 201] on select "[Selecione...] Corte Fácil - Unidade Emaús Corte Fácil - Unidade Planalto" at bounding box center [825, 211] width 709 height 32
select select "201"
click at [471, 196] on select "[Selecione...] Corte Fácil - Unidade Emaús Corte Fácil - Unidade Planalto" at bounding box center [825, 211] width 709 height 32
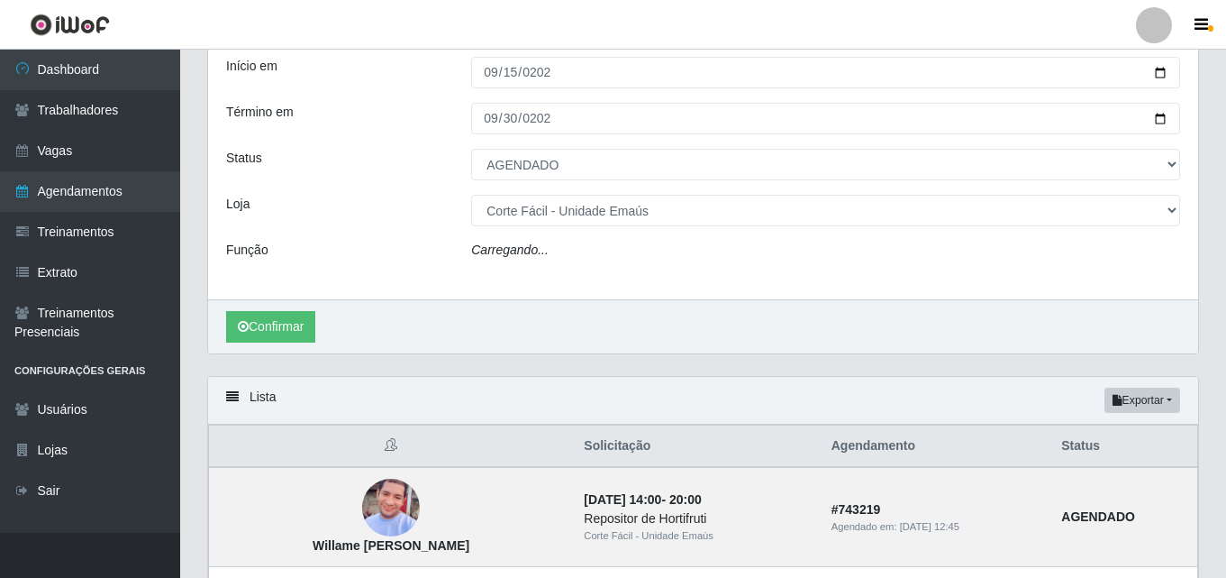
click at [276, 350] on div "Confirmar" at bounding box center [703, 326] width 990 height 54
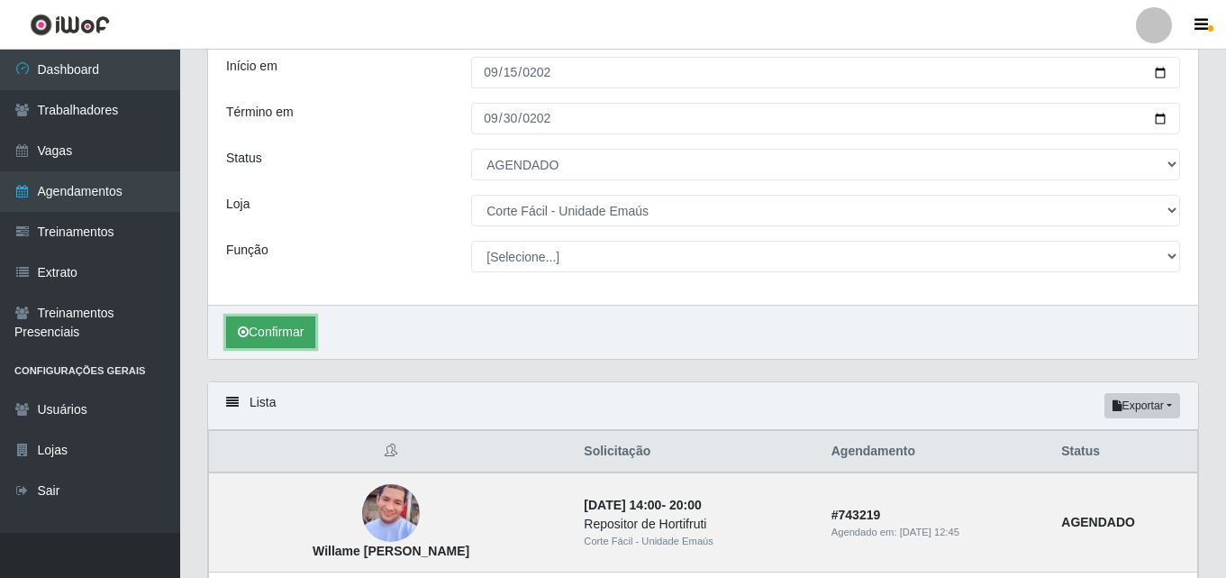
click at [275, 334] on button "Confirmar" at bounding box center [270, 332] width 89 height 32
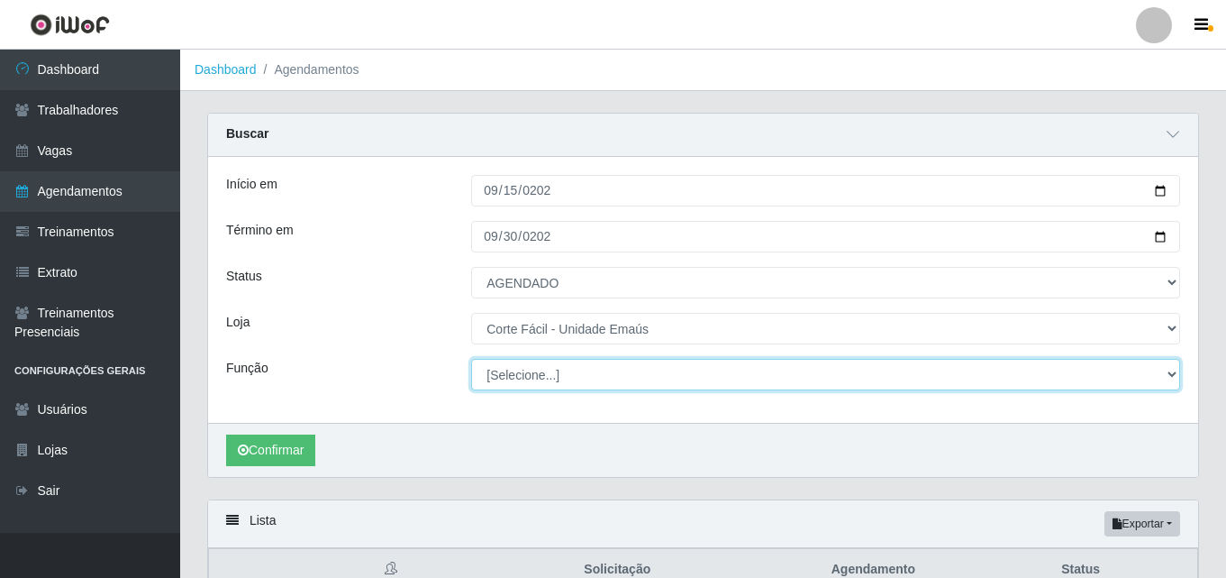
click at [493, 372] on select "[Selecione...] ASG ASG + ASG ++ Auxiliar de Cozinha Auxiliar de Cozinha + Auxil…" at bounding box center [825, 375] width 709 height 32
click at [471, 360] on select "[Selecione...] ASG ASG + ASG ++ Auxiliar de Cozinha Auxiliar de Cozinha + Auxil…" at bounding box center [825, 375] width 709 height 32
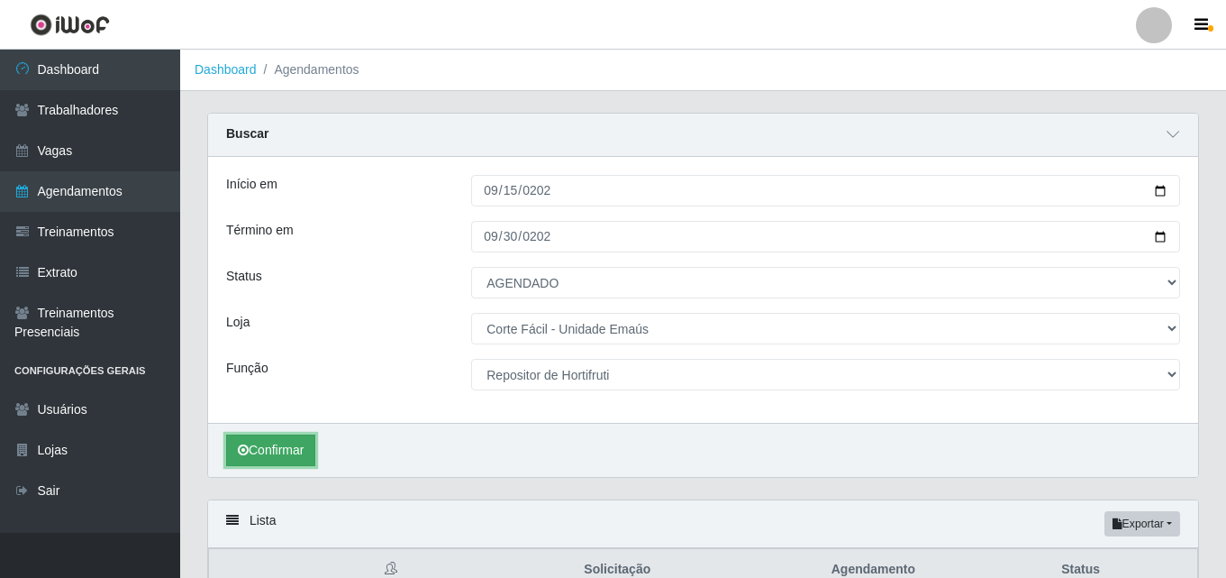
drag, startPoint x: 255, startPoint y: 466, endPoint x: 269, endPoint y: 453, distance: 19.2
click at [256, 466] on button "Confirmar" at bounding box center [270, 450] width 89 height 32
click at [269, 451] on button "Confirmar" at bounding box center [270, 450] width 89 height 32
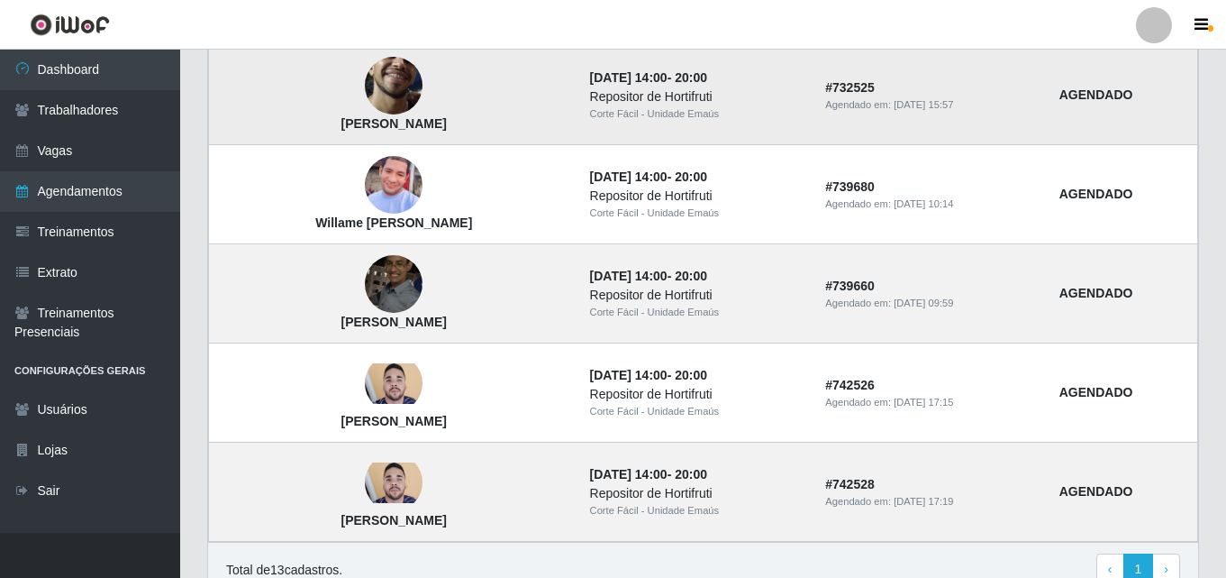
scroll to position [1171, 0]
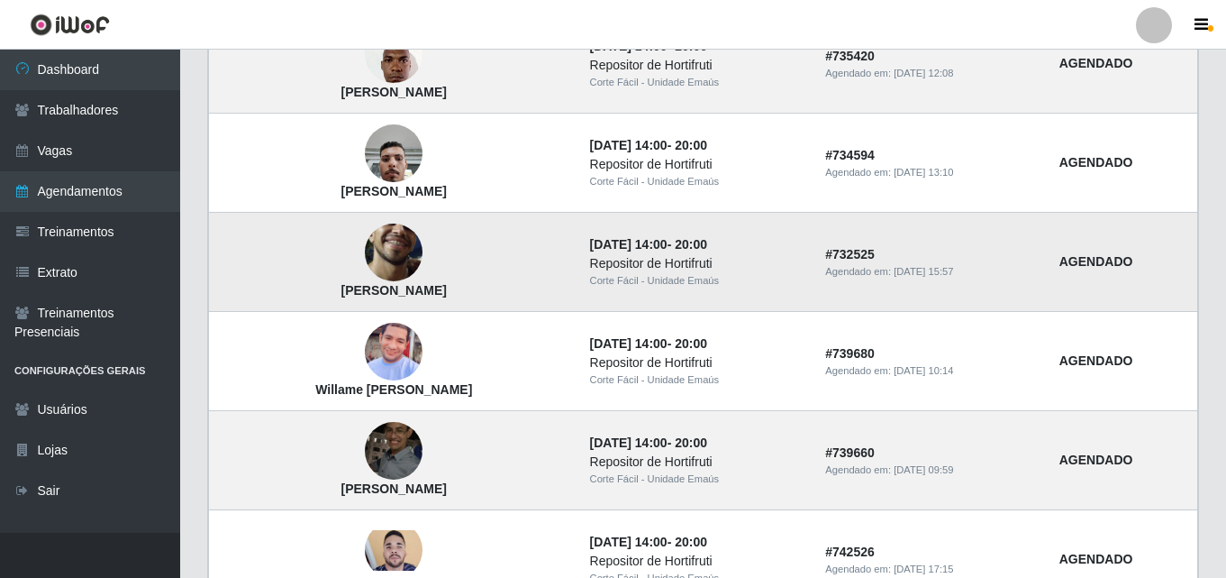
drag, startPoint x: 423, startPoint y: 295, endPoint x: 551, endPoint y: 296, distance: 128.0
click at [551, 296] on td "João Manoel da Silva Teixeira" at bounding box center [394, 262] width 370 height 99
drag, startPoint x: 697, startPoint y: 271, endPoint x: 584, endPoint y: 277, distance: 113.7
click at [584, 277] on td "20/09/2025, 14:00 - 20:00 Repositor de Hortifruti Corte Fácil - Unidade Emaús" at bounding box center [697, 262] width 236 height 99
drag, startPoint x: 660, startPoint y: 265, endPoint x: 655, endPoint y: 286, distance: 21.2
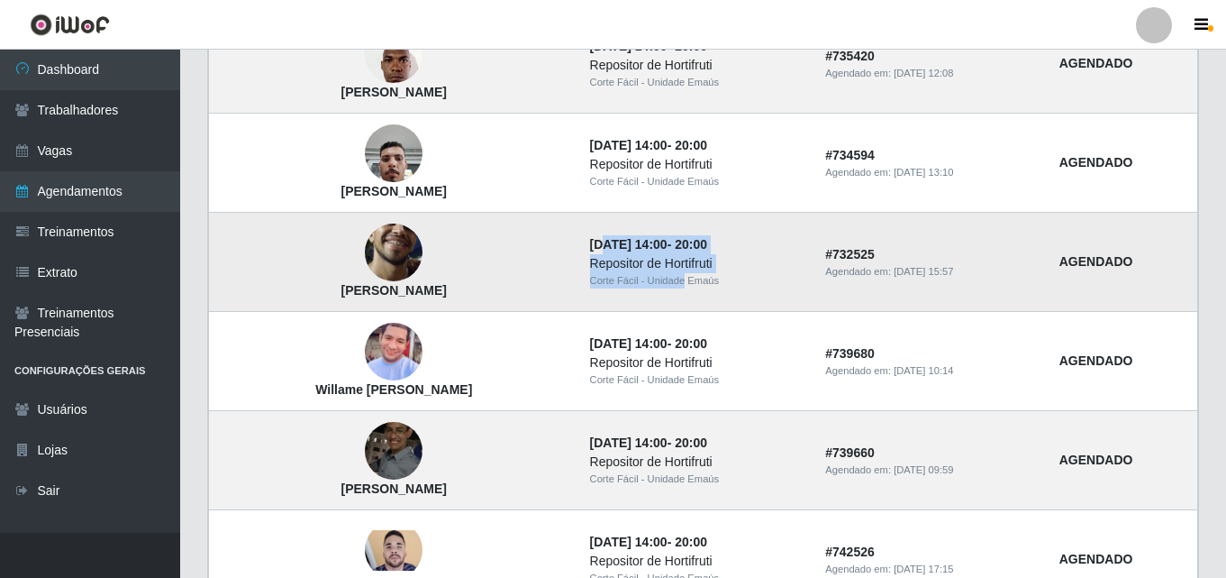
click at [676, 279] on td "20/09/2025, 14:00 - 20:00 Repositor de Hortifruti Corte Fácil - Unidade Emaús" at bounding box center [697, 262] width 236 height 99
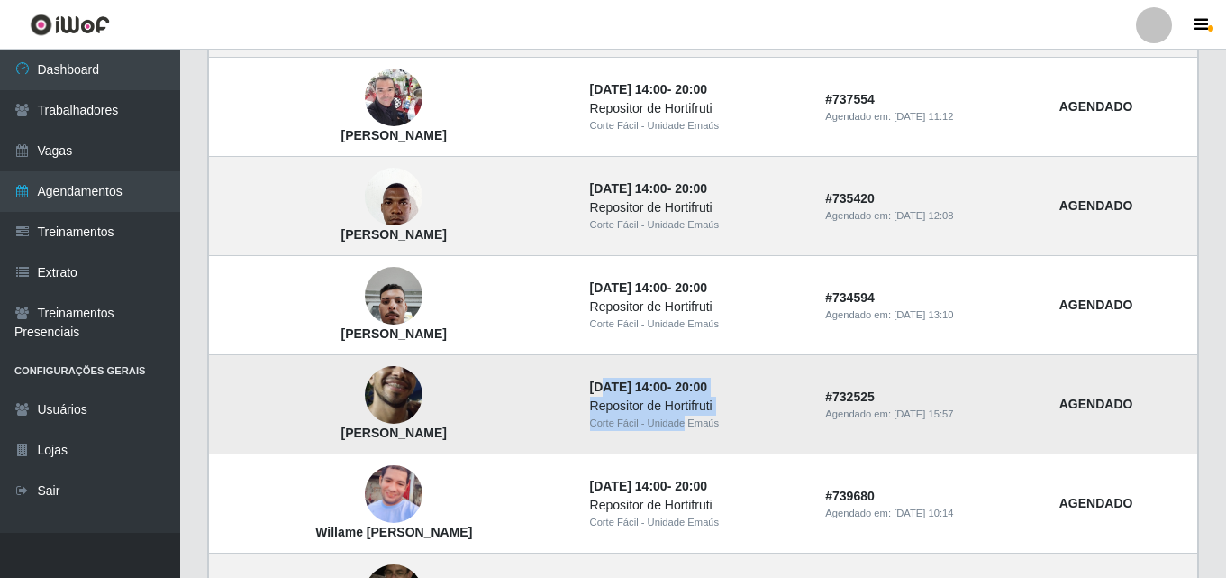
scroll to position [1081, 0]
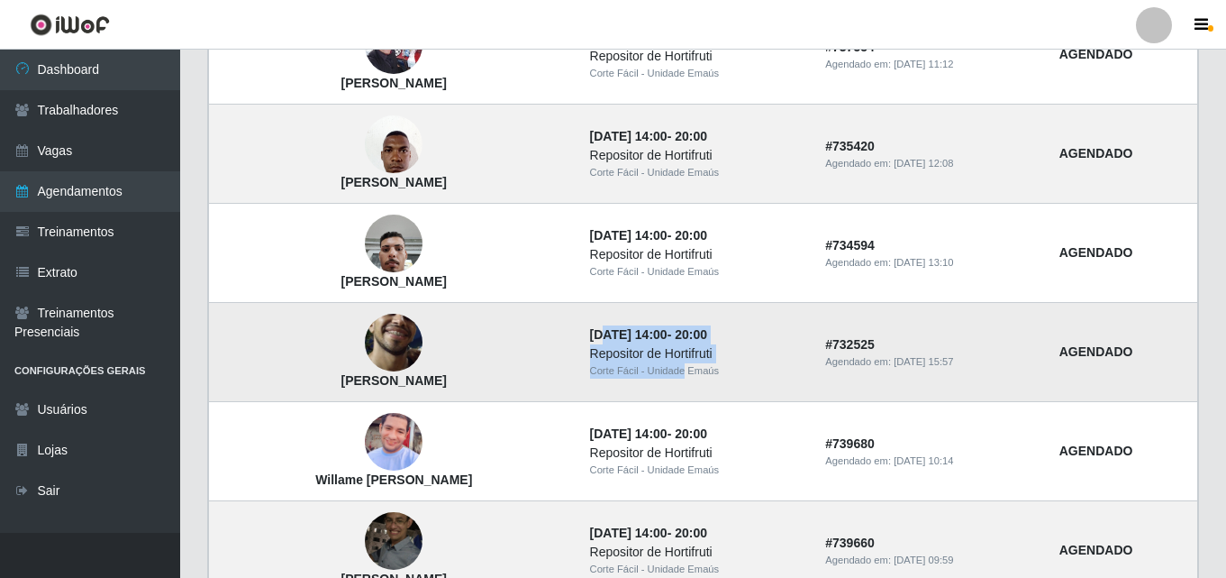
click at [644, 342] on time "[DATE] 14:00" at bounding box center [628, 334] width 77 height 14
drag, startPoint x: 584, startPoint y: 336, endPoint x: 706, endPoint y: 357, distance: 124.3
click at [706, 357] on td "20/09/2025, 14:00 - 20:00 Repositor de Hortifruti Corte Fácil - Unidade Emaús" at bounding box center [697, 352] width 236 height 99
click at [634, 353] on div "Repositor de Hortifruti" at bounding box center [697, 353] width 214 height 19
click at [579, 330] on td "20/09/2025, 14:00 - 20:00 Repositor de Hortifruti Corte Fácil - Unidade Emaús" at bounding box center [697, 352] width 236 height 99
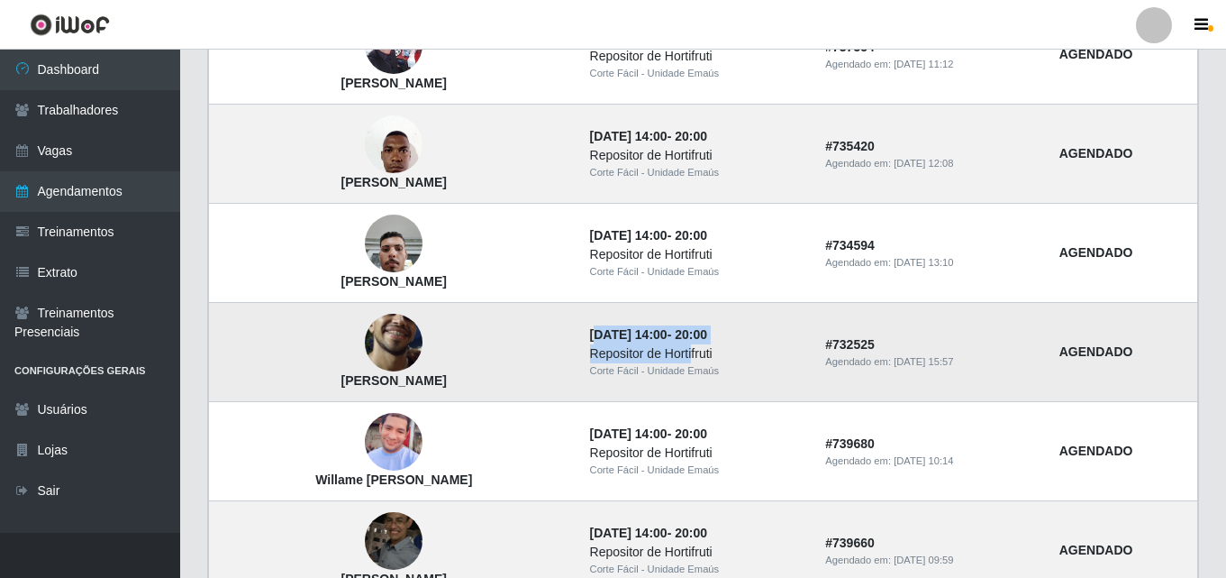
drag, startPoint x: 586, startPoint y: 337, endPoint x: 683, endPoint y: 346, distance: 97.7
click at [683, 346] on td "20/09/2025, 14:00 - 20:00 Repositor de Hortifruti Corte Fácil - Unidade Emaús" at bounding box center [697, 352] width 236 height 99
click at [651, 362] on div "Repositor de Hortifruti" at bounding box center [697, 353] width 214 height 19
drag, startPoint x: 680, startPoint y: 358, endPoint x: 627, endPoint y: 353, distance: 53.4
click at [594, 330] on td "20/09/2025, 14:00 - 20:00 Repositor de Hortifruti Corte Fácil - Unidade Emaús" at bounding box center [697, 352] width 236 height 99
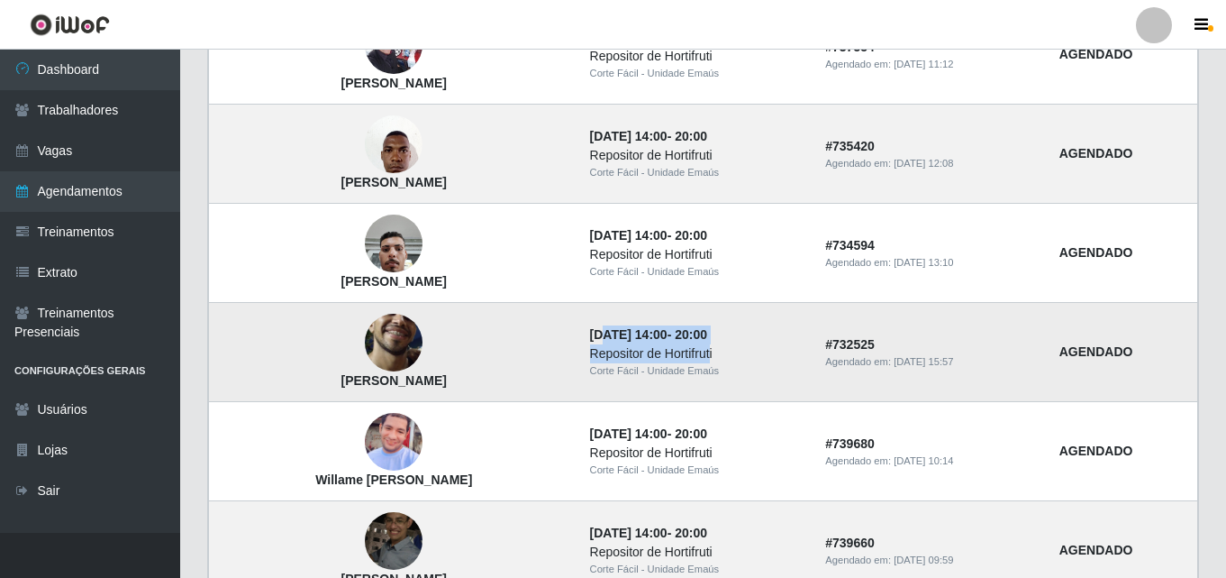
click at [637, 360] on div "Repositor de Hortifruti" at bounding box center [697, 353] width 214 height 19
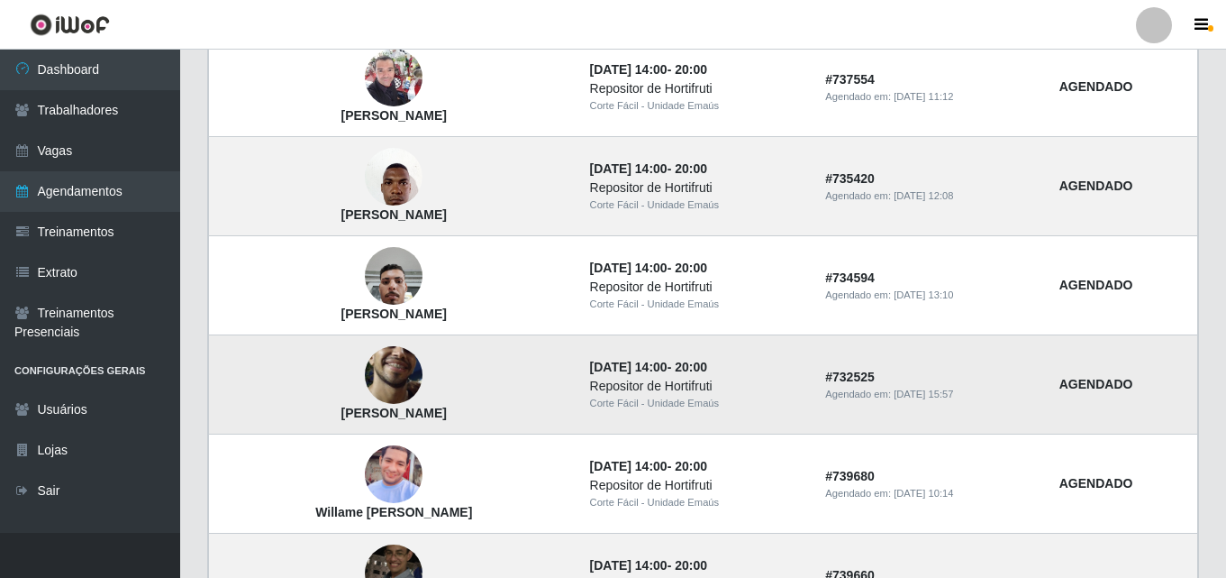
scroll to position [1171, 0]
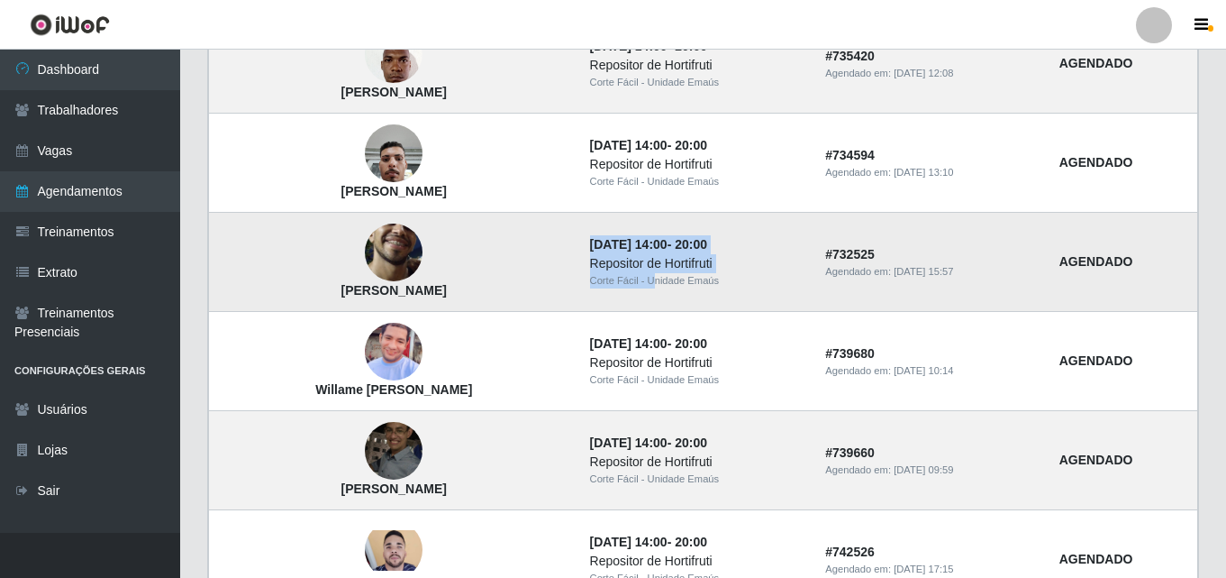
drag, startPoint x: 584, startPoint y: 244, endPoint x: 642, endPoint y: 289, distance: 73.9
click at [642, 288] on td "20/09/2025, 14:00 - 20:00 Repositor de Hortifruti Corte Fácil - Unidade Emaús" at bounding box center [697, 262] width 236 height 99
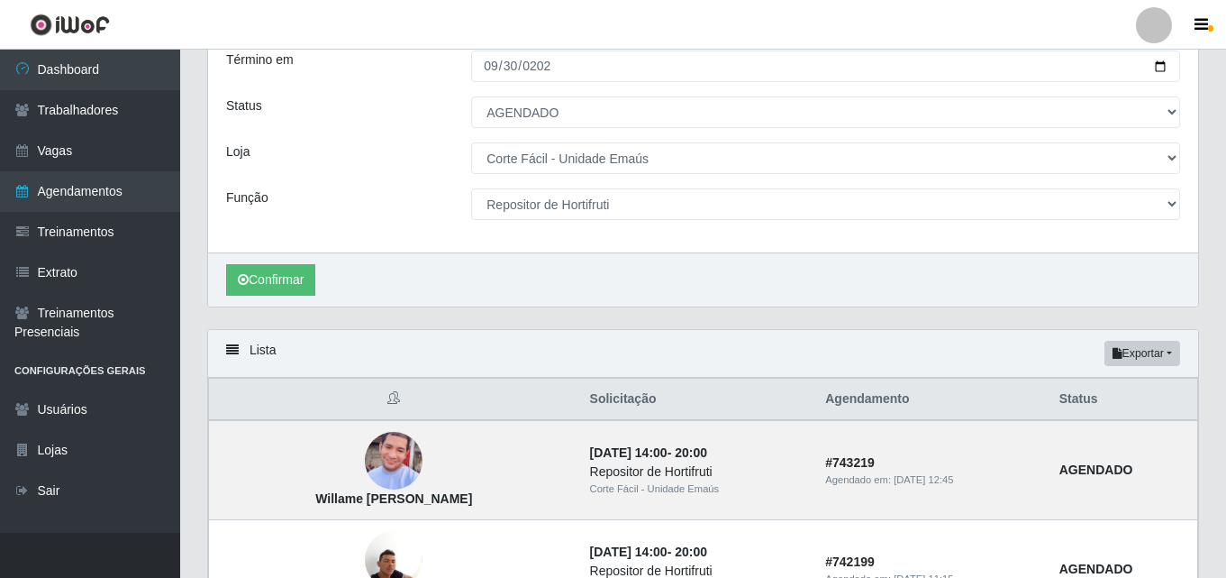
scroll to position [164, 0]
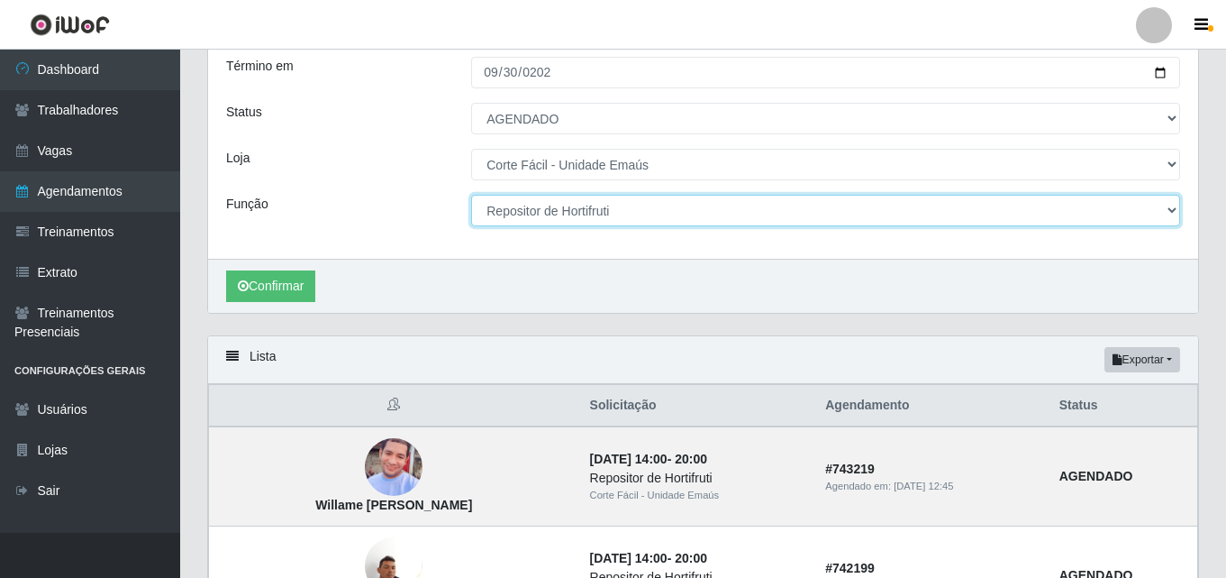
click at [629, 205] on select "[Selecione...] ASG ASG + ASG ++ Auxiliar de Cozinha Auxiliar de Cozinha + Auxil…" at bounding box center [825, 211] width 709 height 32
select select "123"
click at [471, 196] on select "[Selecione...] ASG ASG + ASG ++ Auxiliar de Cozinha Auxiliar de Cozinha + Auxil…" at bounding box center [825, 211] width 709 height 32
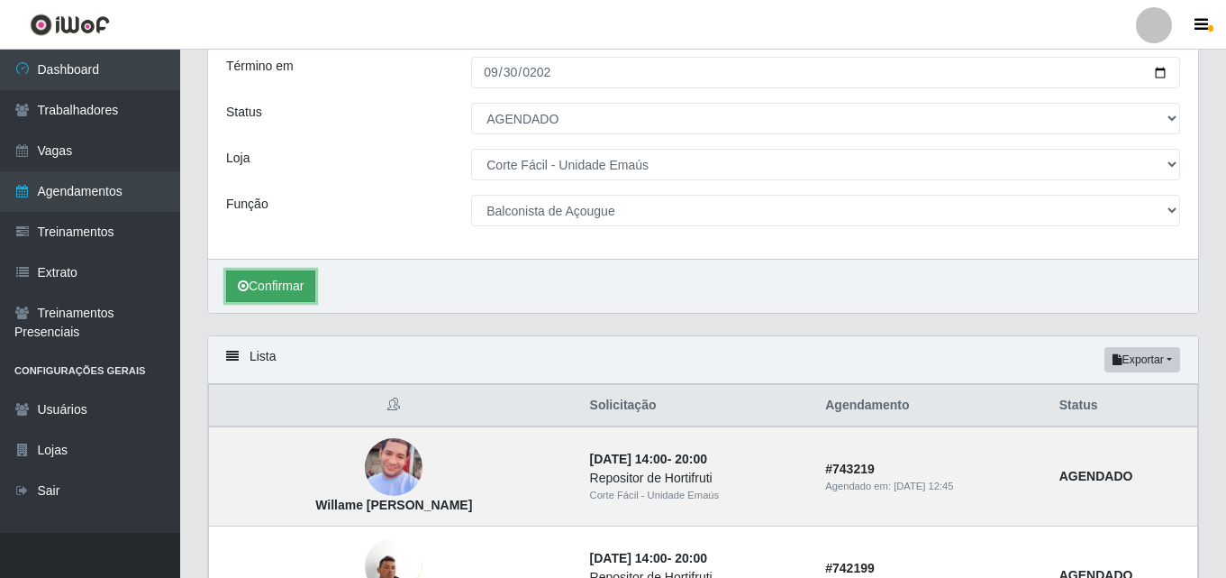
click at [291, 275] on button "Confirmar" at bounding box center [270, 286] width 89 height 32
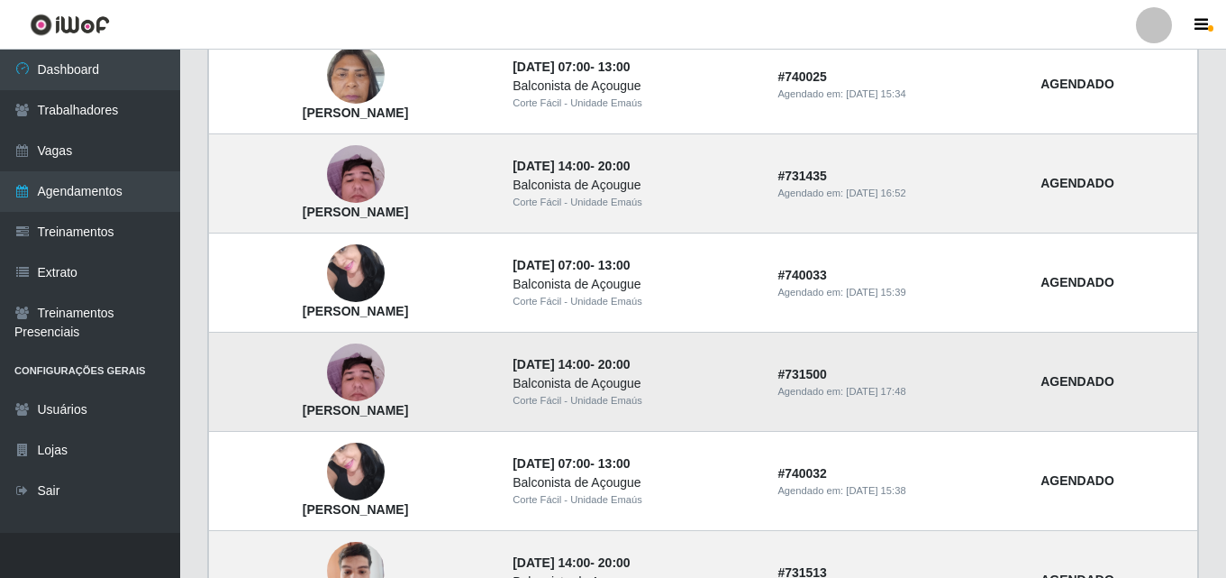
scroll to position [1624, 0]
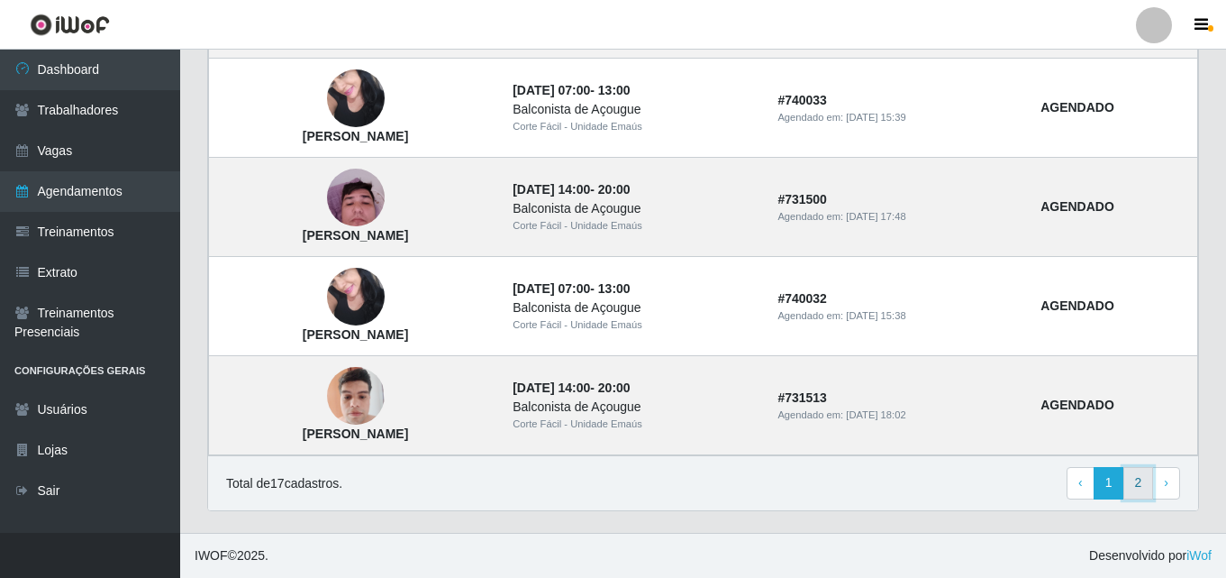
click at [1134, 480] on link "2" at bounding box center [1139, 483] width 31 height 32
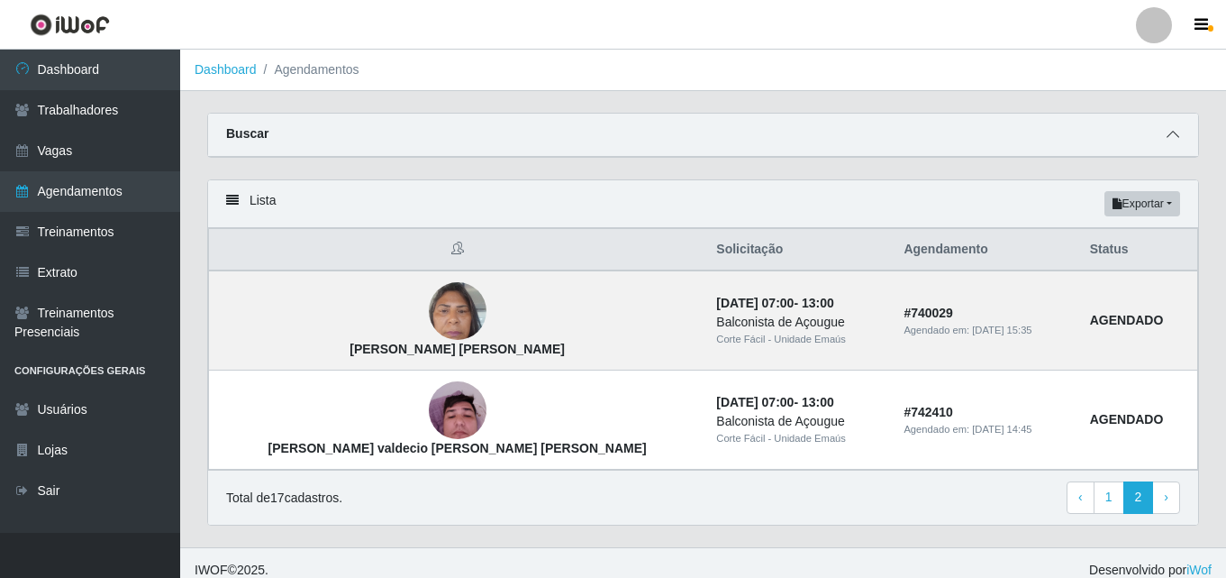
click at [1166, 127] on span at bounding box center [1173, 134] width 22 height 21
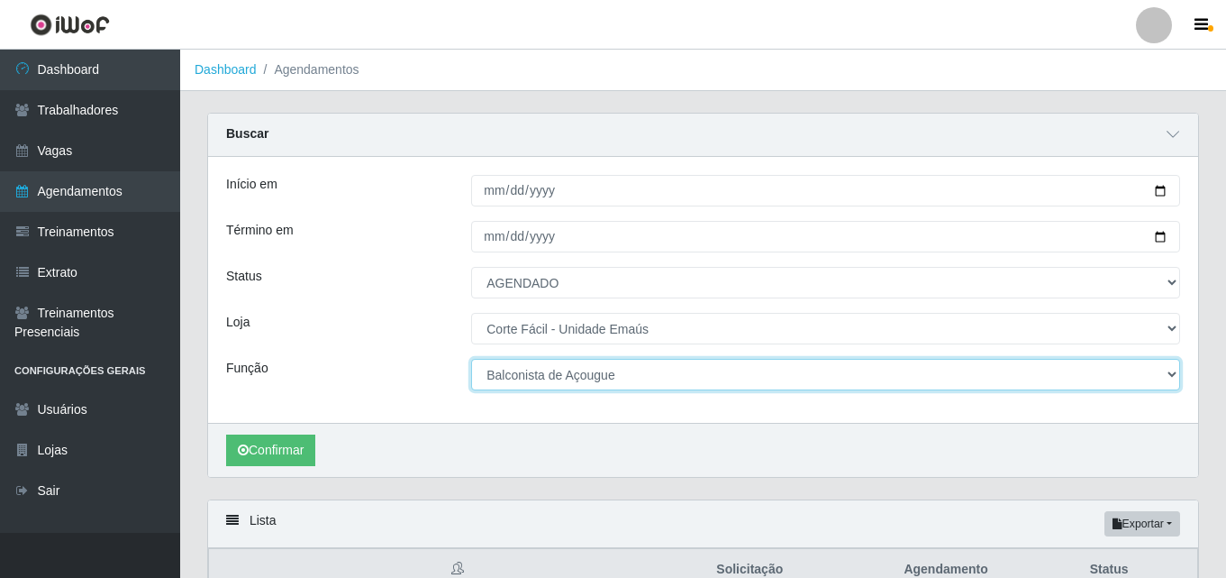
click at [578, 385] on select "[Selecione...] ASG ASG + ASG ++ Auxiliar de Cozinha Auxiliar de Cozinha + Auxil…" at bounding box center [825, 375] width 709 height 32
select select "107"
click at [471, 360] on select "[Selecione...] ASG ASG + ASG ++ Auxiliar de Cozinha Auxiliar de Cozinha + Auxil…" at bounding box center [825, 375] width 709 height 32
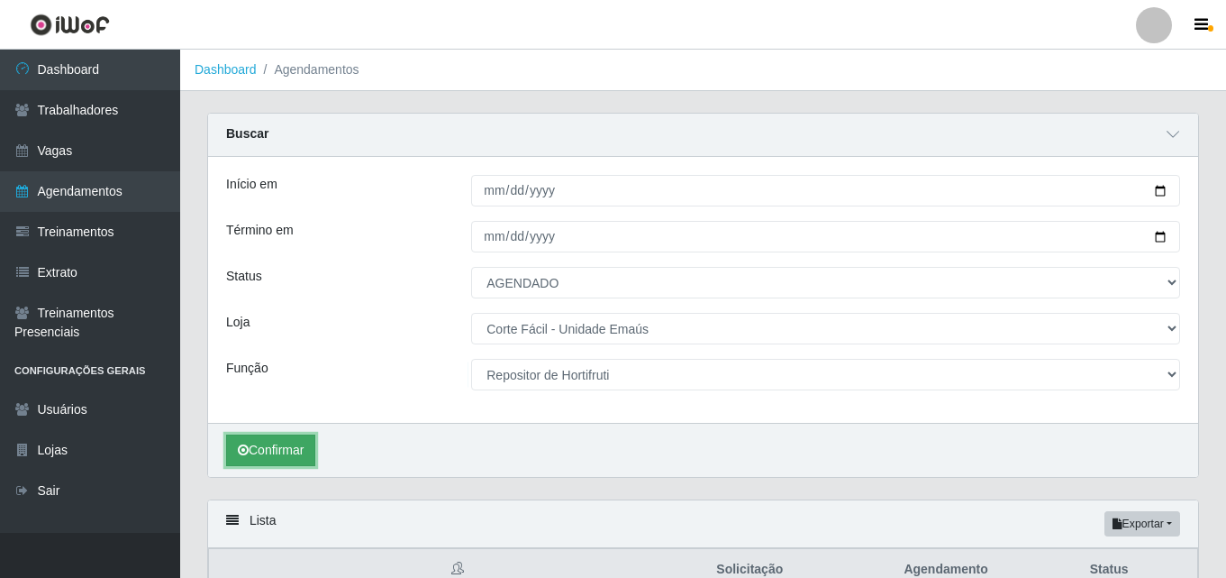
click at [276, 450] on button "Confirmar" at bounding box center [270, 450] width 89 height 32
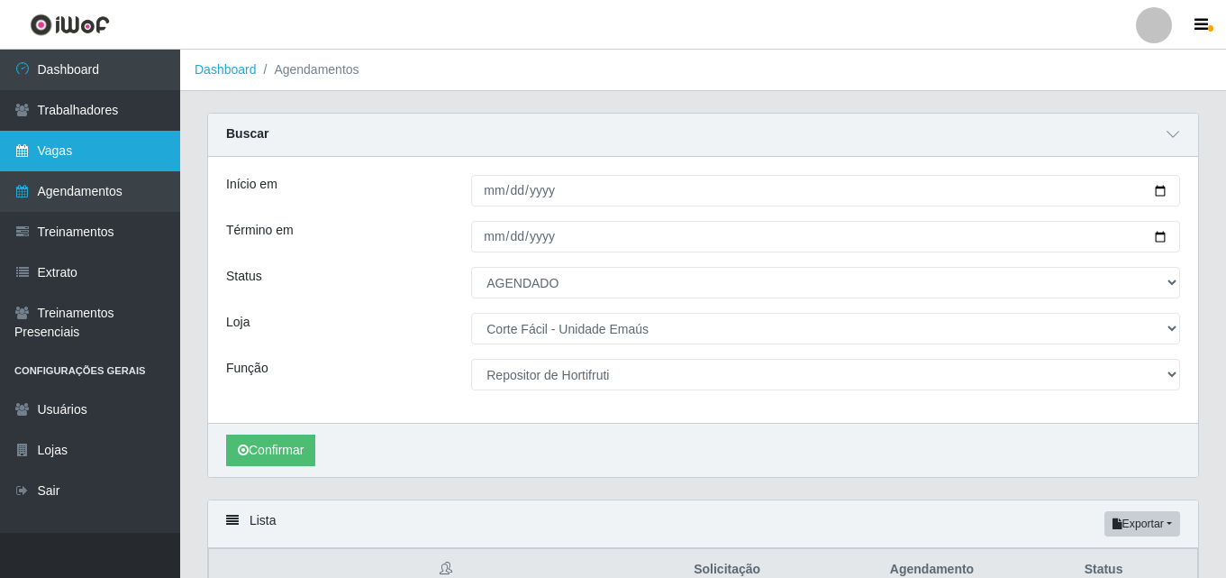
click at [51, 143] on link "Vagas" at bounding box center [90, 151] width 180 height 41
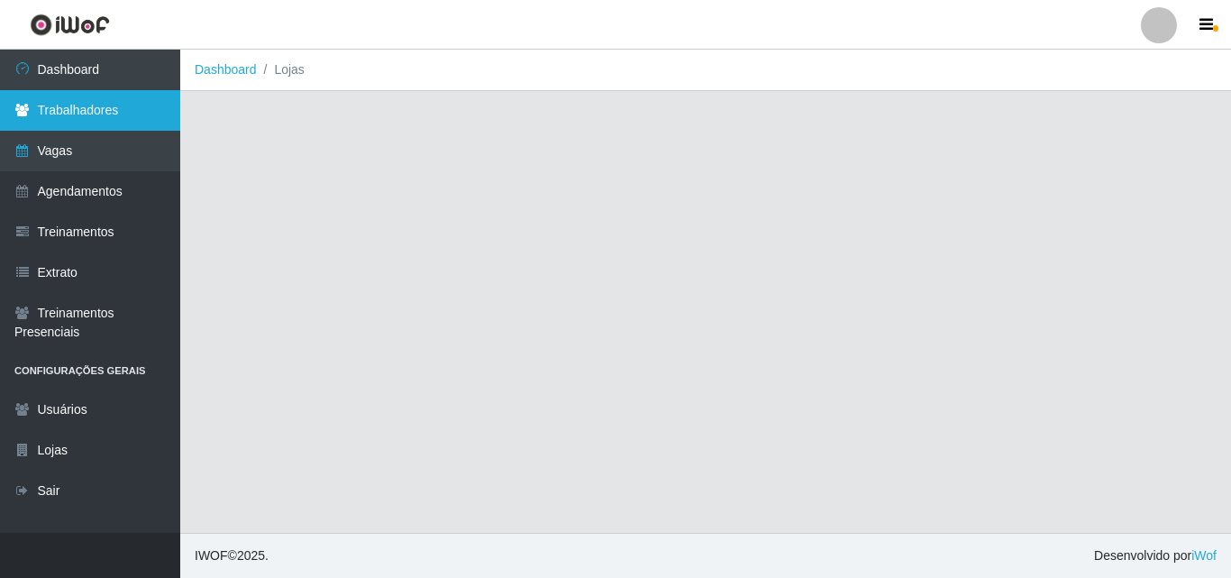
click at [64, 115] on link "Trabalhadores" at bounding box center [90, 110] width 180 height 41
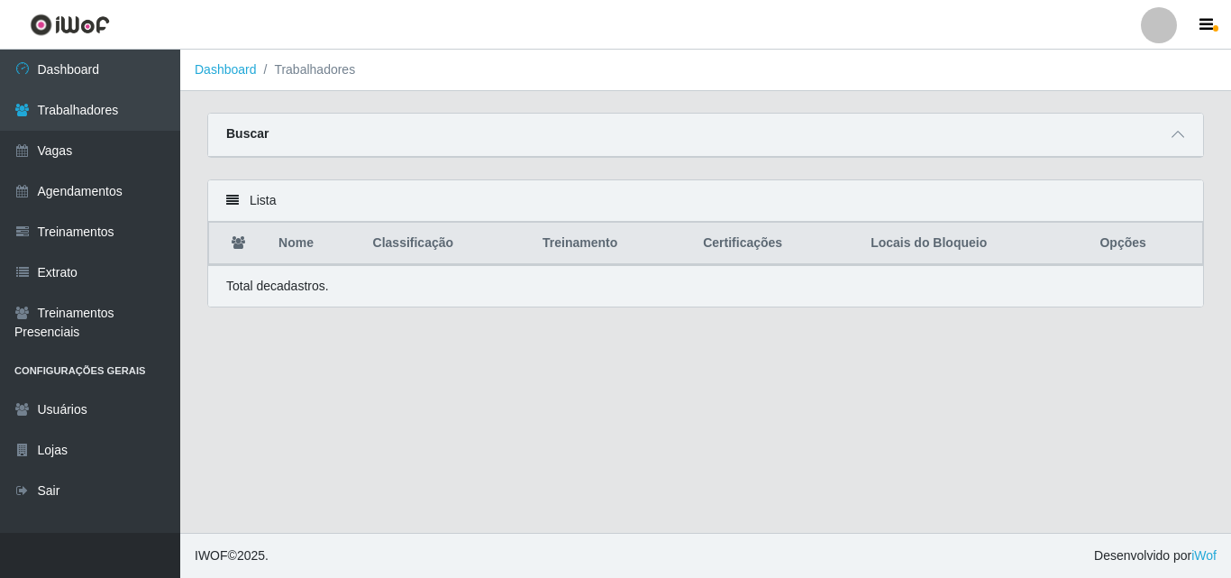
click at [1173, 149] on div "Buscar" at bounding box center [705, 135] width 995 height 43
click at [1182, 129] on span at bounding box center [1178, 134] width 22 height 21
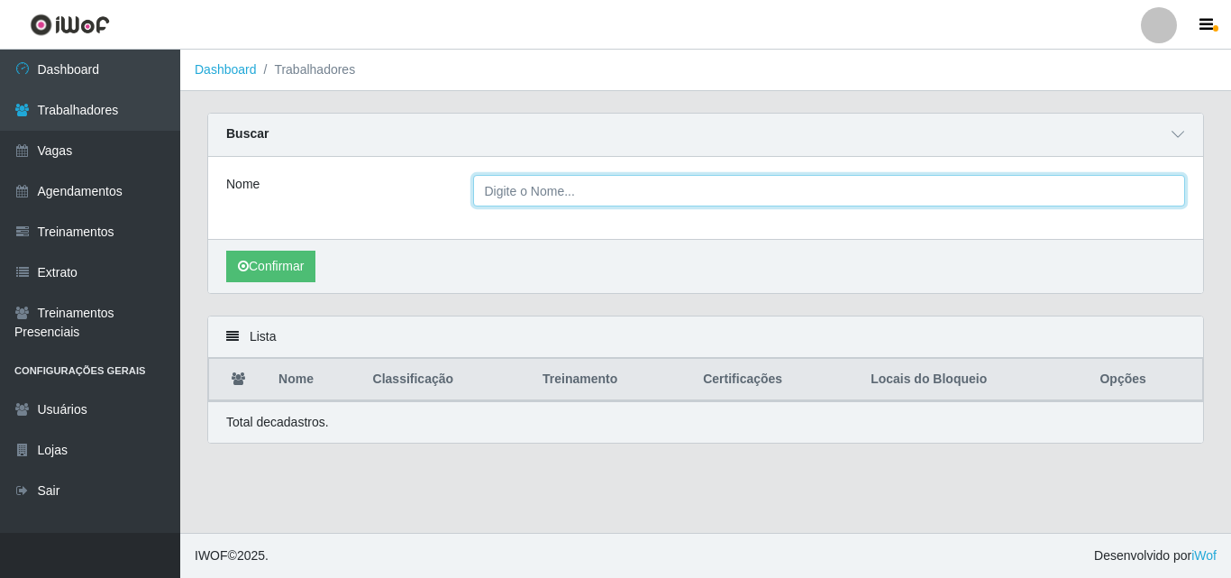
click at [520, 197] on input "Nome" at bounding box center [829, 191] width 713 height 32
type input "JOÃO MANOEL DA SILVA TEIXEIRA"
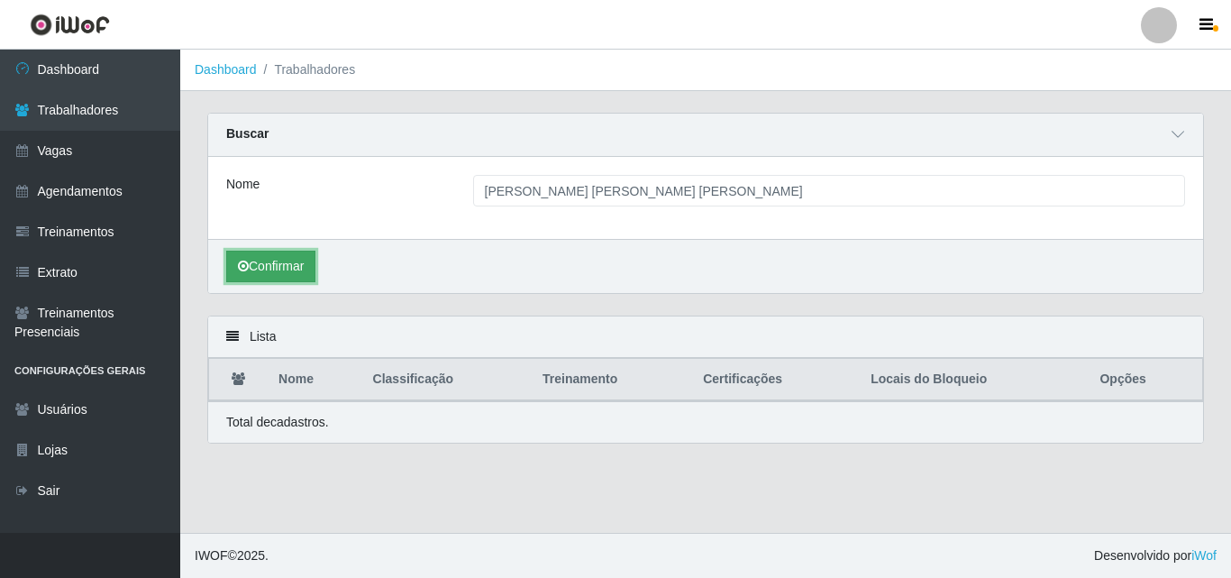
click at [271, 280] on button "Confirmar" at bounding box center [270, 267] width 89 height 32
click at [286, 252] on button "Confirmar" at bounding box center [270, 267] width 89 height 32
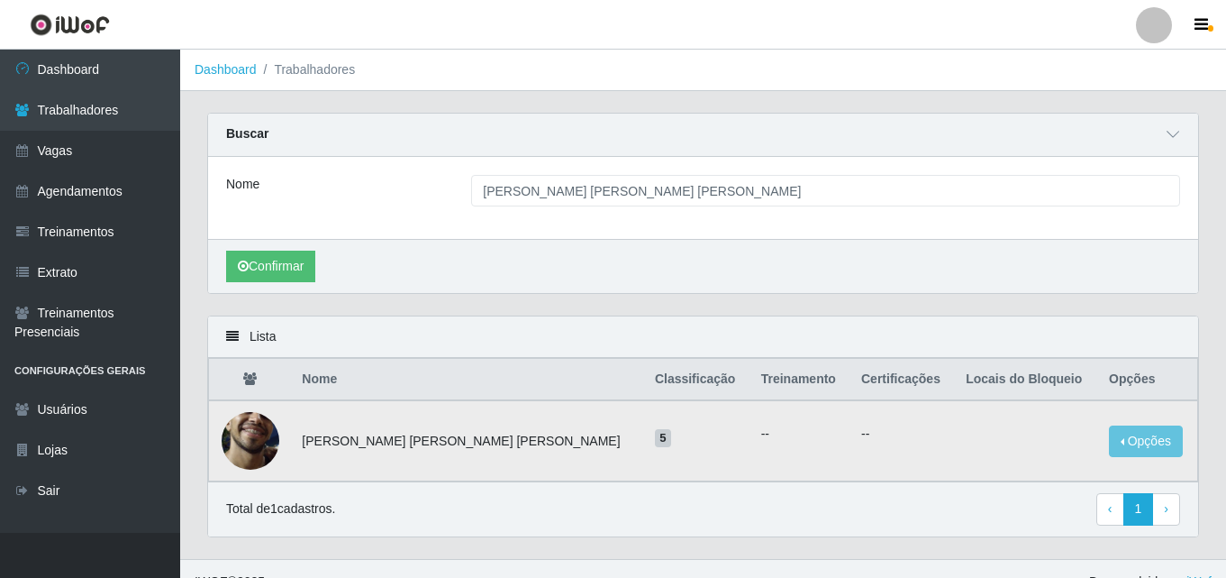
click at [895, 438] on p "--" at bounding box center [902, 433] width 83 height 19
click at [1117, 442] on button "Opções" at bounding box center [1146, 441] width 74 height 32
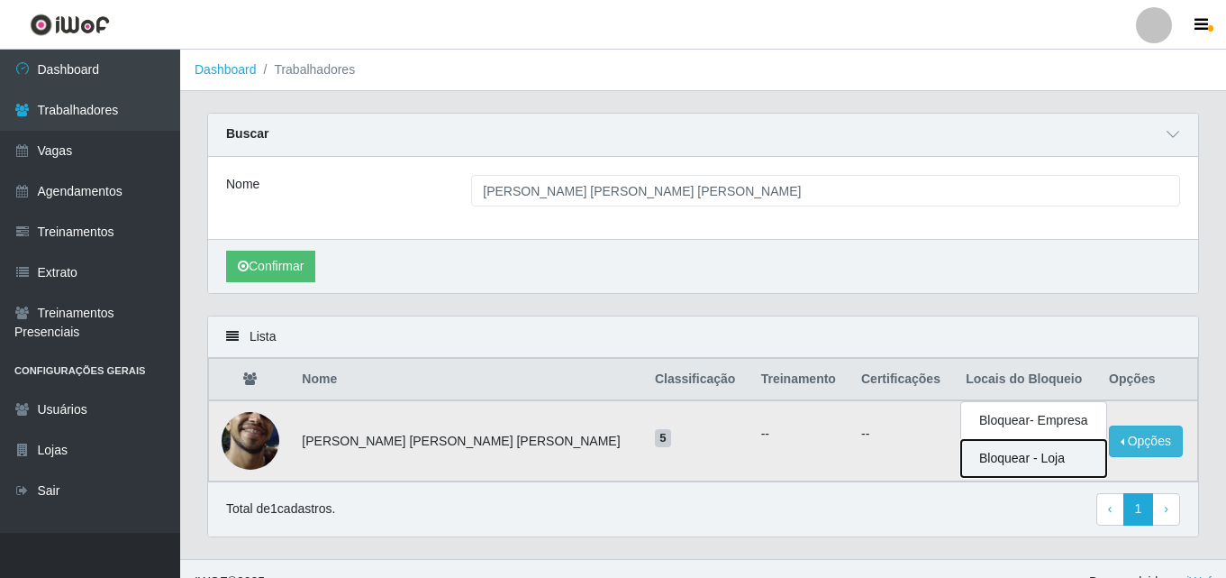
click at [1061, 459] on button "Bloquear - Loja" at bounding box center [1033, 458] width 145 height 37
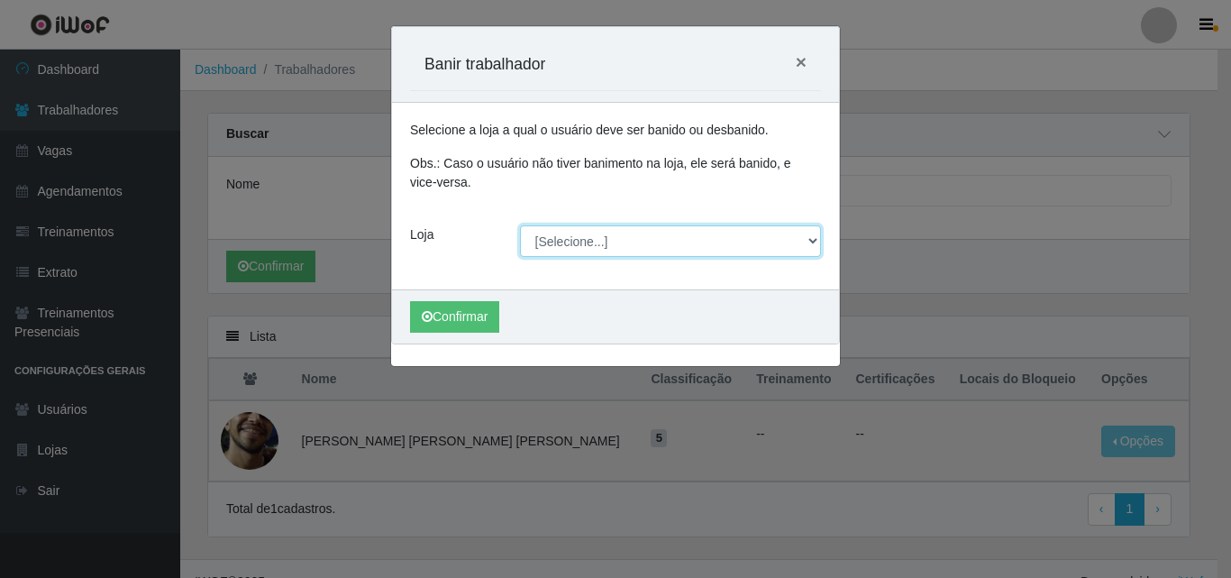
click at [555, 245] on select "[Selecione...] Corte Fácil - Unidade Emaús Corte Fácil - Unidade Planalto" at bounding box center [671, 241] width 302 height 32
select select "201"
click at [520, 225] on select "[Selecione...] Corte Fácil - Unidade Emaús Corte Fácil - Unidade Planalto" at bounding box center [671, 241] width 302 height 32
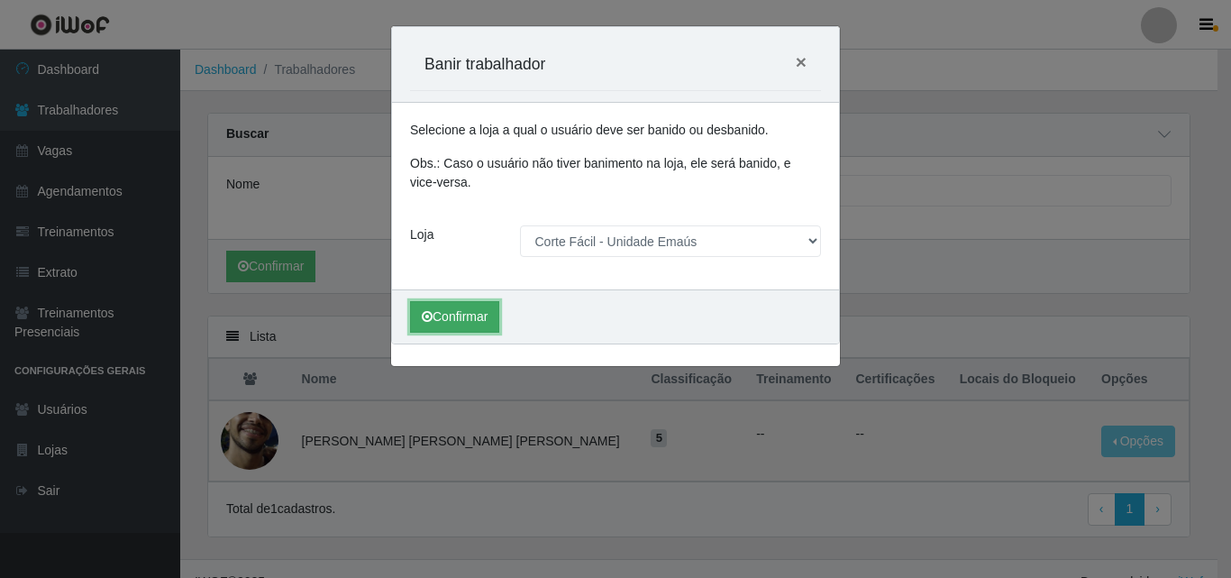
click at [460, 316] on button "Confirmar" at bounding box center [454, 317] width 89 height 32
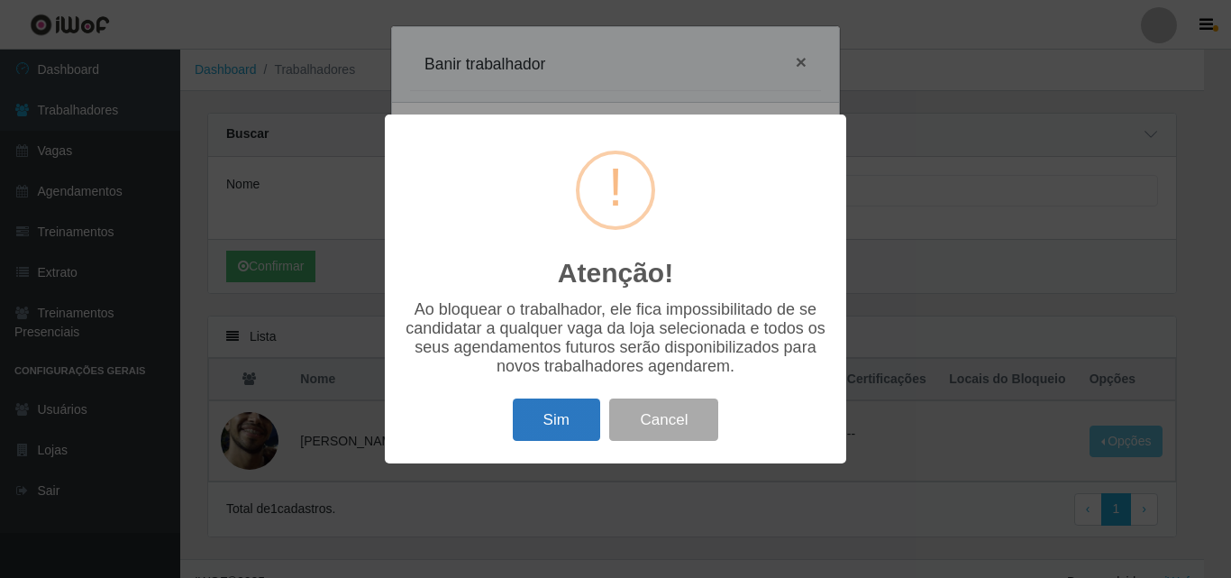
click at [560, 419] on button "Sim" at bounding box center [556, 419] width 87 height 42
